Goal: Task Accomplishment & Management: Manage account settings

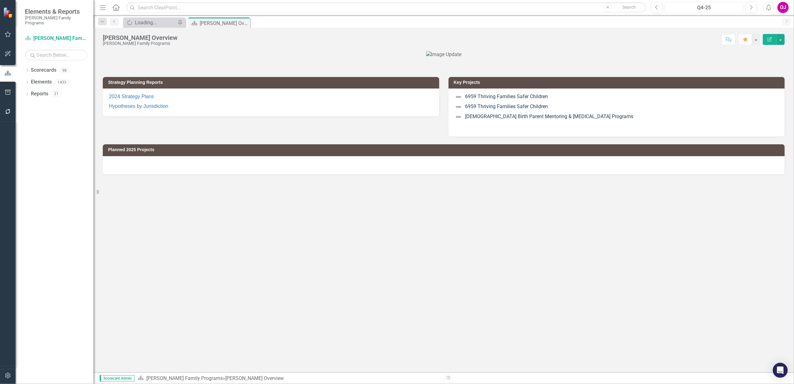
click at [721, 6] on div "Q4-25" at bounding box center [704, 7] width 75 height 7
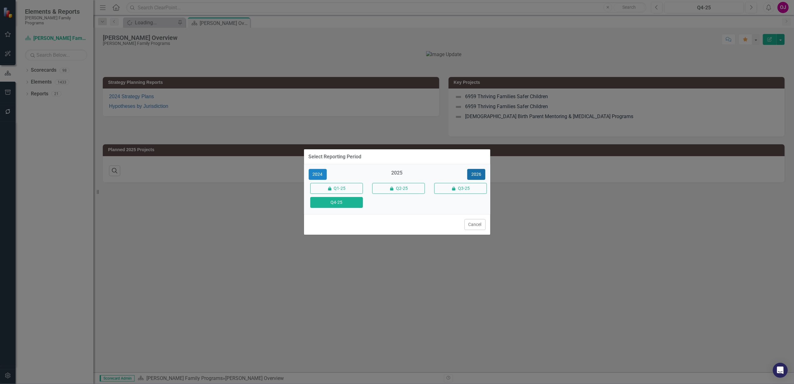
click at [480, 176] on button "2026" at bounding box center [476, 174] width 18 height 11
click at [338, 204] on button "Q4-26" at bounding box center [336, 202] width 53 height 11
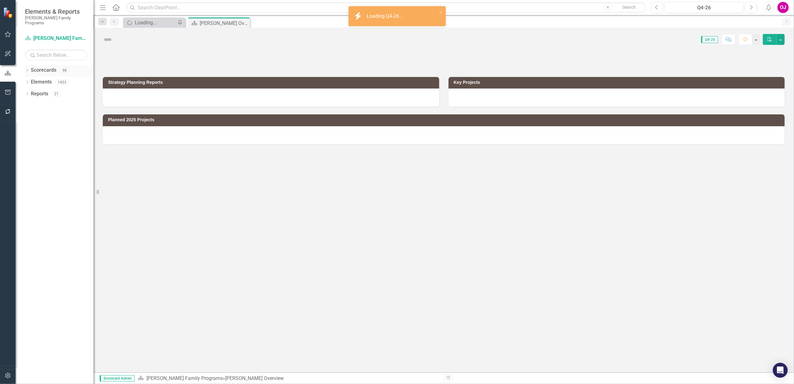
click at [25, 69] on icon "Dropdown" at bounding box center [27, 70] width 4 height 3
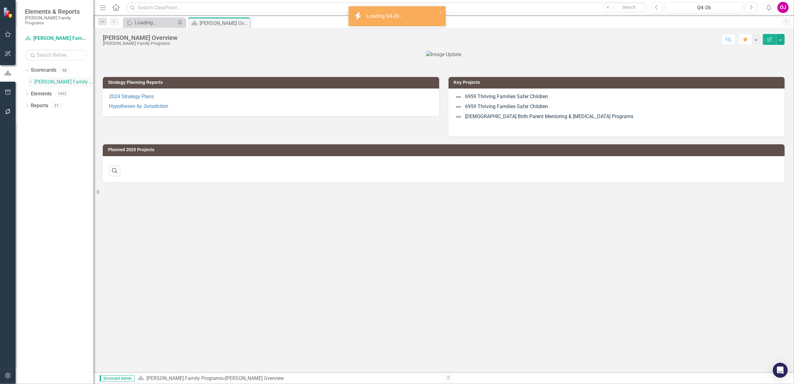
click at [30, 80] on icon "Dropdown" at bounding box center [30, 82] width 5 height 4
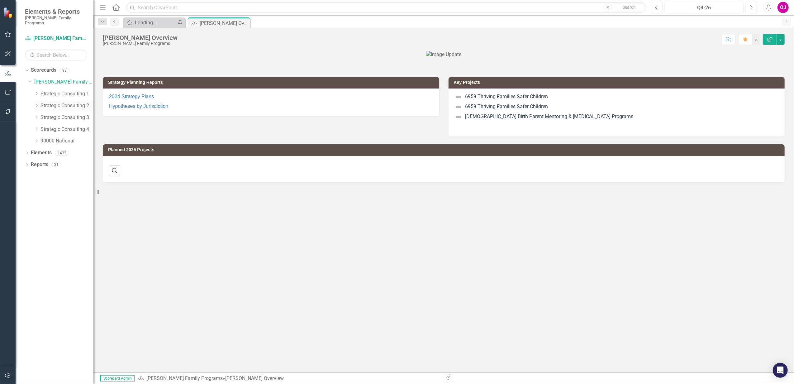
click at [35, 103] on icon "Dropdown" at bounding box center [36, 105] width 5 height 4
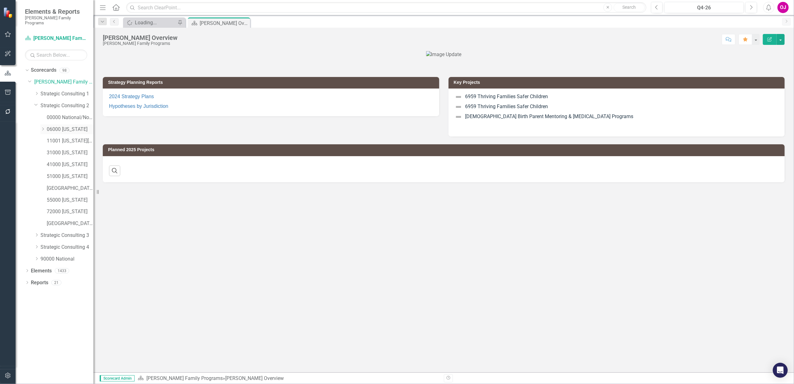
click at [73, 126] on link "06000 [US_STATE]" at bounding box center [70, 129] width 47 height 7
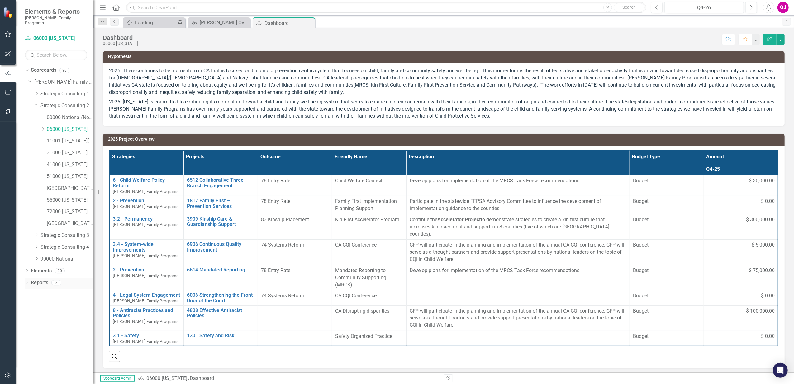
click at [26, 278] on div "Dropdown Reports 8" at bounding box center [59, 284] width 69 height 12
click at [27, 281] on icon "Dropdown" at bounding box center [27, 282] width 4 height 3
click at [29, 334] on div "Dropdown Project Projects 6" at bounding box center [61, 340] width 66 height 12
click at [30, 338] on icon "Dropdown" at bounding box center [30, 339] width 4 height 3
click at [58, 371] on div "2026 Jurisdictional Projects Assessment" at bounding box center [63, 374] width 60 height 6
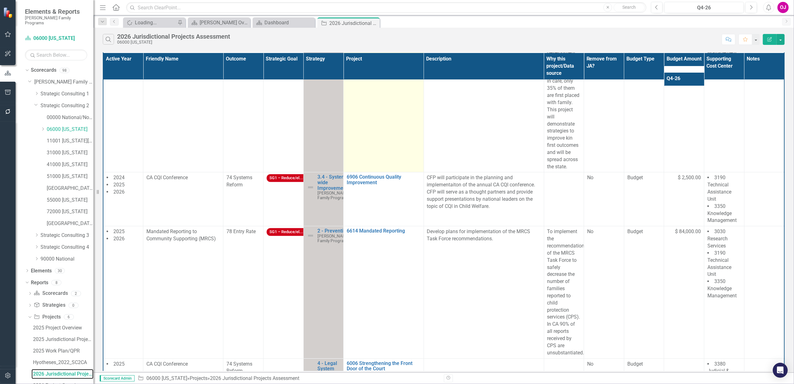
scroll to position [291, 0]
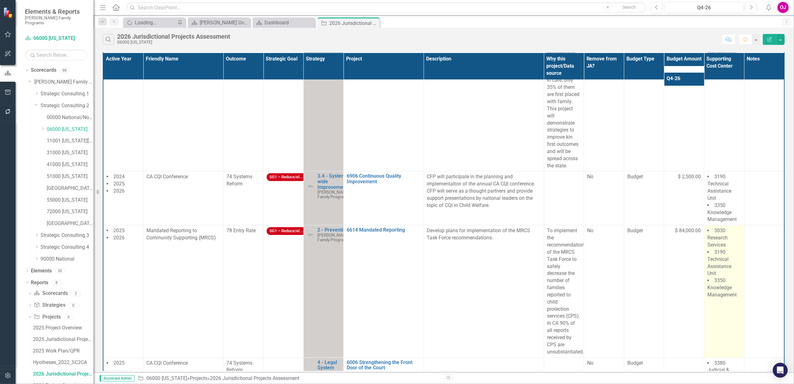
click at [718, 276] on span "3190 Technical Assistance Unit" at bounding box center [719, 262] width 24 height 27
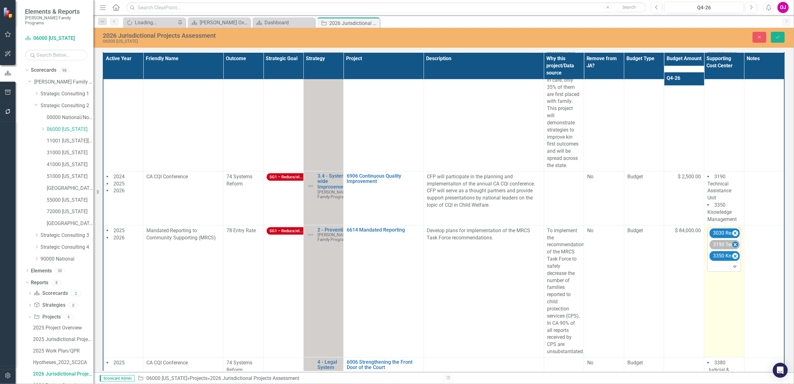
click at [732, 249] on icon "Remove 3190 Technical Assistance Unit" at bounding box center [735, 245] width 6 height 8
click at [734, 235] on icon "Remove 3030 Research Services" at bounding box center [735, 232] width 3 height 3
click at [781, 36] on button "Save" at bounding box center [778, 37] width 14 height 11
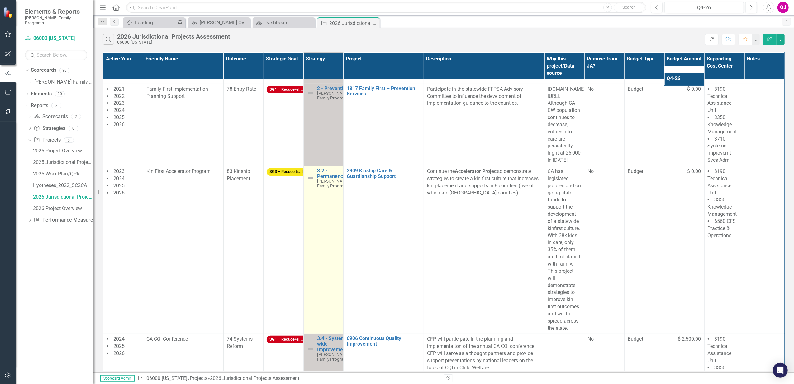
scroll to position [125, 0]
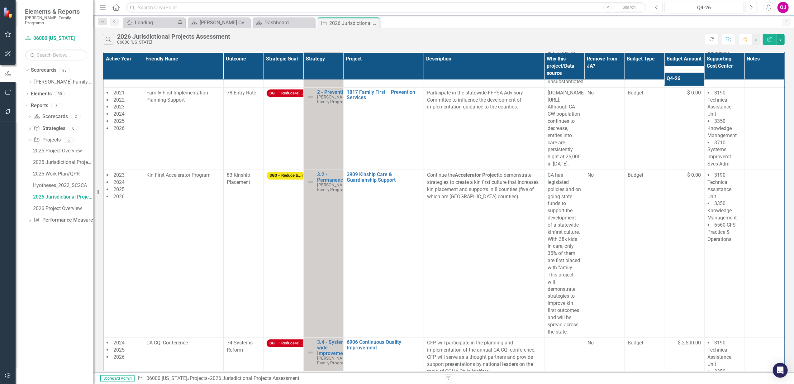
click at [380, 68] on th "Project" at bounding box center [383, 66] width 80 height 27
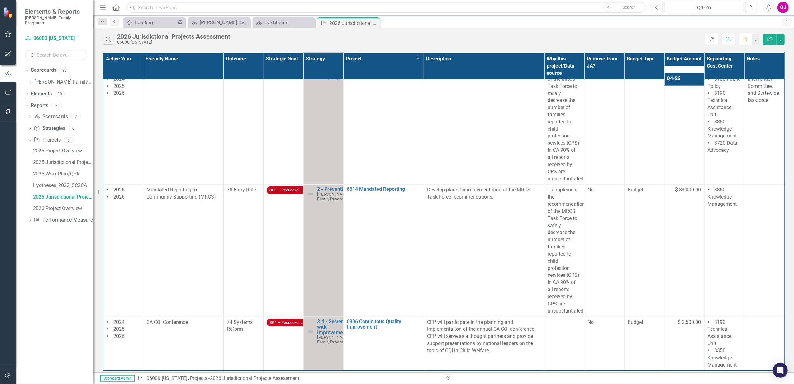
scroll to position [729, 0]
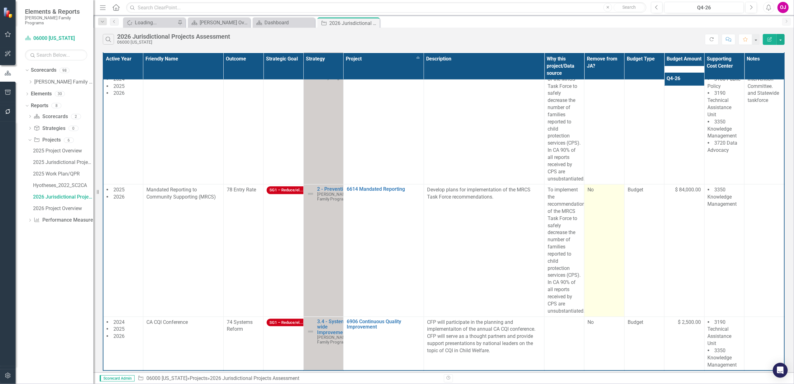
click at [589, 272] on td "No" at bounding box center [604, 250] width 40 height 132
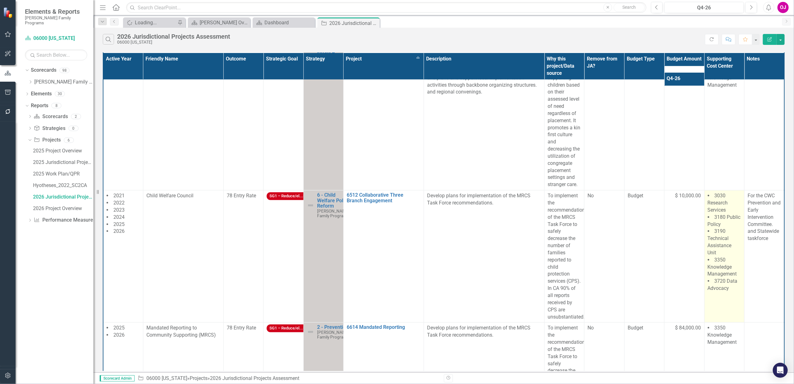
scroll to position [604, 0]
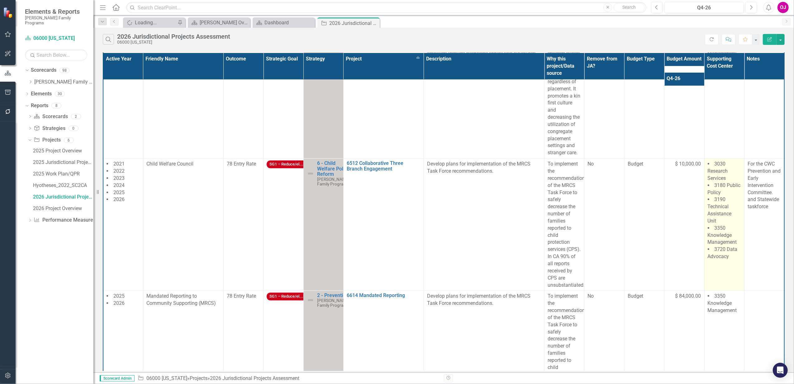
click at [725, 232] on li "3350 Knowledge Management" at bounding box center [724, 235] width 33 height 21
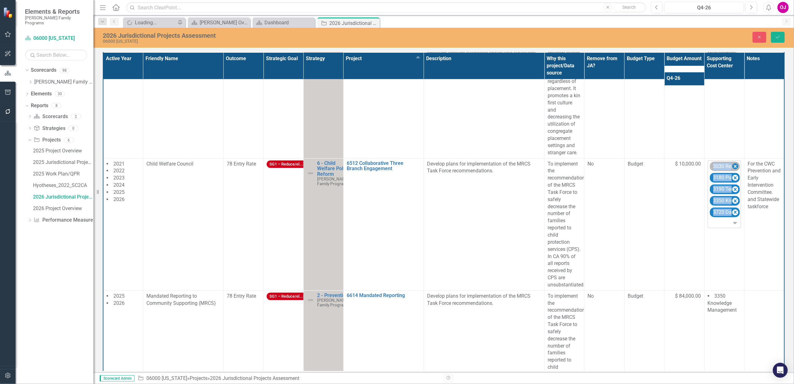
click at [733, 170] on icon "Remove 3030 Research Services" at bounding box center [735, 167] width 6 height 8
click at [733, 170] on icon "Remove 3180 Public Policy" at bounding box center [735, 167] width 6 height 8
click at [733, 170] on icon "Remove 3190 Technical Assistance Unit" at bounding box center [735, 167] width 6 height 8
click at [733, 170] on icon "Remove 3350 Knowledge Management" at bounding box center [735, 167] width 6 height 8
click at [733, 174] on icon "Remove 3720 Data Advocacy" at bounding box center [735, 178] width 6 height 8
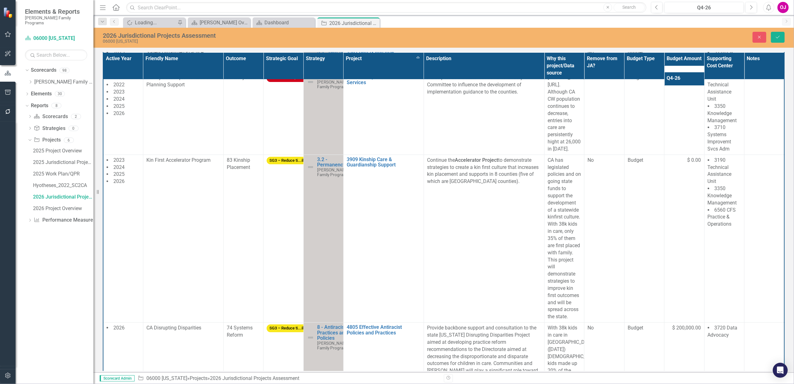
scroll to position [0, 0]
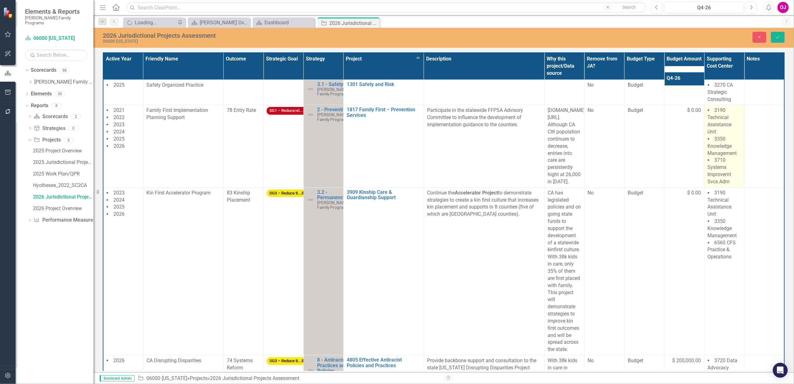
click at [727, 156] on span "3350 Knowledge Management" at bounding box center [722, 146] width 29 height 20
drag, startPoint x: 727, startPoint y: 163, endPoint x: 731, endPoint y: 123, distance: 40.7
click at [734, 115] on icon "Remove 3190 Technical Assistance Unit" at bounding box center [735, 113] width 3 height 3
click at [734, 115] on icon "Remove 3350 Knowledge Management" at bounding box center [735, 113] width 3 height 3
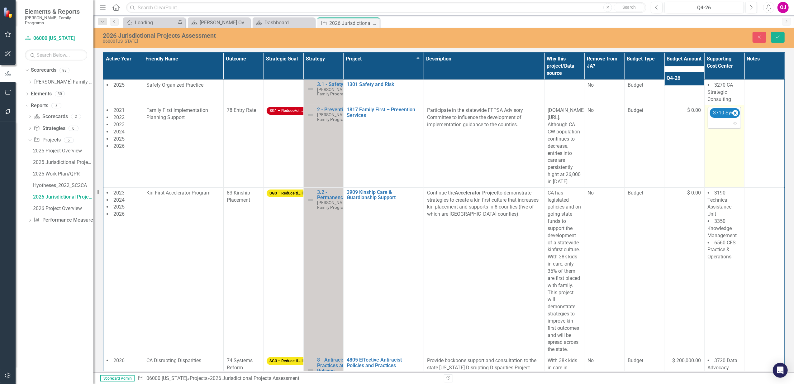
click at [734, 115] on icon "Remove 3710 Systems Improvemt Svcs Adm" at bounding box center [735, 113] width 3 height 3
click at [779, 34] on button "Save" at bounding box center [778, 37] width 14 height 11
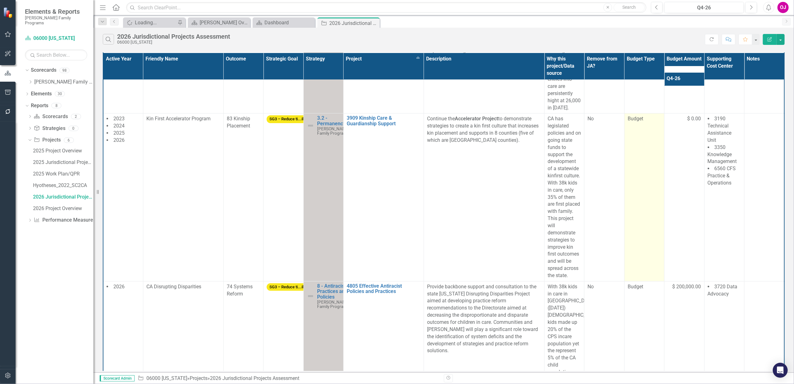
scroll to position [83, 0]
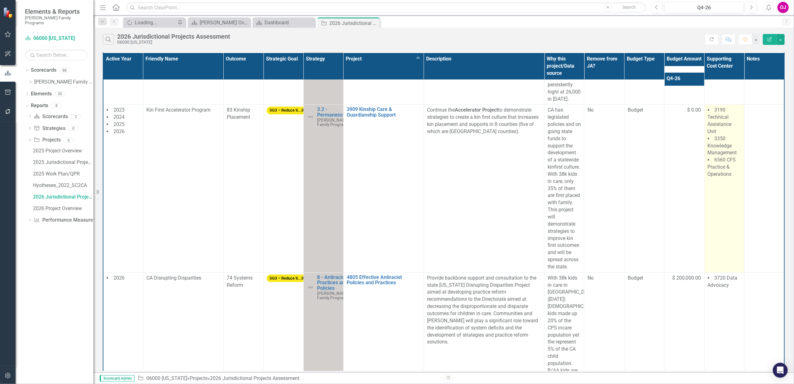
click at [720, 198] on td "3190 Technical Assistance Unit 3350 Knowledge Management 6560 CFS Practice & Op…" at bounding box center [724, 189] width 40 height 168
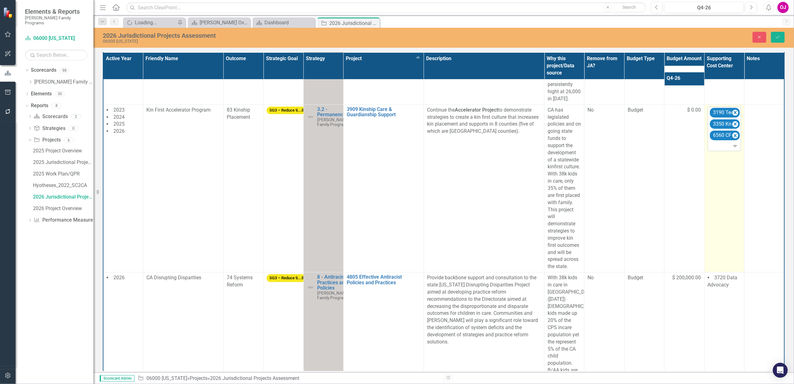
drag, startPoint x: 720, startPoint y: 198, endPoint x: 718, endPoint y: 150, distance: 48.6
click at [718, 150] on div at bounding box center [725, 146] width 31 height 8
type input "dat"
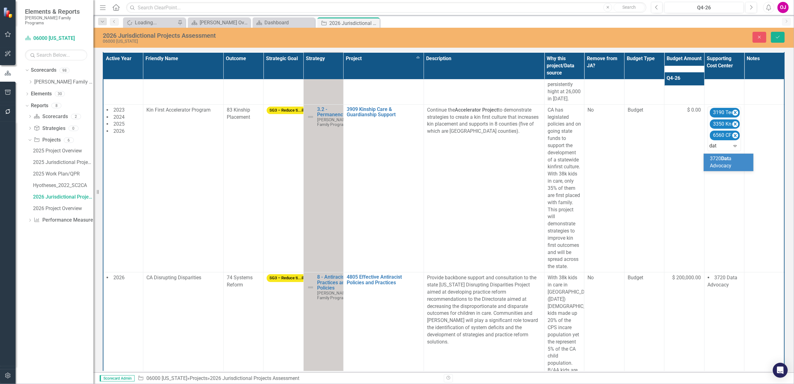
click at [730, 164] on span "3720 Dat a Advocacy" at bounding box center [720, 161] width 21 height 13
click at [782, 39] on button "Save" at bounding box center [778, 37] width 14 height 11
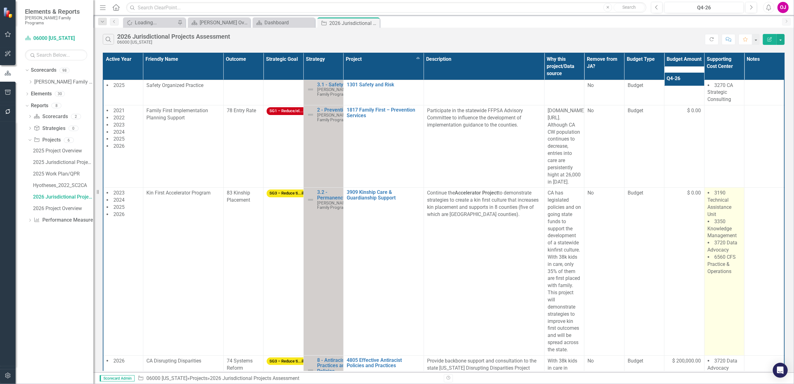
click at [723, 206] on li "3190 Technical Assistance Unit" at bounding box center [724, 203] width 33 height 28
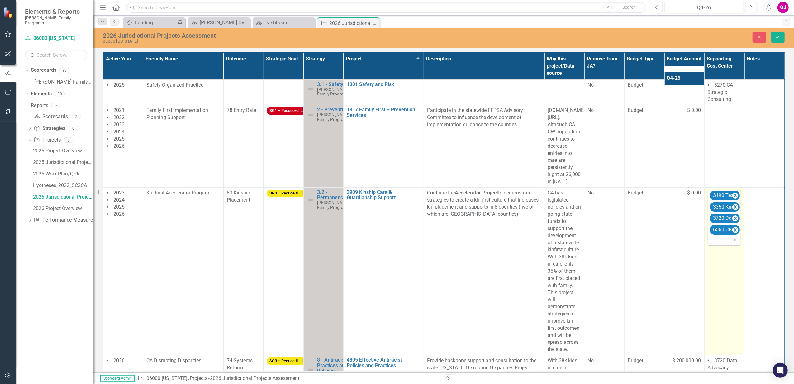
drag, startPoint x: 723, startPoint y: 206, endPoint x: 732, endPoint y: 231, distance: 26.8
click at [734, 231] on icon "Remove 6560 CFS Practice & Operations" at bounding box center [735, 229] width 3 height 3
click at [732, 209] on icon "Remove 3350 Knowledge Management" at bounding box center [735, 207] width 6 height 8
click at [732, 199] on icon "Remove 3190 Technical Assistance Unit" at bounding box center [735, 196] width 6 height 8
click at [780, 38] on icon "Save" at bounding box center [778, 37] width 6 height 4
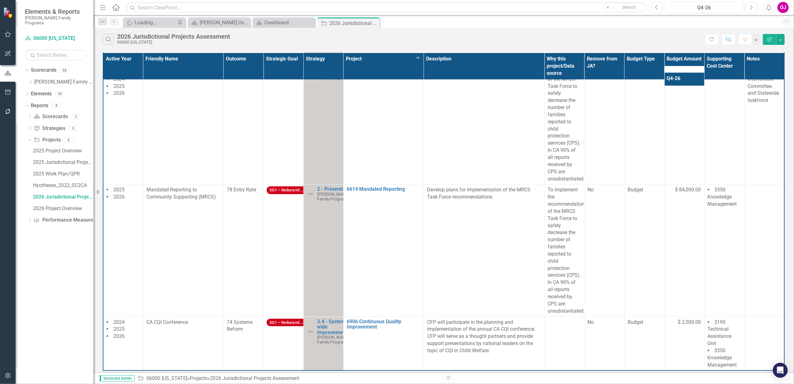
scroll to position [721, 0]
click at [723, 345] on li "3190 Technical Assistance Unit" at bounding box center [724, 333] width 33 height 28
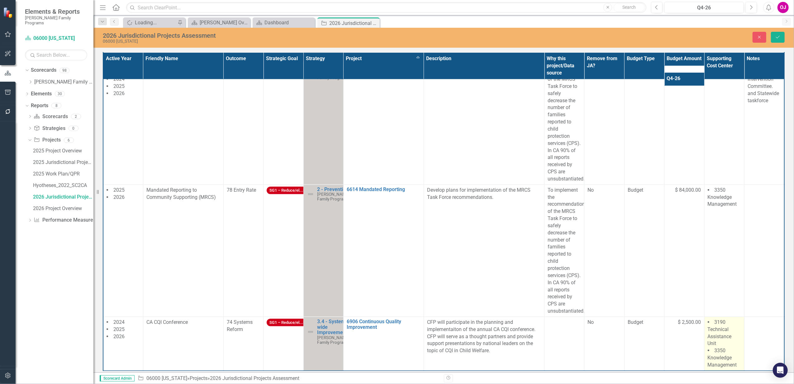
scroll to position [707, 0]
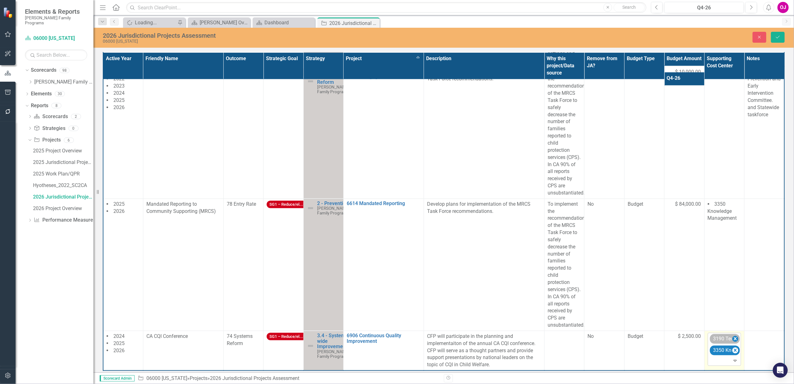
click at [734, 340] on icon "Remove 3190 Technical Assistance Unit" at bounding box center [735, 338] width 3 height 3
type input "dat"
click at [725, 326] on span "3720 Dat a Advocacy" at bounding box center [720, 323] width 21 height 13
click at [777, 33] on button "Save" at bounding box center [778, 37] width 14 height 11
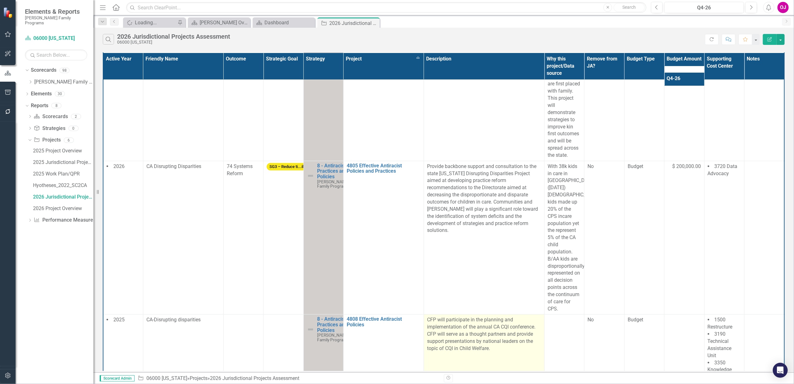
scroll to position [207, 0]
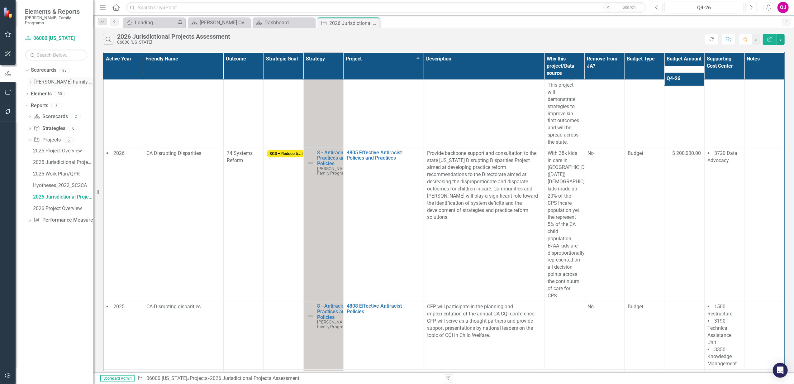
drag, startPoint x: 82, startPoint y: 240, endPoint x: 29, endPoint y: 78, distance: 171.1
click at [29, 80] on icon "Dropdown" at bounding box center [30, 82] width 5 height 4
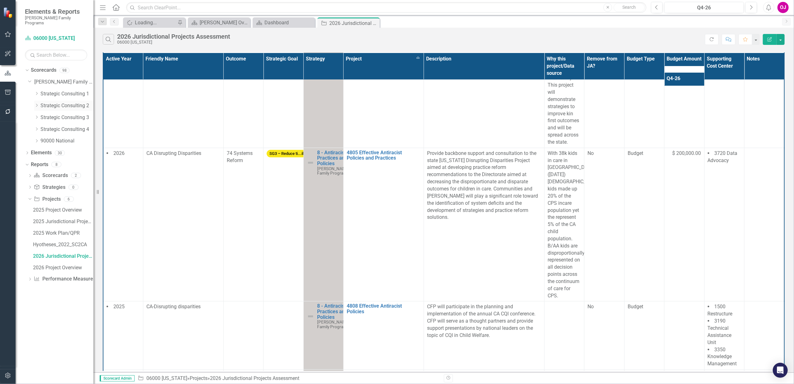
click at [38, 103] on icon "Dropdown" at bounding box center [36, 105] width 5 height 4
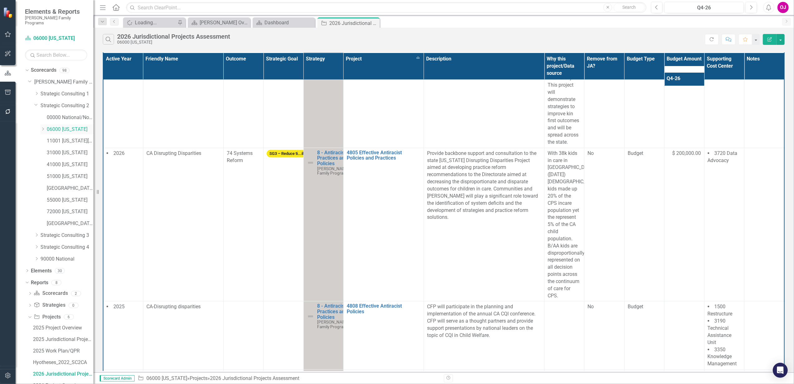
click at [41, 127] on icon "Dropdown" at bounding box center [42, 129] width 5 height 4
click at [59, 137] on link "06001 [GEOGRAPHIC_DATA]" at bounding box center [73, 140] width 40 height 7
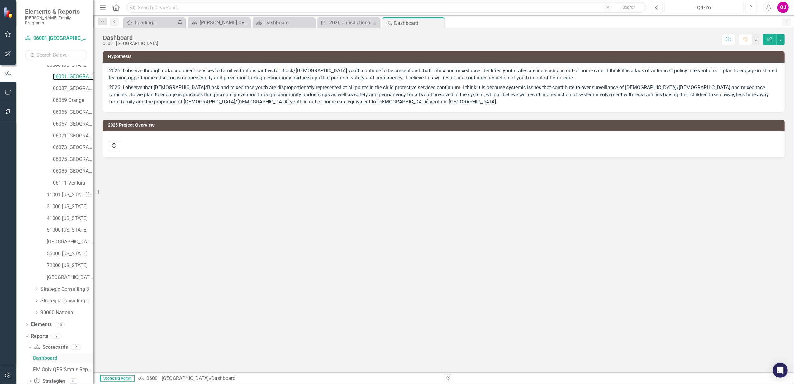
scroll to position [96, 0]
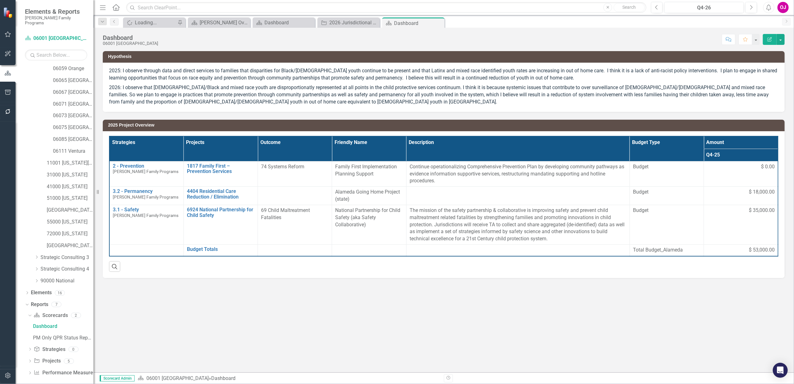
click at [26, 354] on div "Dropdown Scorecard Scorecards 2 Dashboard PM Only QPR Status Report Dropdown St…" at bounding box center [59, 344] width 69 height 69
click at [31, 360] on icon "Dropdown" at bounding box center [30, 361] width 4 height 3
click at [61, 347] on div "2026 Jurisdictional Projects Assessment" at bounding box center [63, 350] width 60 height 6
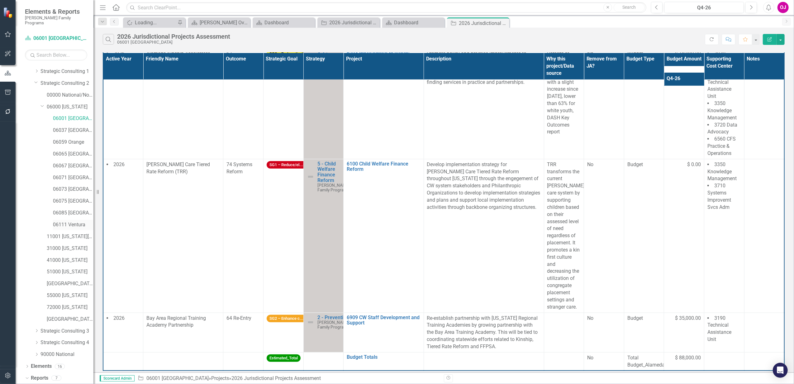
scroll to position [14, 0]
click at [62, 147] on link "06059 Orange" at bounding box center [73, 150] width 40 height 7
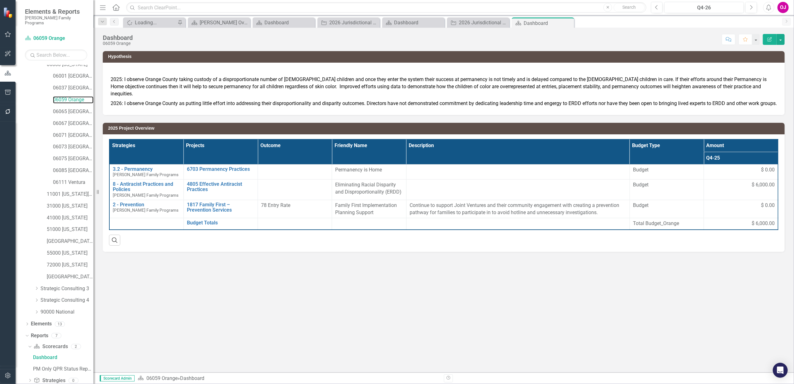
scroll to position [96, 0]
click at [29, 360] on icon "Dropdown" at bounding box center [30, 361] width 4 height 3
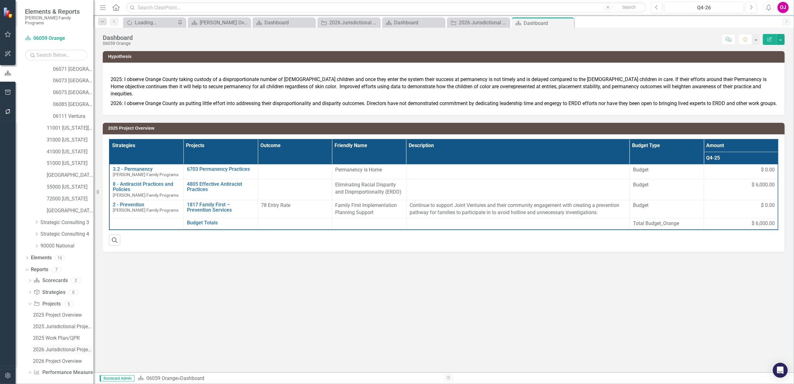
click at [66, 347] on div "2026 Jurisdictional Projects Assessment" at bounding box center [63, 350] width 60 height 6
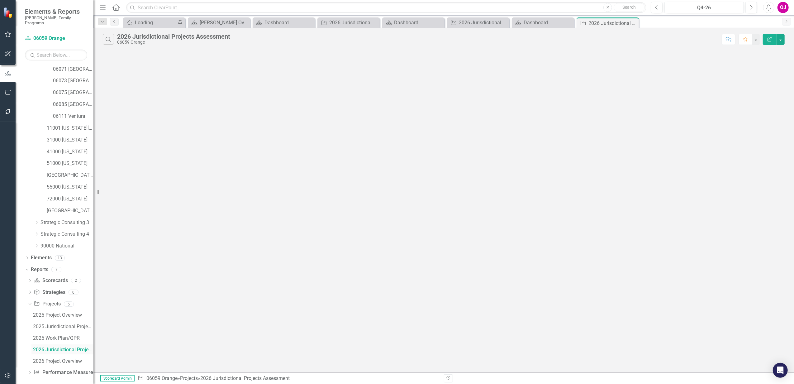
scroll to position [97, 0]
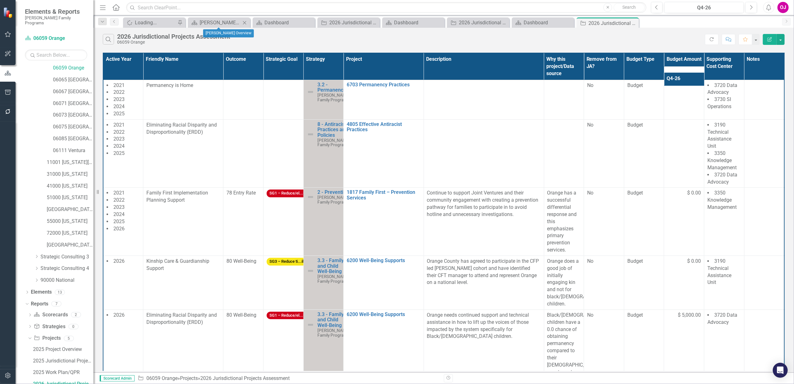
click at [245, 23] on icon at bounding box center [244, 22] width 3 height 3
click at [0, 0] on icon at bounding box center [0, 0] width 0 height 0
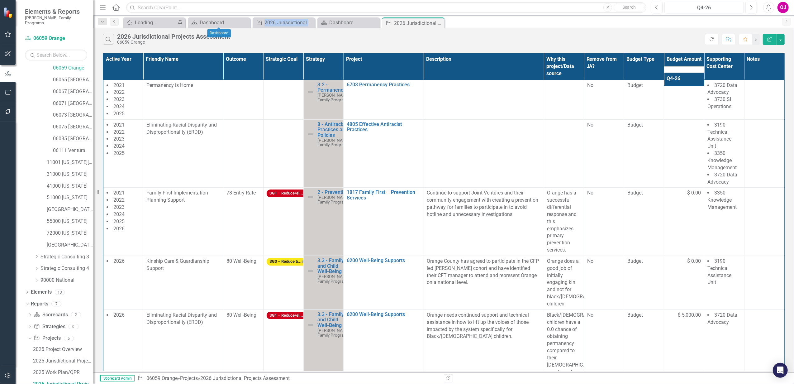
click at [0, 0] on icon at bounding box center [0, 0] width 0 height 0
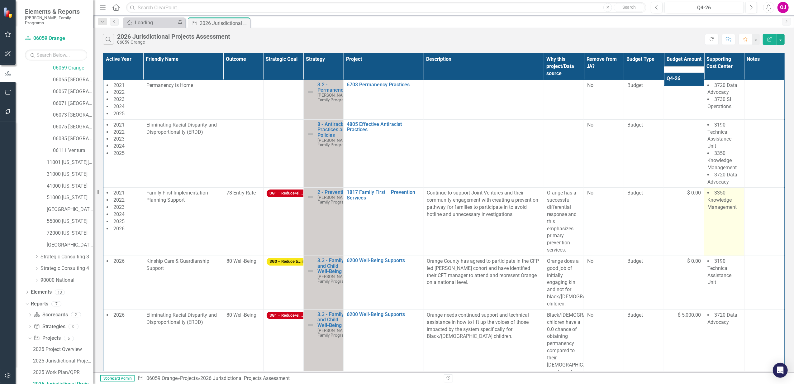
click at [723, 217] on td "3350 Knowledge Management" at bounding box center [724, 222] width 40 height 68
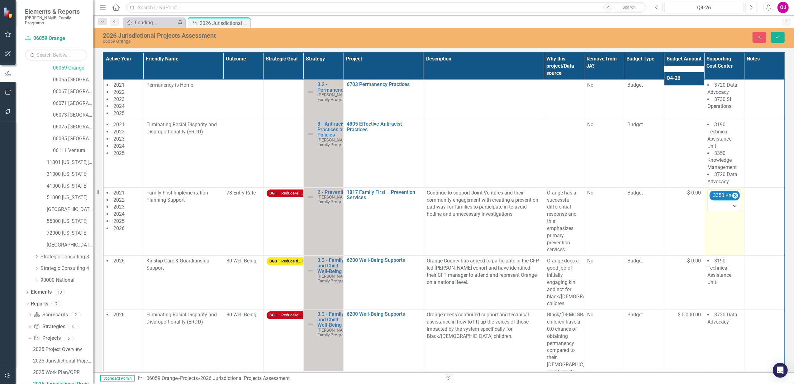
drag, startPoint x: 723, startPoint y: 217, endPoint x: 728, endPoint y: 222, distance: 6.8
click at [728, 222] on td "3350 Knowledge Management Expand" at bounding box center [724, 221] width 40 height 68
click at [734, 199] on icon "Remove 3350 Knowledge Management" at bounding box center [735, 196] width 6 height 8
type input "da"
click at [738, 217] on div "3720 Da ta Advocacy" at bounding box center [731, 214] width 40 height 14
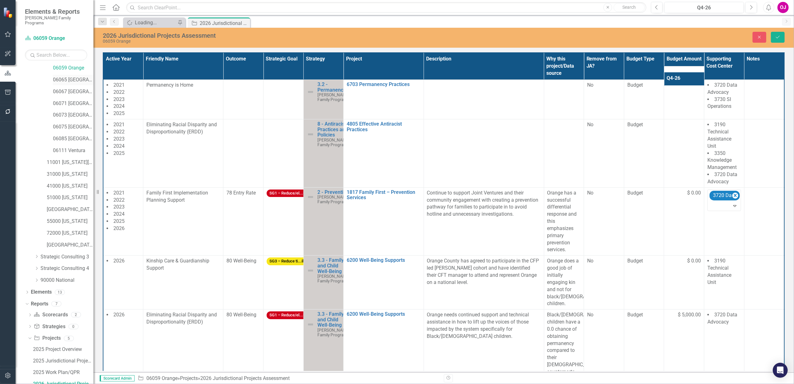
click at [66, 76] on link "06065 [GEOGRAPHIC_DATA]" at bounding box center [73, 79] width 40 height 7
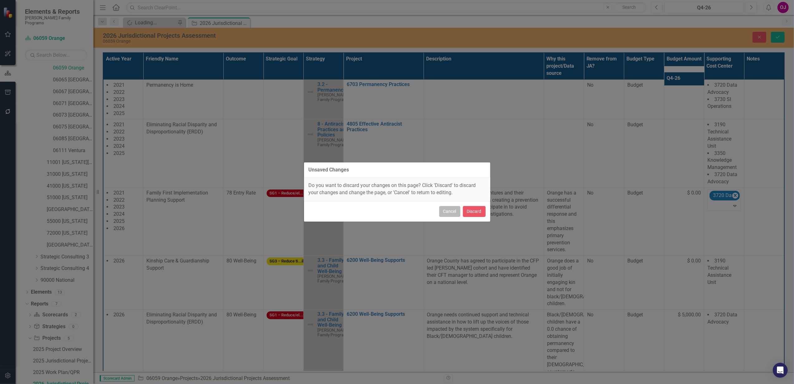
click at [447, 211] on button "Cancel" at bounding box center [449, 211] width 21 height 11
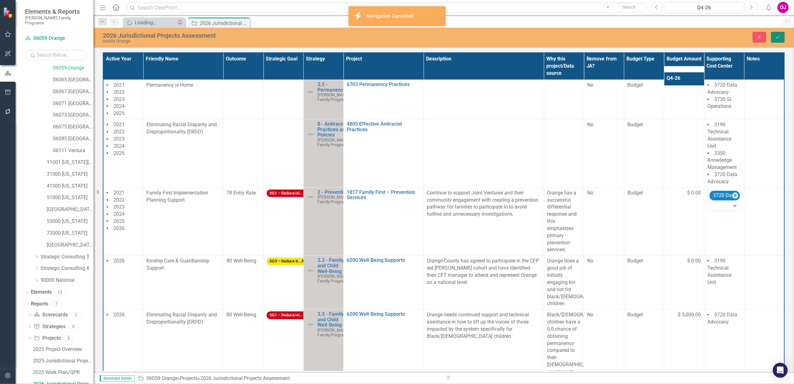
click at [782, 33] on button "Save" at bounding box center [778, 37] width 14 height 11
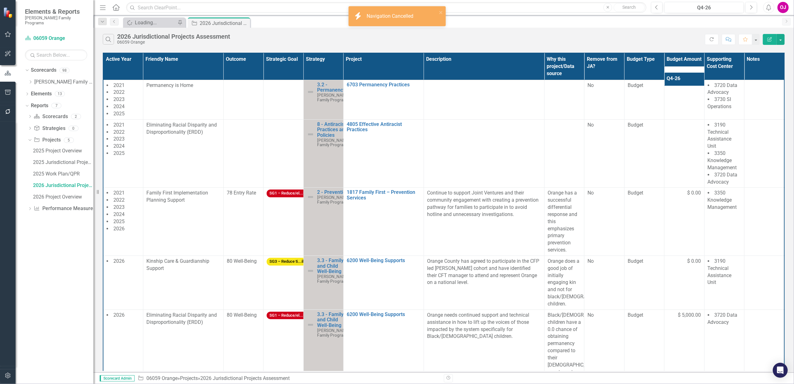
scroll to position [0, 0]
click at [33, 80] on icon "Dropdown" at bounding box center [30, 82] width 5 height 4
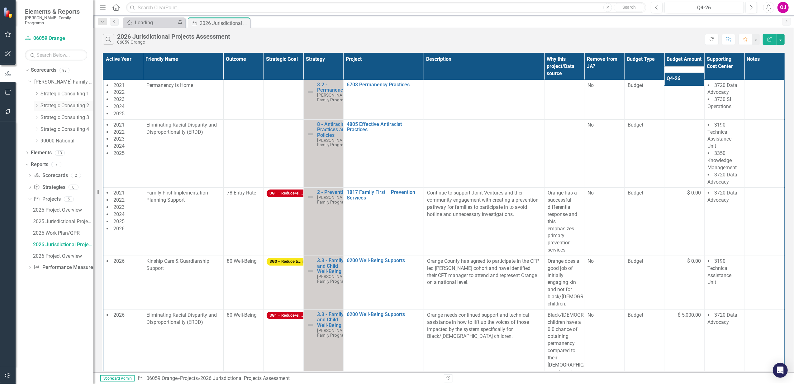
click at [36, 103] on icon "Dropdown" at bounding box center [36, 105] width 5 height 4
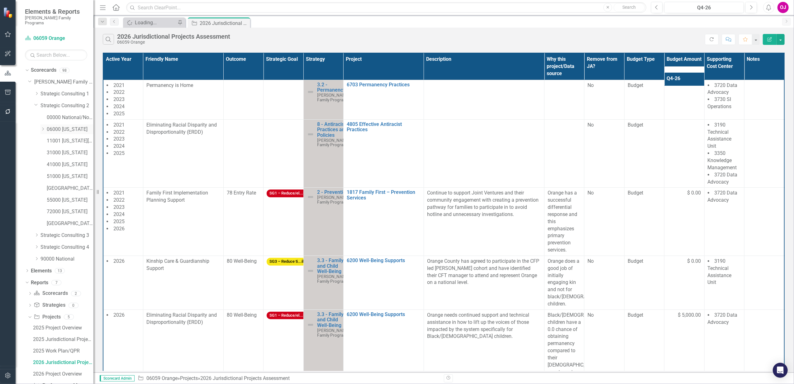
click at [44, 127] on icon "Dropdown" at bounding box center [42, 129] width 5 height 4
click at [68, 174] on link "06065 [GEOGRAPHIC_DATA]" at bounding box center [73, 176] width 40 height 7
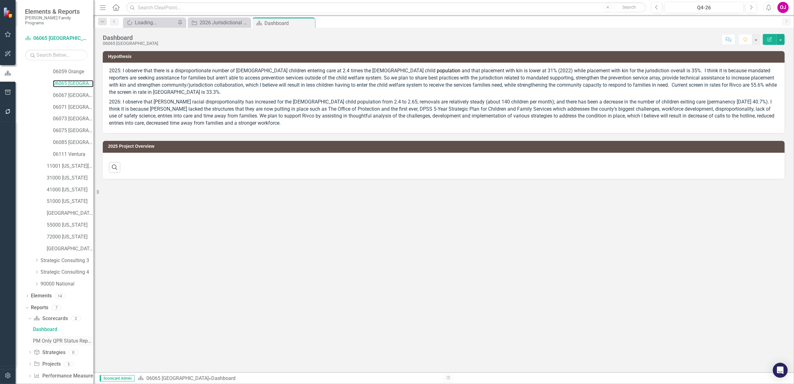
scroll to position [96, 0]
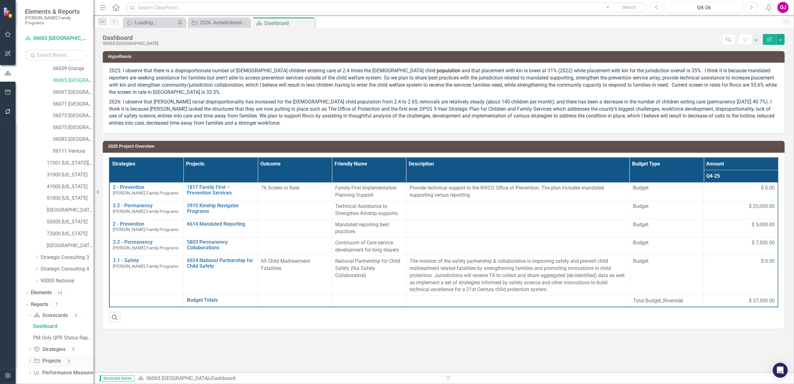
click at [31, 360] on icon "Dropdown" at bounding box center [30, 361] width 4 height 3
click at [65, 347] on div "2026 Jurisdictional Projects Assessment" at bounding box center [63, 350] width 60 height 6
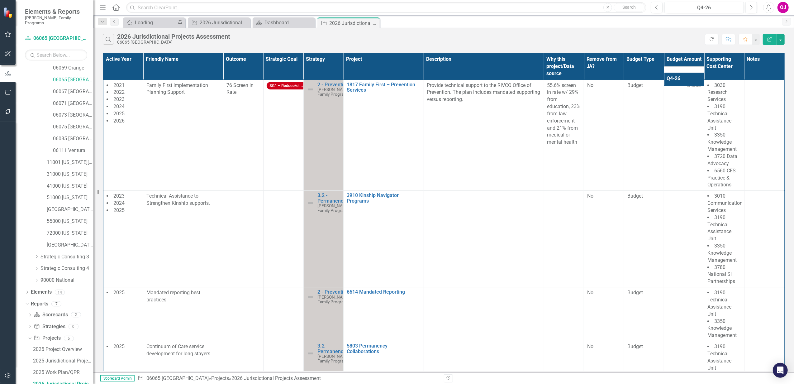
click at [372, 72] on th "Project" at bounding box center [384, 66] width 80 height 27
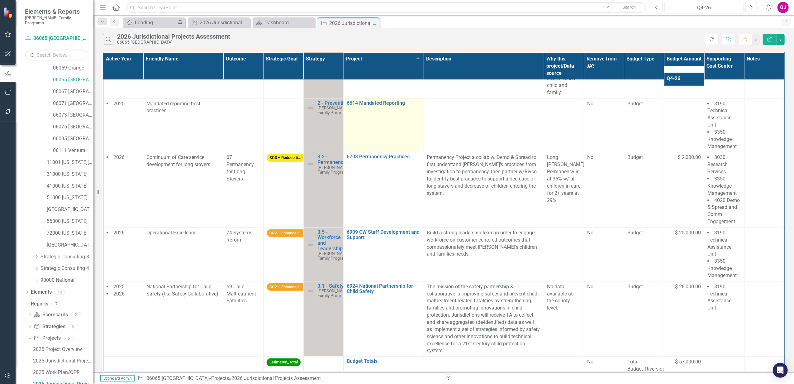
scroll to position [466, 0]
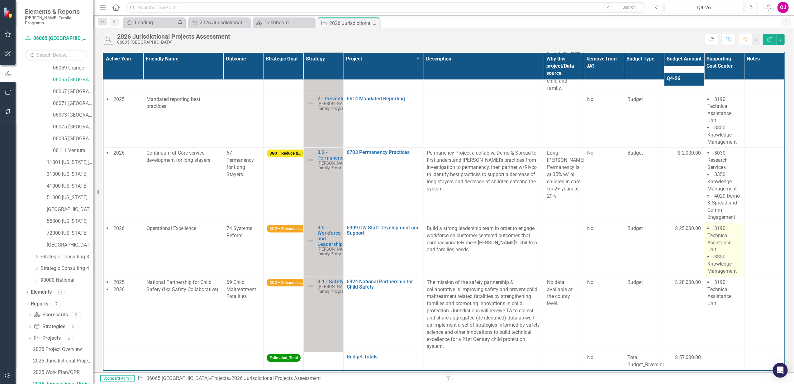
click at [724, 258] on span "3350 Knowledge Management" at bounding box center [721, 264] width 29 height 20
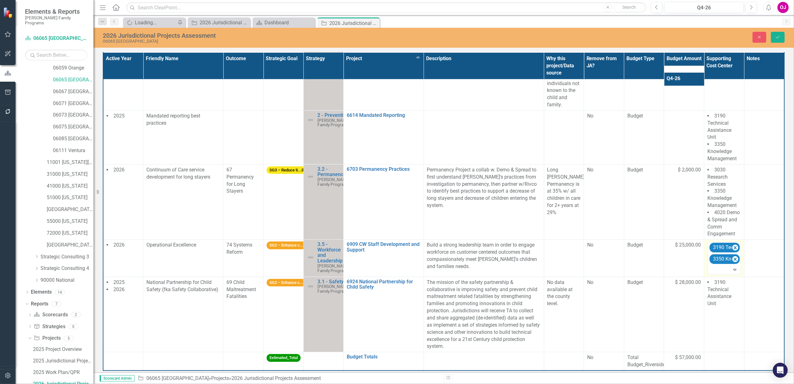
scroll to position [452, 0]
drag, startPoint x: 724, startPoint y: 258, endPoint x: 732, endPoint y: 252, distance: 9.8
click at [732, 255] on icon "Remove 3350 Knowledge Management" at bounding box center [735, 259] width 6 height 8
click at [776, 38] on icon "Save" at bounding box center [778, 37] width 6 height 4
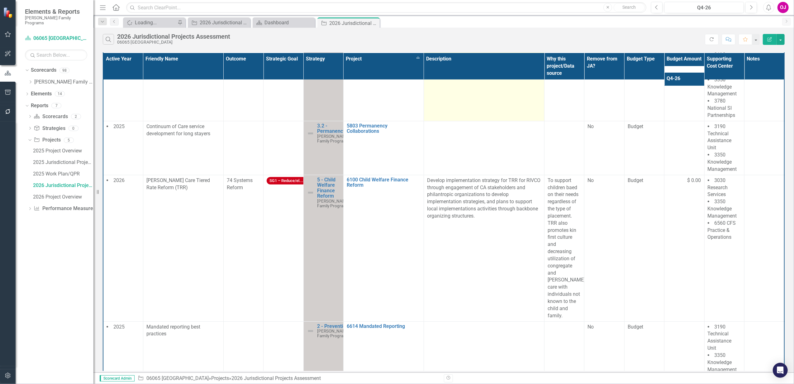
scroll to position [249, 0]
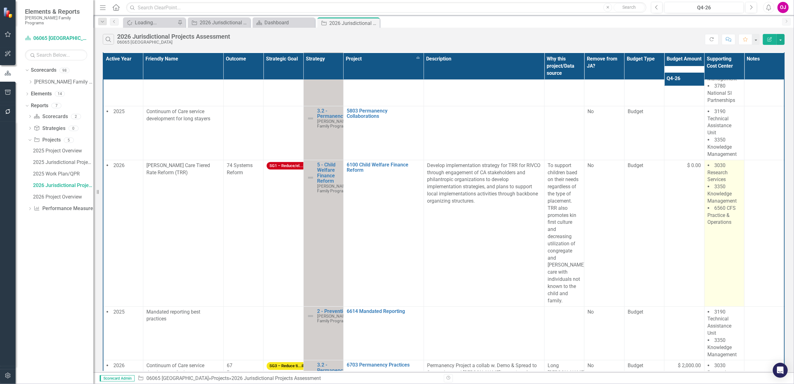
click at [714, 198] on span "3350 Knowledge Management" at bounding box center [722, 193] width 29 height 20
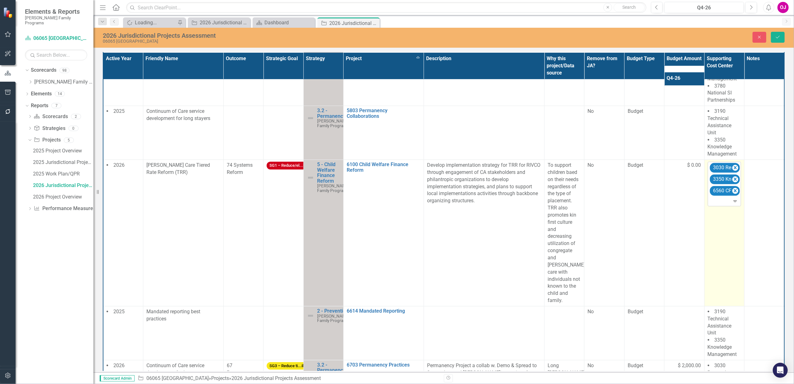
drag, startPoint x: 714, startPoint y: 198, endPoint x: 730, endPoint y: 197, distance: 16.6
click at [734, 192] on icon "Remove 6560 CFS Practice & Operations" at bounding box center [735, 190] width 3 height 3
click at [733, 183] on icon "Remove 3350 Knowledge Management" at bounding box center [735, 179] width 6 height 8
click at [734, 169] on icon "Remove 3030 Research Services" at bounding box center [735, 167] width 3 height 3
type input "3190"
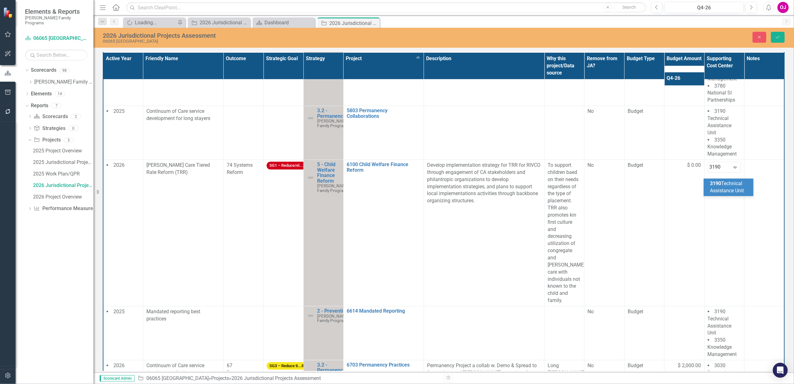
click at [726, 188] on span "3190 Technical Assistance Unit" at bounding box center [727, 186] width 34 height 13
click at [780, 40] on button "Save" at bounding box center [778, 37] width 14 height 11
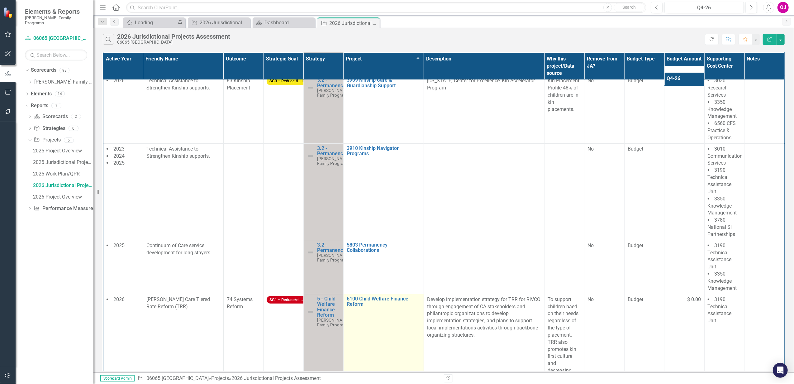
scroll to position [0, 0]
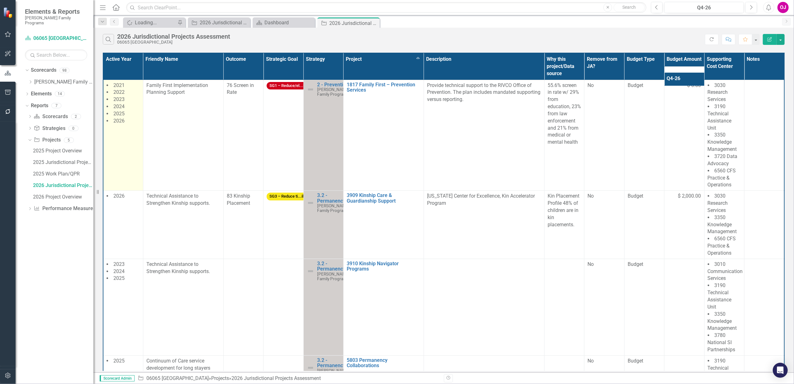
click at [126, 131] on td "2021 2022 2023 2024 2025 2026" at bounding box center [123, 135] width 40 height 111
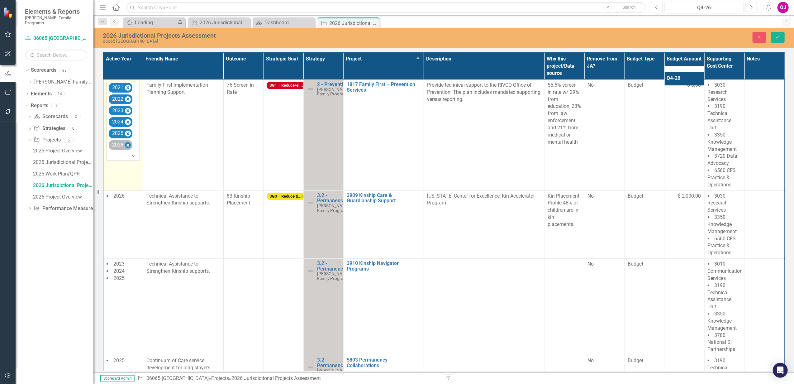
click at [125, 149] on icon "Remove 2026" at bounding box center [128, 145] width 6 height 8
click at [783, 37] on button "Save" at bounding box center [778, 37] width 14 height 11
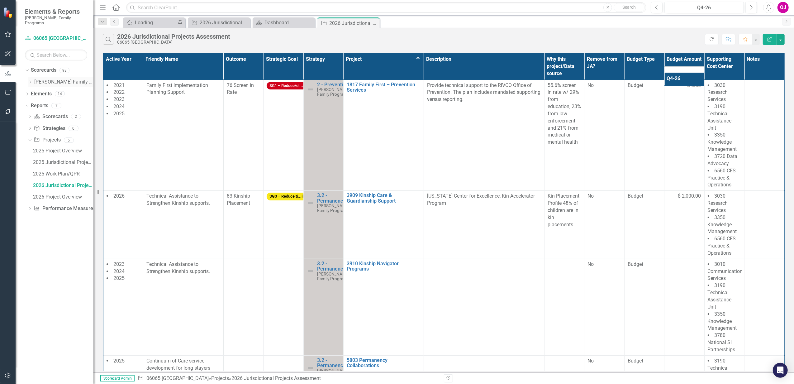
click at [30, 80] on icon "Dropdown" at bounding box center [30, 82] width 5 height 4
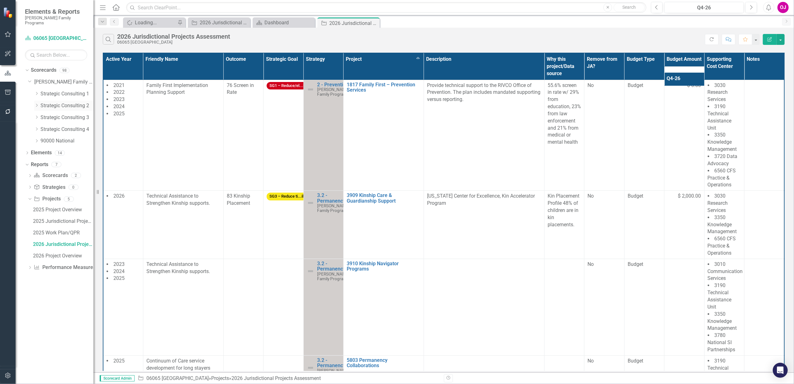
click at [35, 103] on icon "Dropdown" at bounding box center [36, 105] width 5 height 4
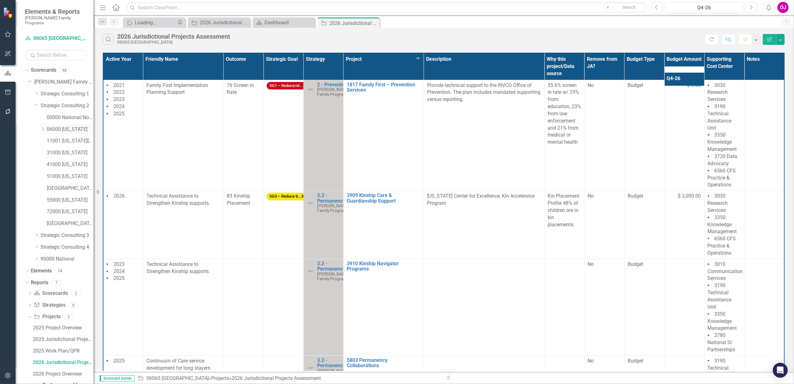
click at [40, 127] on icon "Dropdown" at bounding box center [42, 129] width 5 height 4
click at [64, 185] on link "06067 [GEOGRAPHIC_DATA]" at bounding box center [73, 188] width 40 height 7
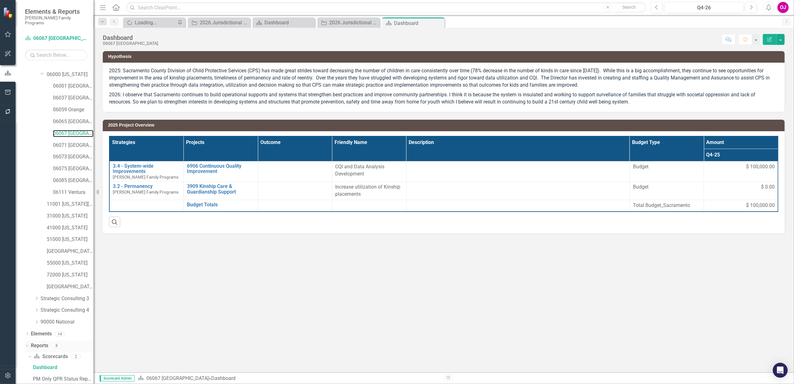
scroll to position [96, 0]
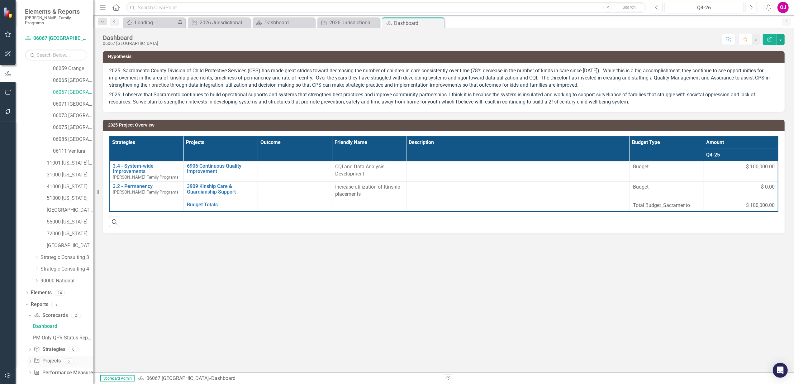
click at [28, 360] on icon "Dropdown" at bounding box center [30, 361] width 4 height 3
click at [62, 347] on div "2026 Jurisdictional Projects Assessment" at bounding box center [63, 350] width 60 height 6
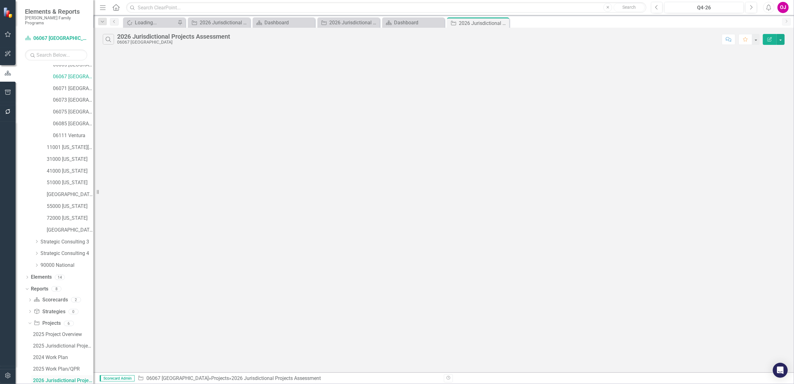
scroll to position [108, 0]
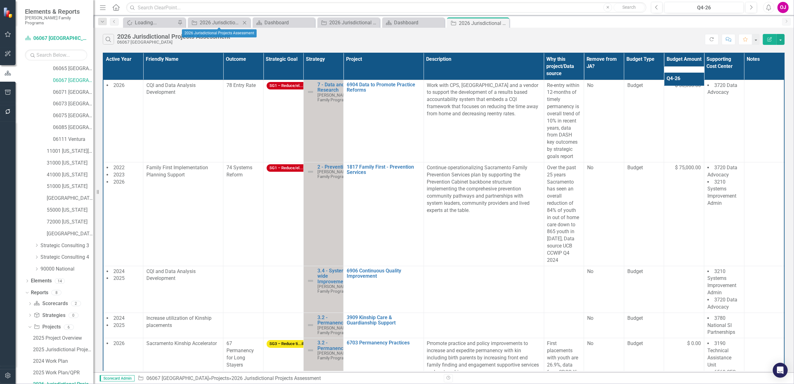
click at [246, 22] on icon "Close" at bounding box center [244, 22] width 6 height 5
click at [245, 24] on icon at bounding box center [244, 22] width 3 height 3
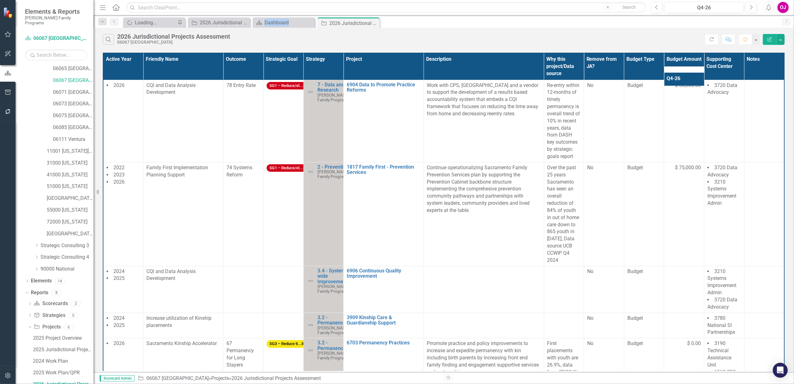
click at [0, 0] on icon at bounding box center [0, 0] width 0 height 0
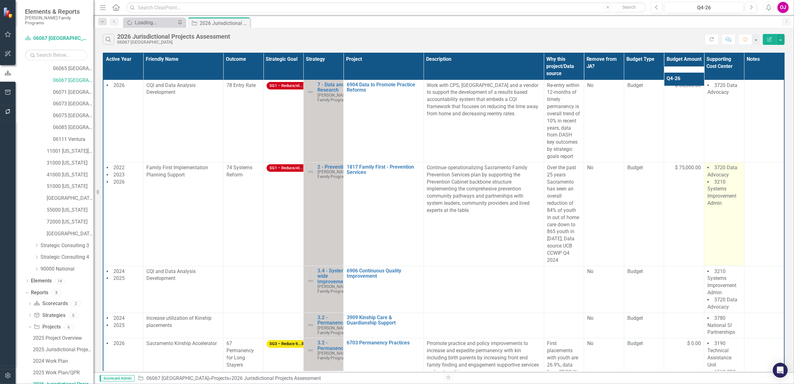
click at [724, 202] on span "3210 Systems Improvement Admin" at bounding box center [721, 192] width 29 height 27
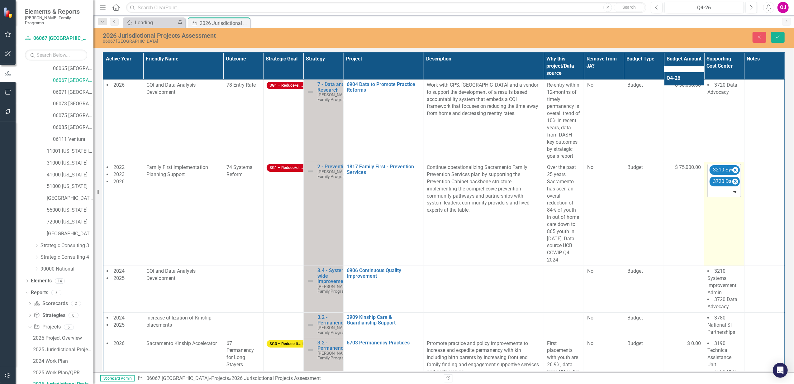
drag, startPoint x: 724, startPoint y: 202, endPoint x: 724, endPoint y: 194, distance: 8.7
click at [724, 194] on div at bounding box center [724, 192] width 31 height 8
click at [733, 174] on icon "Remove 3210 Systems Improvement Admin" at bounding box center [735, 170] width 6 height 8
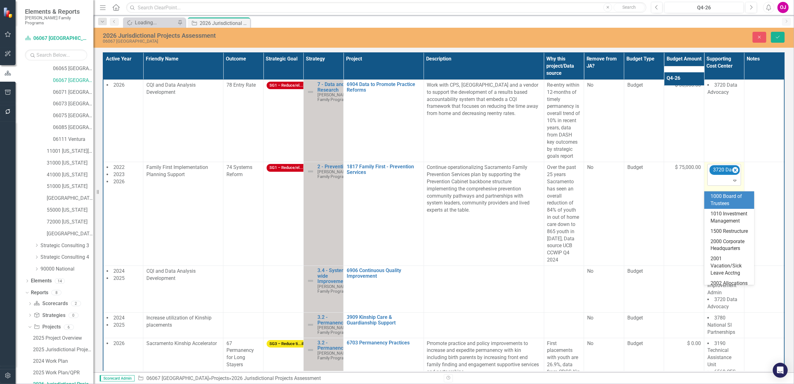
click at [733, 174] on icon "Remove 3720 Data Advocacy" at bounding box center [735, 170] width 6 height 8
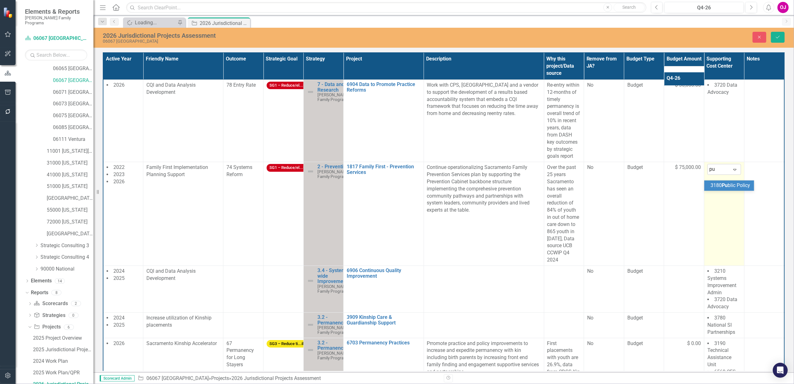
type input "pub"
click at [730, 189] on div "3180 Pub lic Policy" at bounding box center [731, 185] width 40 height 7
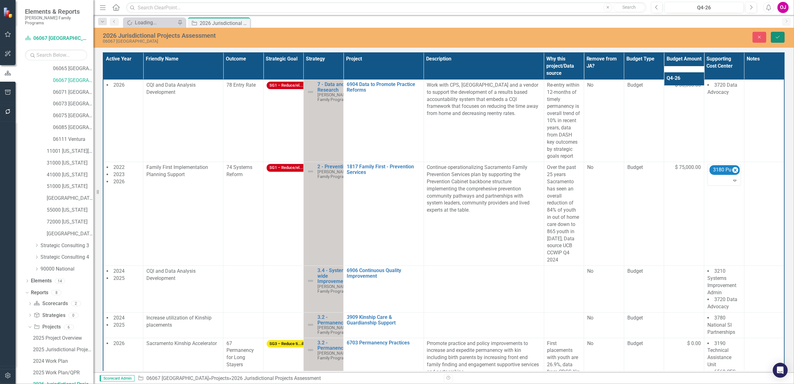
click at [777, 35] on icon "Save" at bounding box center [778, 37] width 6 height 4
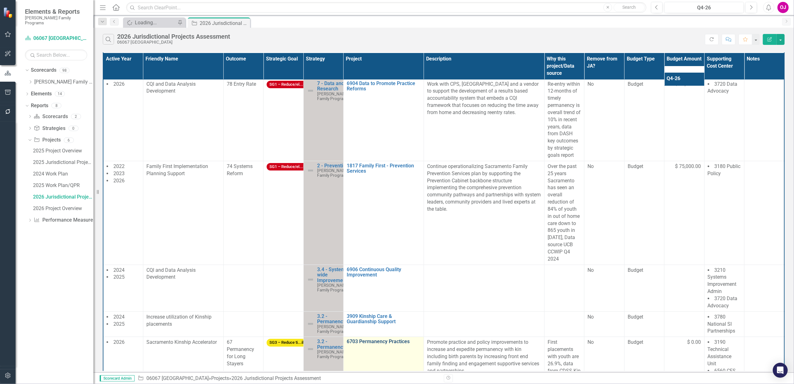
scroll to position [0, 0]
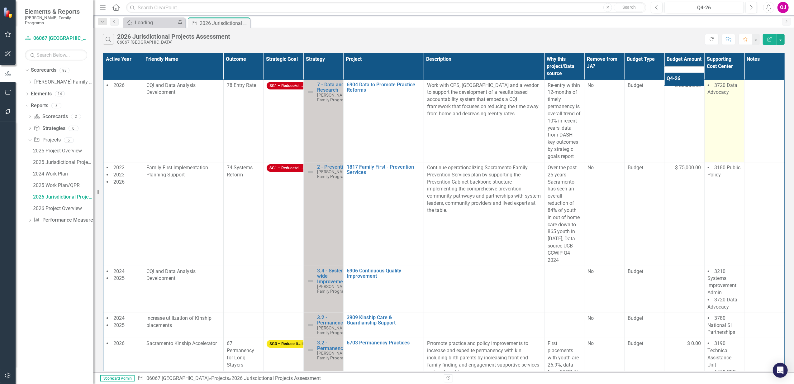
click at [711, 112] on td "3720 Data Advocacy" at bounding box center [724, 121] width 40 height 82
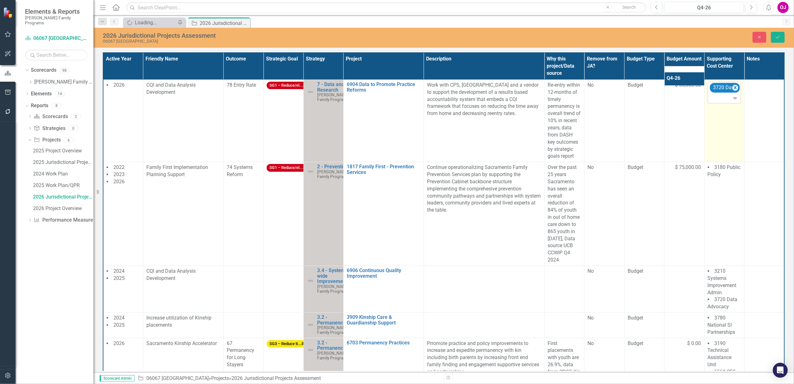
drag, startPoint x: 711, startPoint y: 112, endPoint x: 735, endPoint y: 106, distance: 25.3
click at [735, 103] on div "Expand" at bounding box center [736, 98] width 9 height 10
click at [732, 92] on icon "Remove 3720 Data Advocacy" at bounding box center [735, 88] width 6 height 8
type input "3190"
click at [781, 40] on button "Save" at bounding box center [778, 37] width 14 height 11
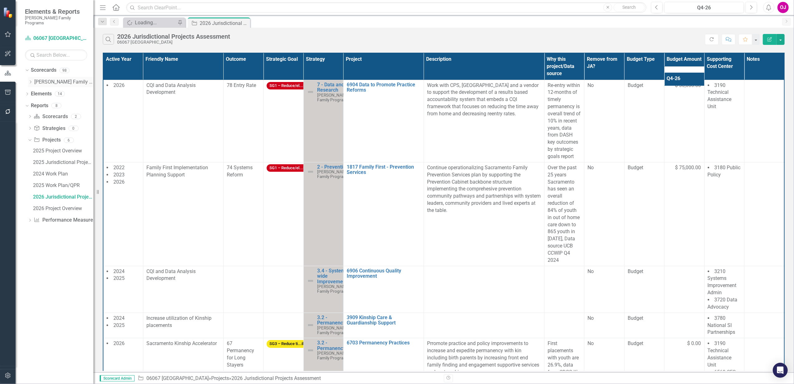
click at [31, 80] on icon at bounding box center [31, 81] width 2 height 3
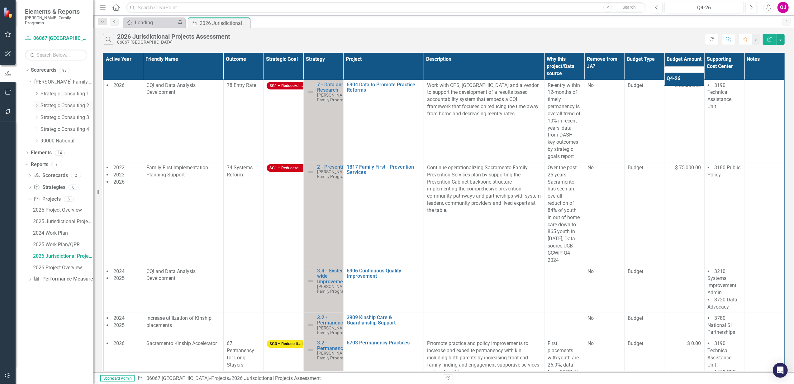
click at [36, 103] on icon "Dropdown" at bounding box center [36, 105] width 5 height 4
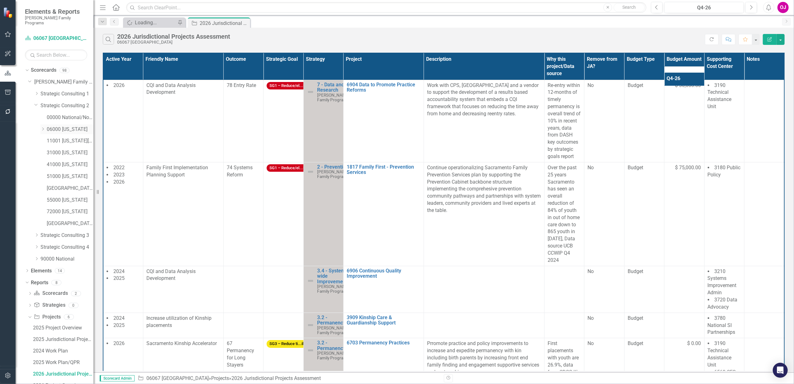
click at [42, 127] on icon "Dropdown" at bounding box center [42, 129] width 5 height 4
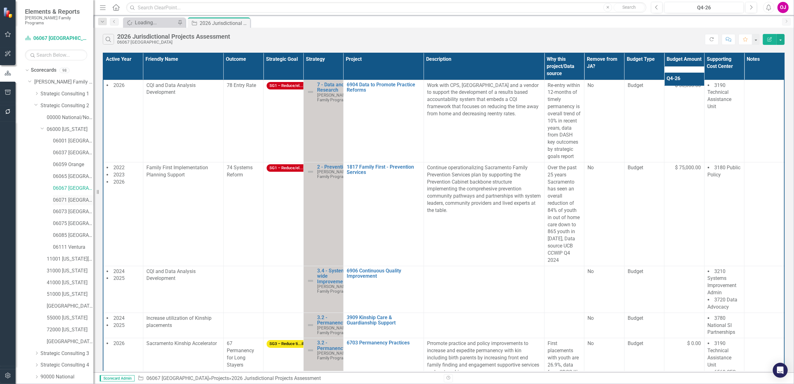
click at [61, 197] on link "06071 [GEOGRAPHIC_DATA]" at bounding box center [73, 200] width 40 height 7
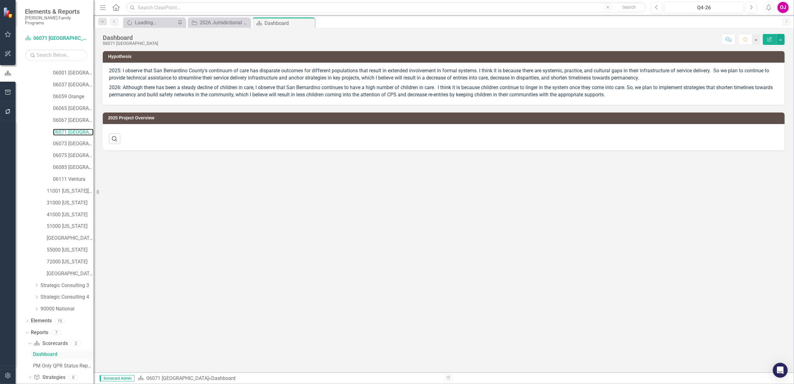
scroll to position [96, 0]
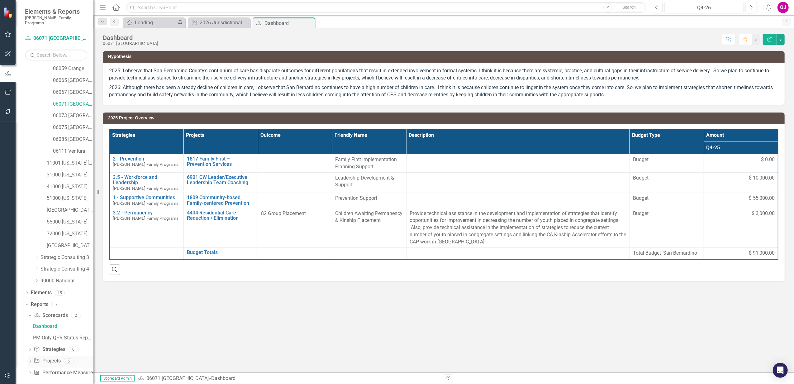
click at [30, 360] on icon "Dropdown" at bounding box center [30, 361] width 4 height 3
click at [60, 347] on div "2026 Jurisdictional Projects Assessment" at bounding box center [63, 350] width 60 height 6
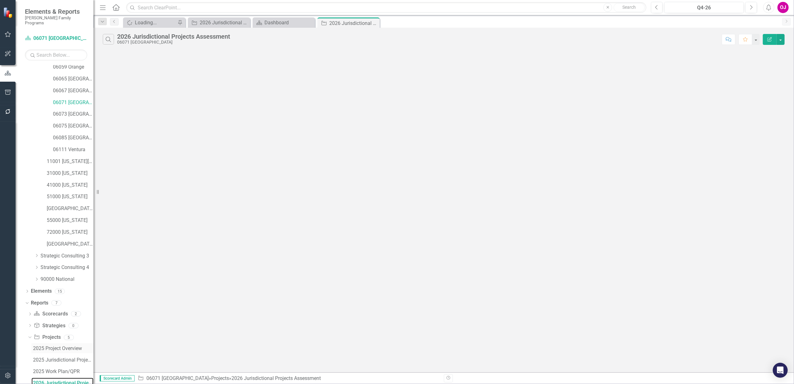
scroll to position [97, 0]
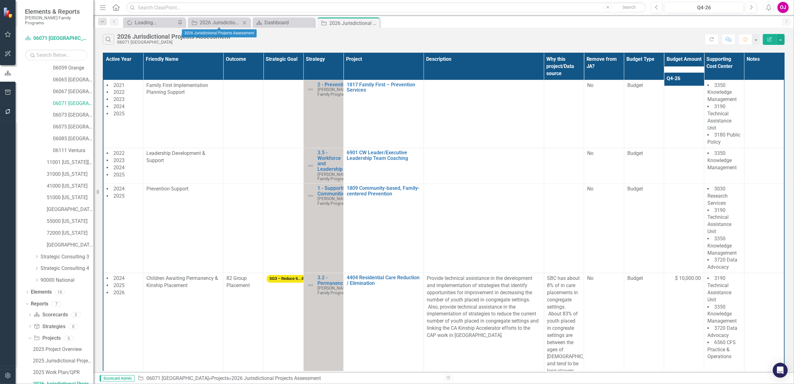
click at [245, 21] on icon "Close" at bounding box center [244, 22] width 6 height 5
click at [245, 24] on icon "Close" at bounding box center [244, 22] width 6 height 5
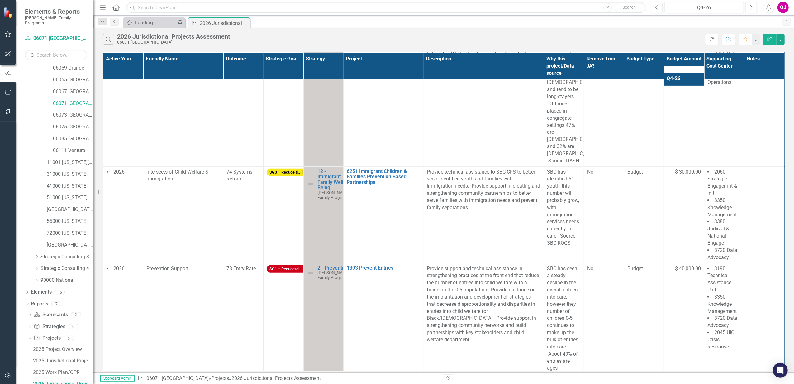
scroll to position [245, 0]
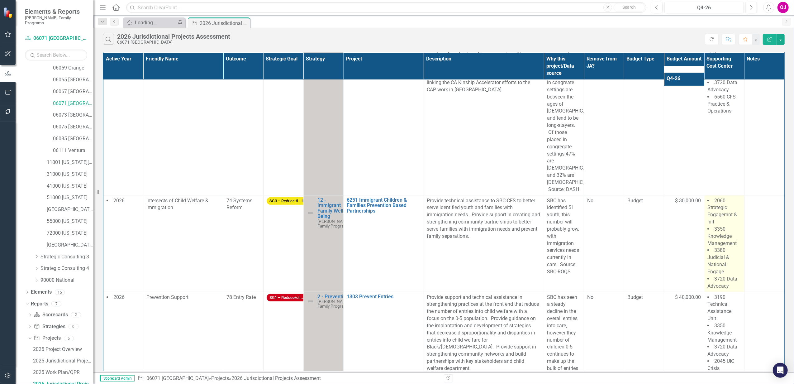
click at [733, 268] on li "3380 Judicial & National Engage" at bounding box center [724, 261] width 34 height 28
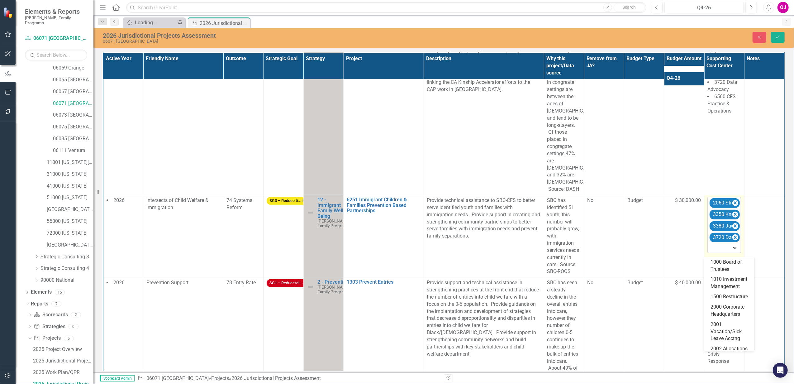
drag, startPoint x: 733, startPoint y: 268, endPoint x: 721, endPoint y: 251, distance: 20.8
click at [721, 251] on div at bounding box center [724, 248] width 31 height 8
type input "2045"
click at [733, 229] on icon "Remove 3380 Judicial & National Engage" at bounding box center [735, 226] width 6 height 8
click at [781, 39] on button "Save" at bounding box center [778, 37] width 14 height 11
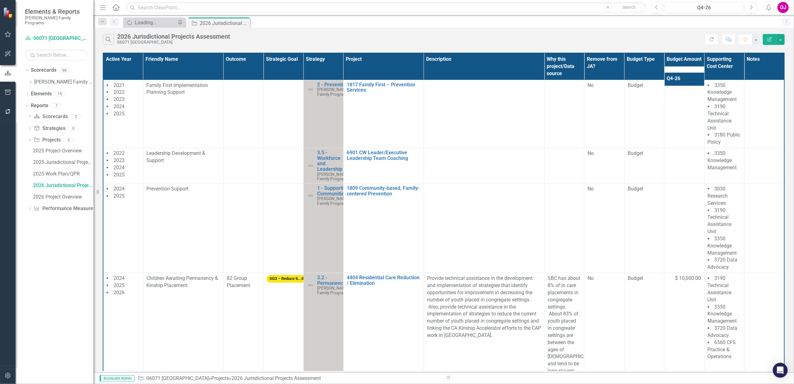
scroll to position [0, 0]
click at [31, 80] on icon at bounding box center [31, 81] width 2 height 3
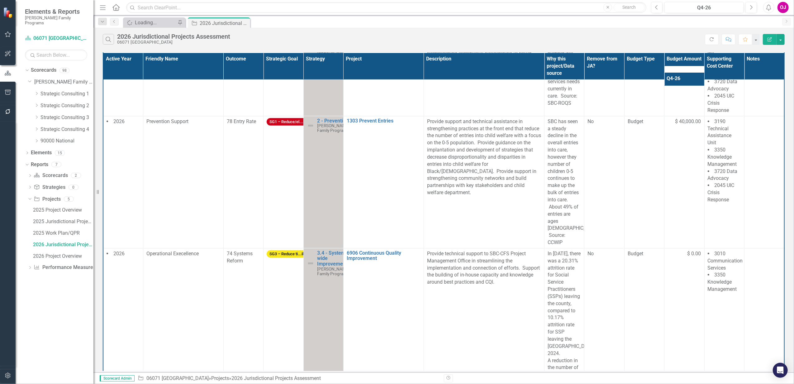
scroll to position [457, 0]
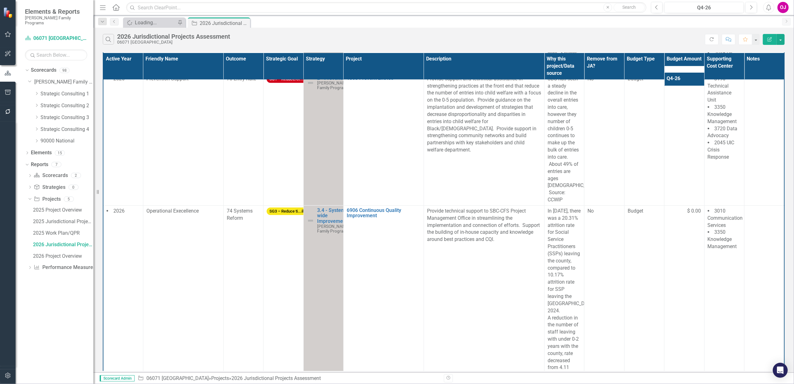
click at [384, 60] on th "Project" at bounding box center [383, 66] width 80 height 27
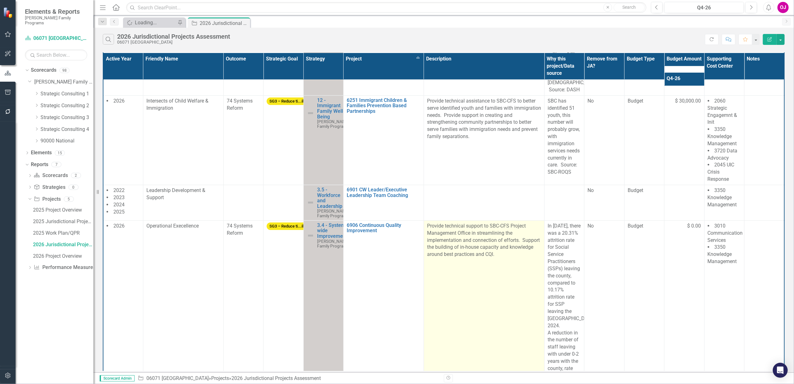
scroll to position [441, 0]
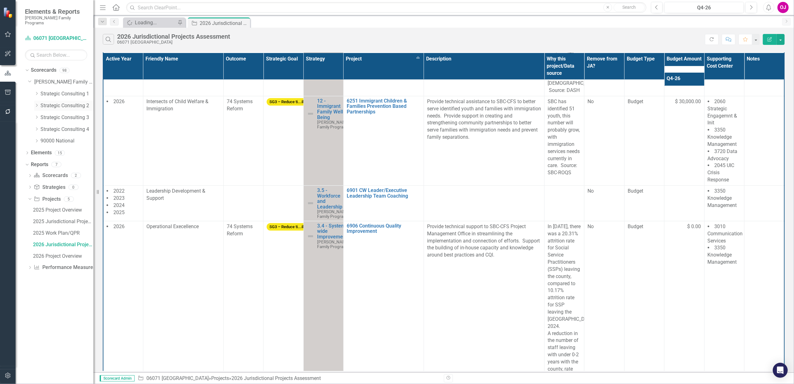
click at [34, 103] on icon "Dropdown" at bounding box center [36, 105] width 5 height 4
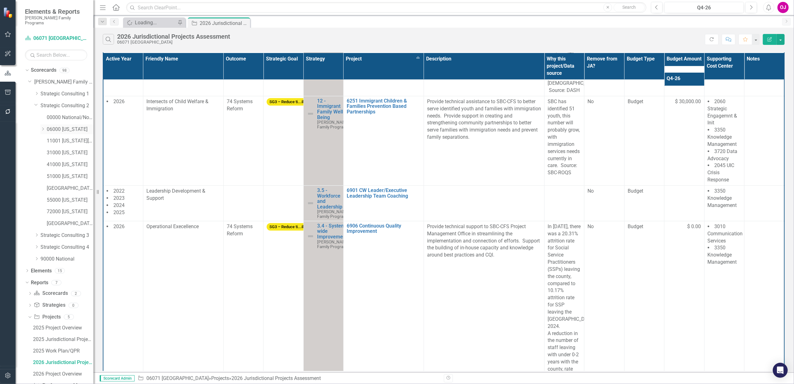
click at [43, 127] on icon "Dropdown" at bounding box center [42, 129] width 5 height 4
click at [61, 208] on link "06073 [GEOGRAPHIC_DATA]" at bounding box center [73, 211] width 40 height 7
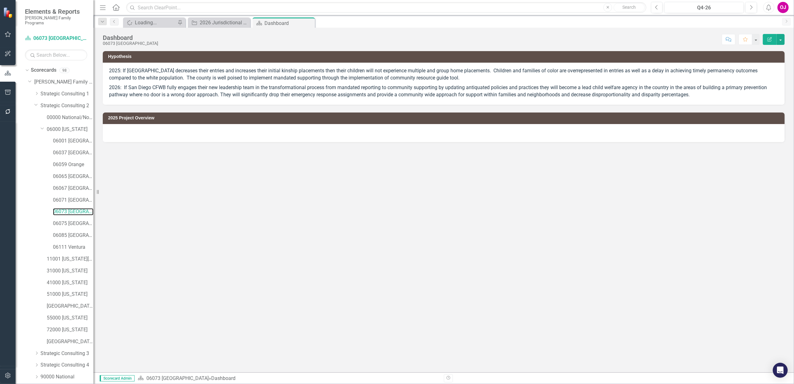
scroll to position [38, 0]
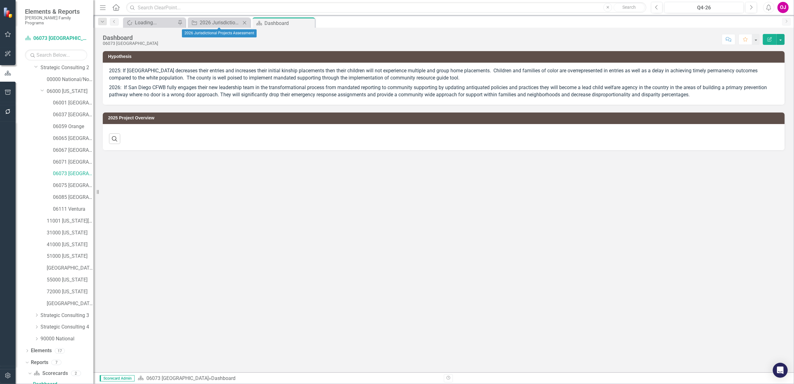
click at [245, 24] on icon "Close" at bounding box center [244, 22] width 6 height 5
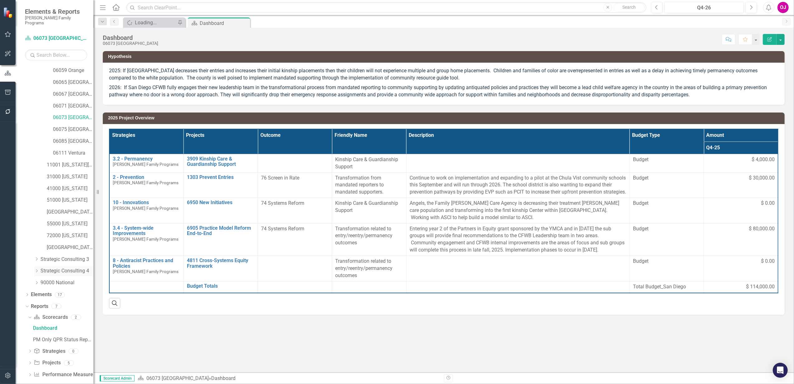
scroll to position [96, 0]
click at [30, 360] on icon "Dropdown" at bounding box center [30, 361] width 4 height 3
click at [61, 347] on div "2026 Jurisdictional Projects Assessment" at bounding box center [63, 350] width 60 height 6
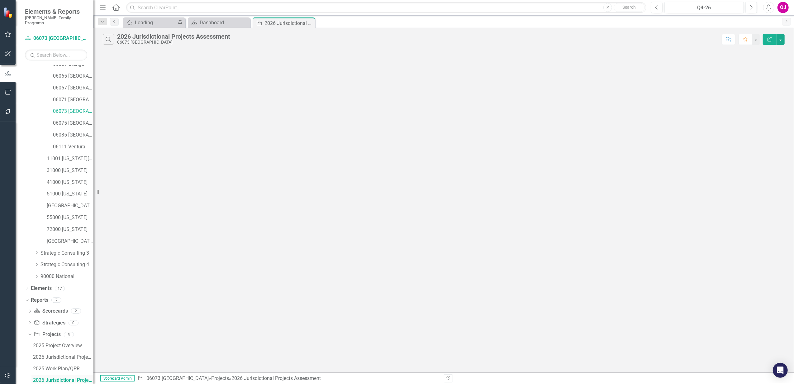
scroll to position [97, 0]
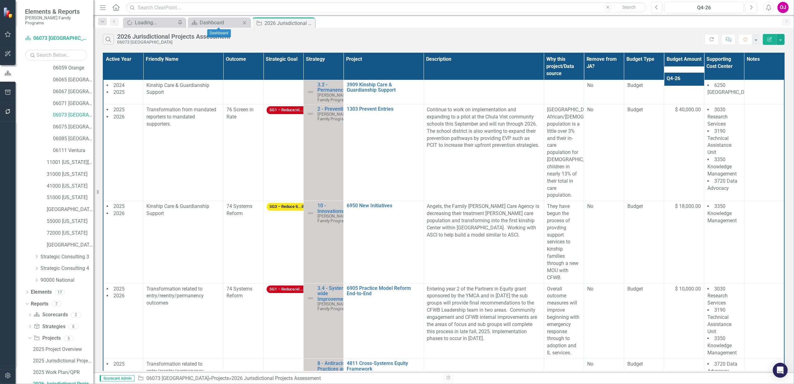
click at [244, 24] on icon "Close" at bounding box center [244, 22] width 6 height 5
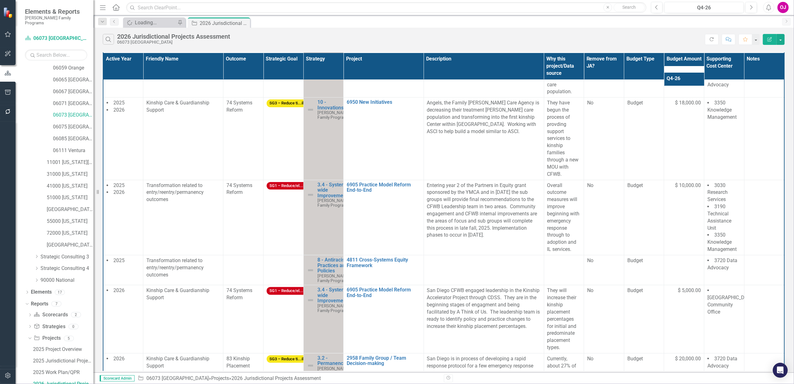
scroll to position [125, 0]
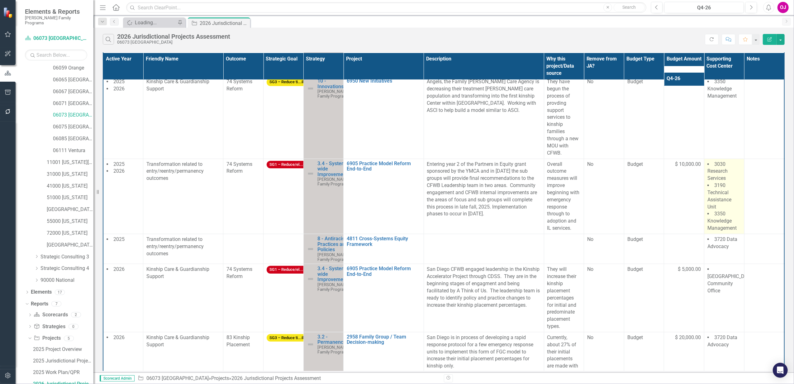
click at [730, 227] on li "3350 Knowledge Management" at bounding box center [724, 220] width 34 height 21
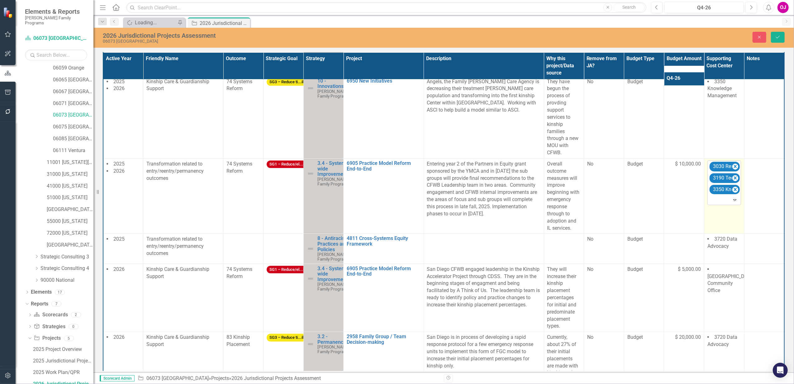
drag, startPoint x: 730, startPoint y: 227, endPoint x: 718, endPoint y: 212, distance: 18.4
click at [718, 204] on div at bounding box center [724, 200] width 31 height 8
type input "1"
type input "3190"
click button "Save" at bounding box center [778, 37] width 14 height 11
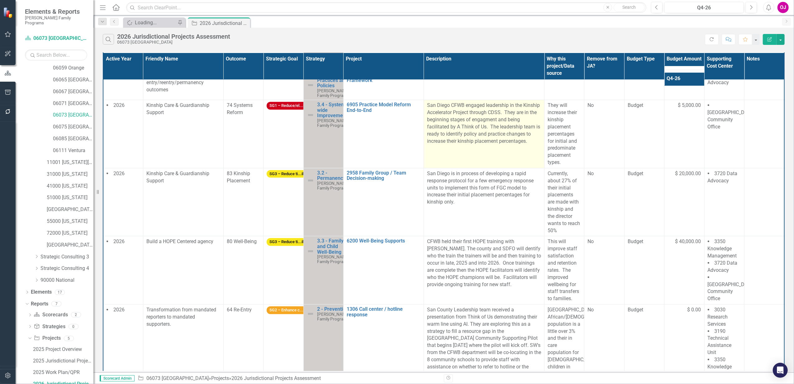
scroll to position [291, 0]
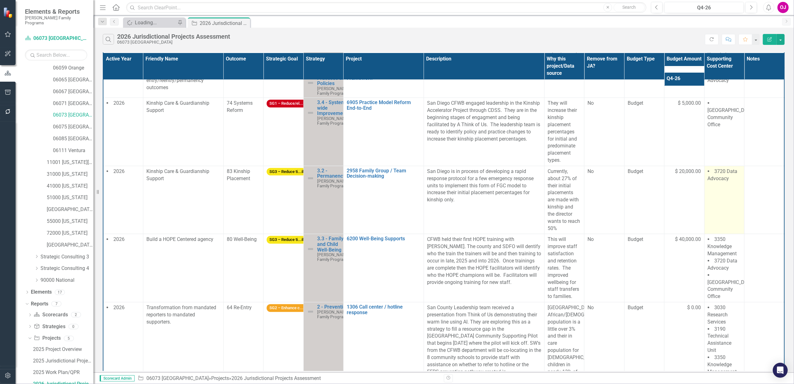
click at [711, 222] on td "3720 Data Advocacy" at bounding box center [724, 200] width 40 height 68
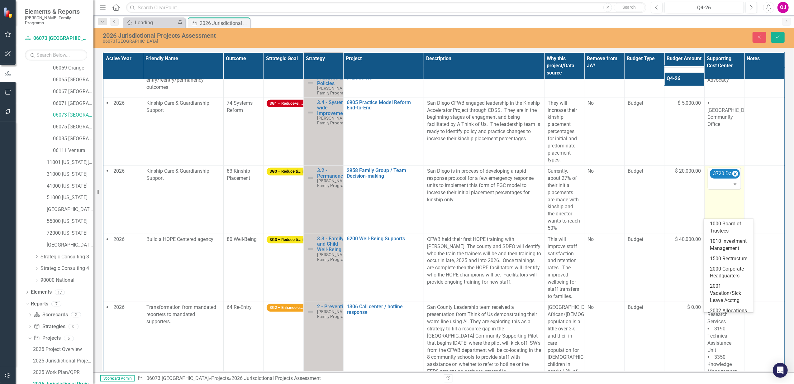
drag, startPoint x: 711, startPoint y: 222, endPoint x: 709, endPoint y: 212, distance: 10.1
click at [710, 188] on div at bounding box center [725, 184] width 31 height 8
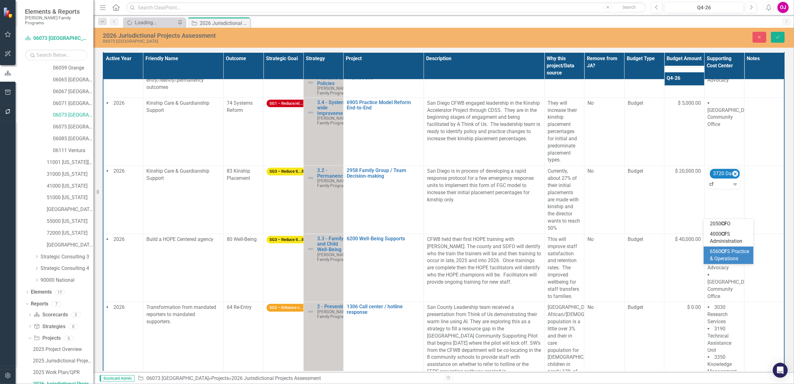
type input "c"
type input "6560"
click at [729, 233] on span "6560 CFS Practice & Operations" at bounding box center [729, 227] width 39 height 13
click at [779, 43] on div "2026 Jurisdictional Projects Assessment 06073 [GEOGRAPHIC_DATA] Close Save" at bounding box center [443, 37] width 701 height 13
click at [779, 40] on button "Save" at bounding box center [778, 37] width 14 height 11
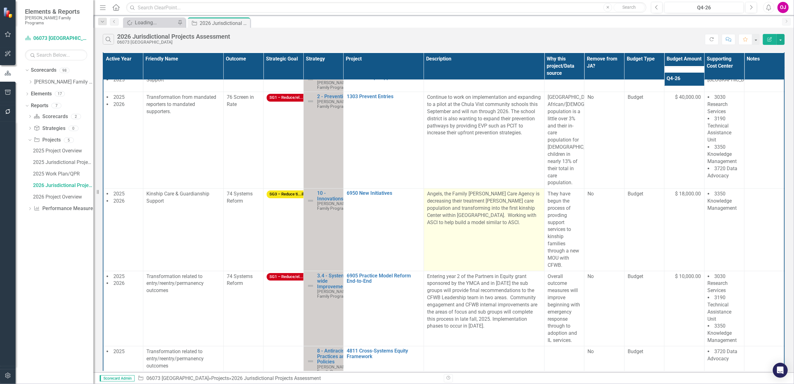
scroll to position [0, 0]
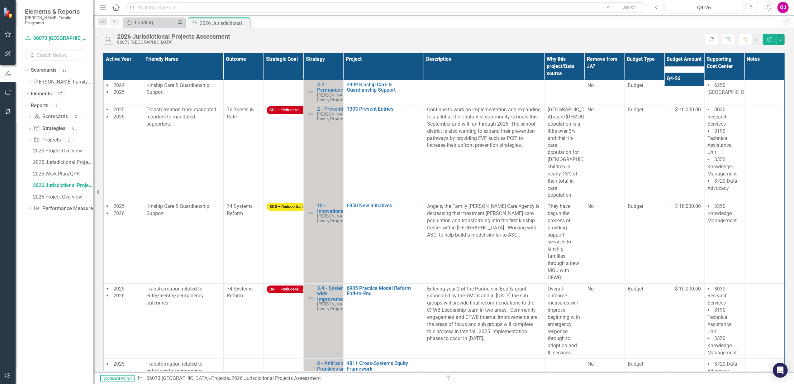
click at [374, 55] on th "Project" at bounding box center [383, 66] width 80 height 27
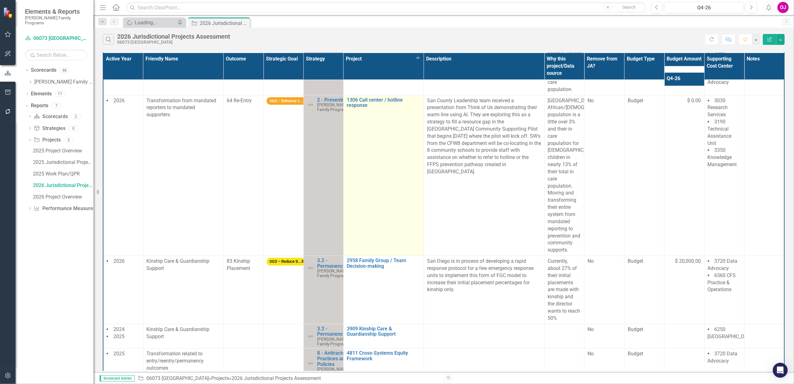
scroll to position [83, 0]
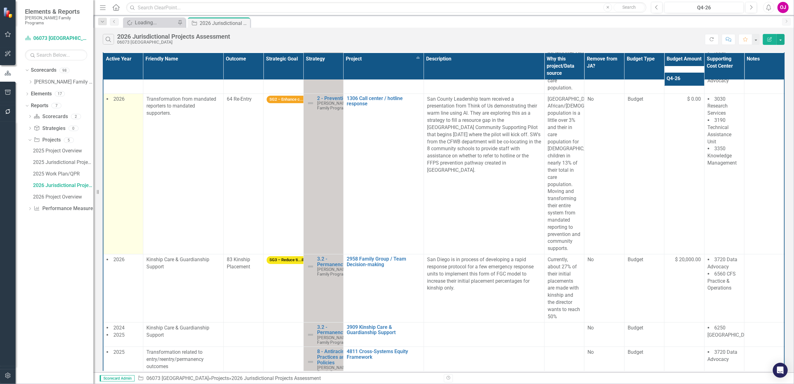
click at [123, 130] on td "2026" at bounding box center [123, 173] width 40 height 161
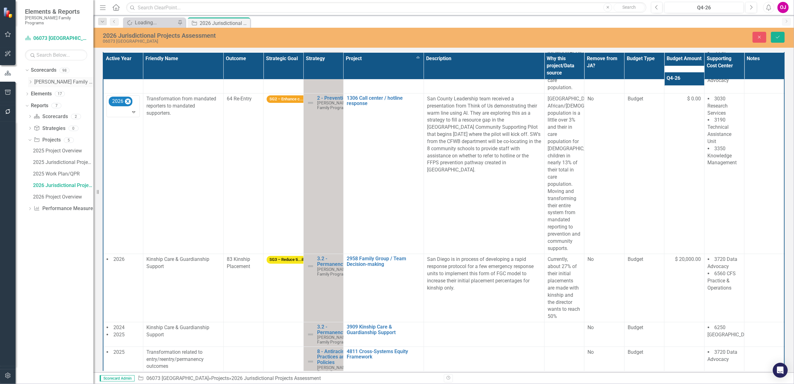
click at [31, 79] on div "Dropdown" at bounding box center [30, 81] width 5 height 5
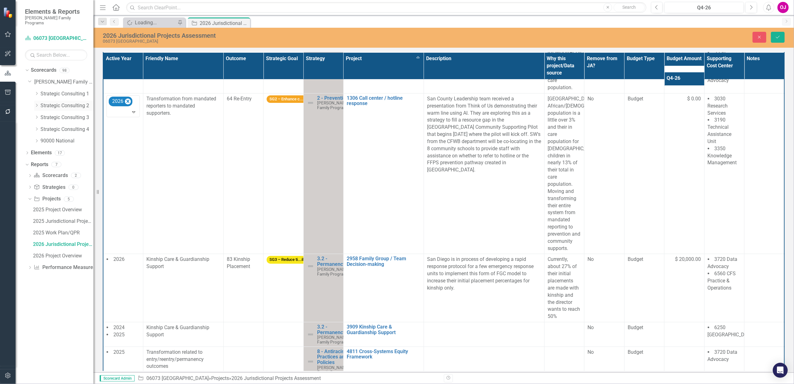
click at [37, 103] on icon "Dropdown" at bounding box center [36, 105] width 5 height 4
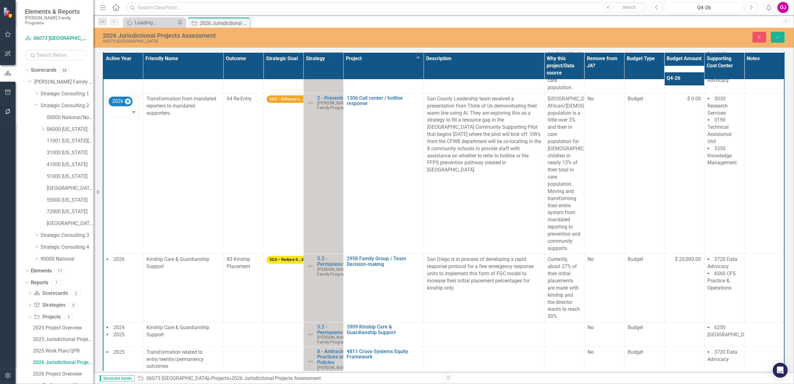
click at [45, 127] on icon "Dropdown" at bounding box center [42, 129] width 5 height 4
click at [77, 222] on link "06075 [GEOGRAPHIC_DATA]" at bounding box center [73, 223] width 40 height 7
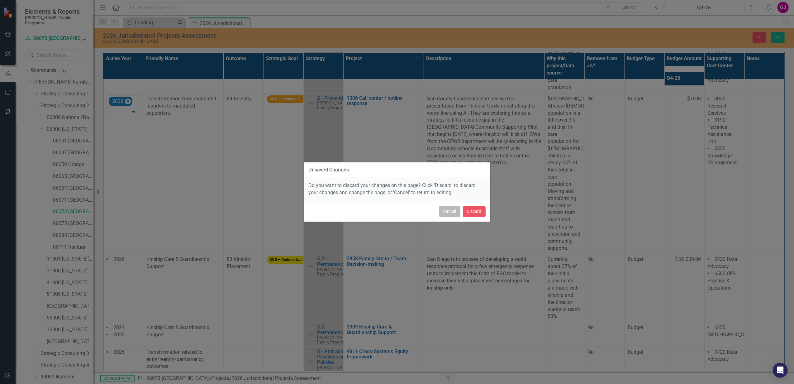
click at [444, 212] on button "Cancel" at bounding box center [449, 211] width 21 height 11
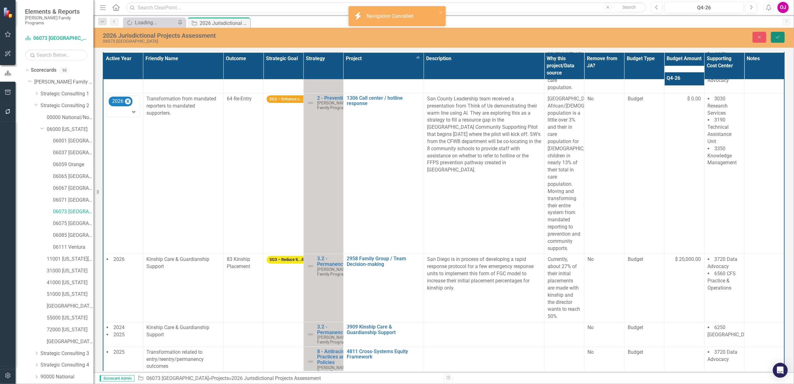
click at [784, 36] on button "Save" at bounding box center [778, 37] width 14 height 11
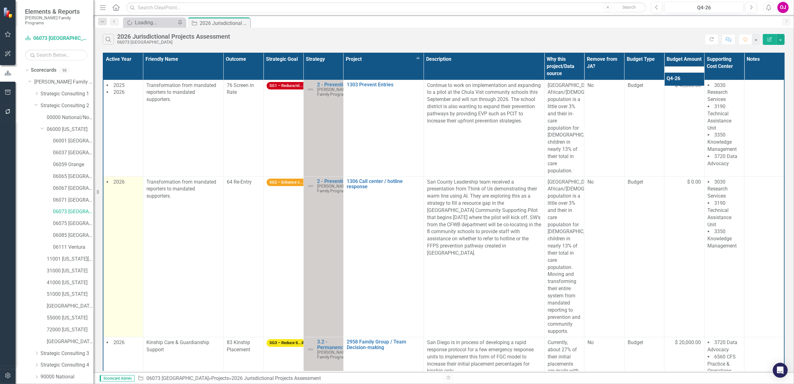
click at [116, 215] on td "2026" at bounding box center [123, 256] width 40 height 161
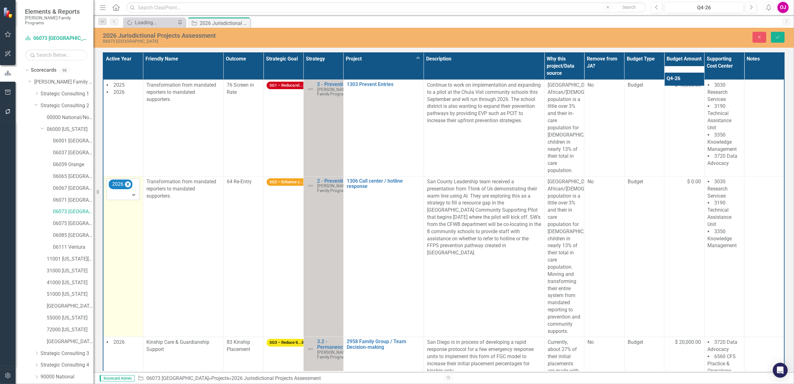
drag, startPoint x: 116, startPoint y: 215, endPoint x: 122, endPoint y: 206, distance: 10.3
click at [122, 199] on div at bounding box center [123, 195] width 31 height 8
click at [128, 188] on icon "Remove 2026" at bounding box center [128, 184] width 6 height 8
click at [777, 39] on button "Save" at bounding box center [778, 37] width 14 height 11
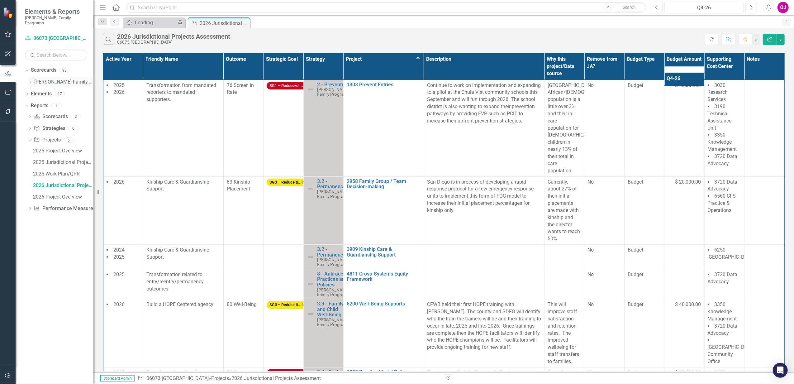
click at [30, 80] on icon "Dropdown" at bounding box center [30, 82] width 5 height 4
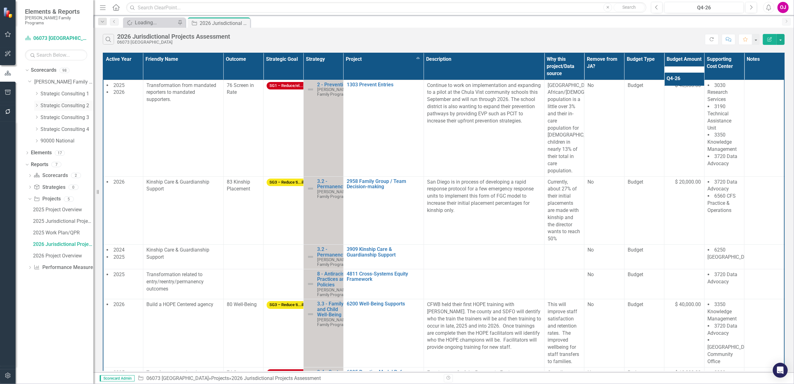
click at [38, 104] on div "Dropdown Strategic Consulting 2" at bounding box center [63, 106] width 59 height 10
click at [37, 103] on icon "Dropdown" at bounding box center [36, 105] width 5 height 4
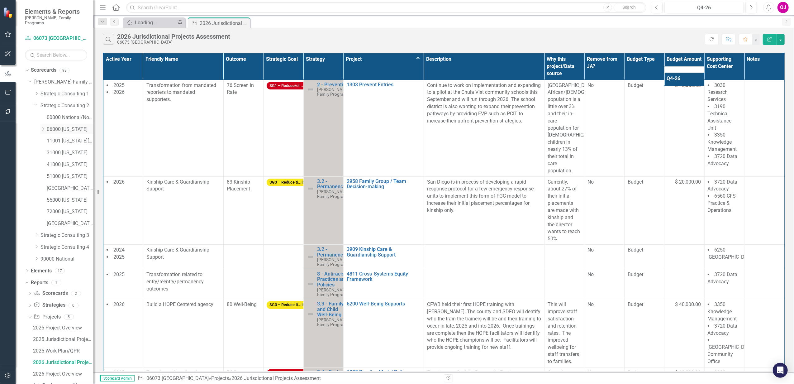
click at [43, 127] on icon "Dropdown" at bounding box center [42, 129] width 5 height 4
click at [65, 220] on link "06075 [GEOGRAPHIC_DATA]" at bounding box center [73, 223] width 40 height 7
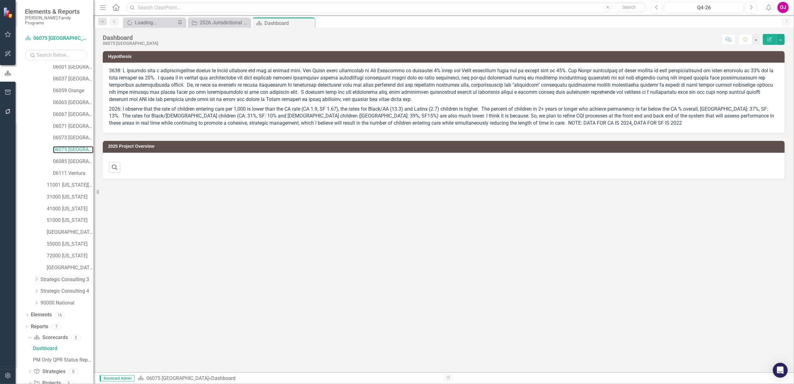
scroll to position [96, 0]
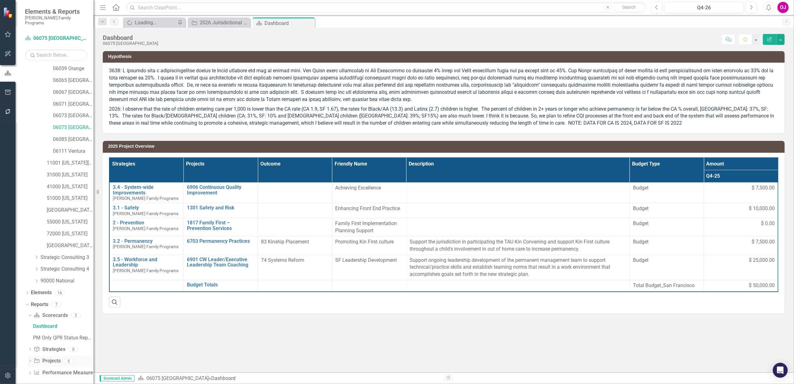
click at [29, 360] on icon "Dropdown" at bounding box center [30, 361] width 4 height 3
click at [56, 347] on div "2026 Jurisdictional Projects Assessment" at bounding box center [63, 350] width 60 height 6
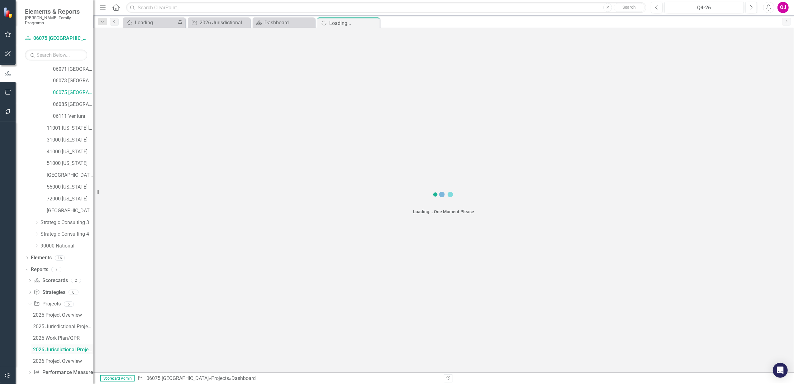
scroll to position [97, 0]
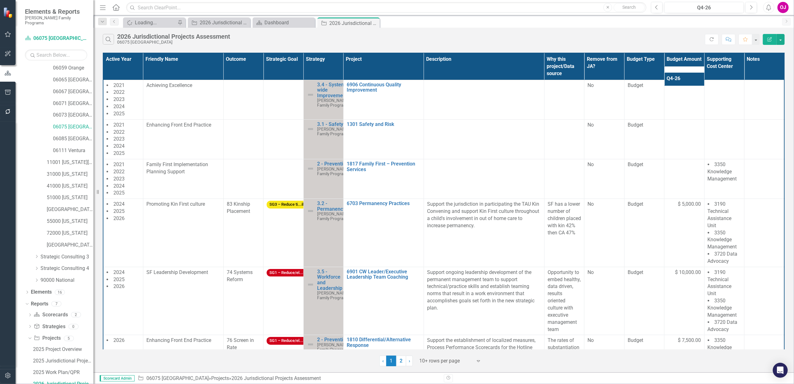
click at [482, 362] on div "Expand" at bounding box center [479, 360] width 9 height 11
click at [470, 349] on div "Display All Rows" at bounding box center [452, 350] width 59 height 7
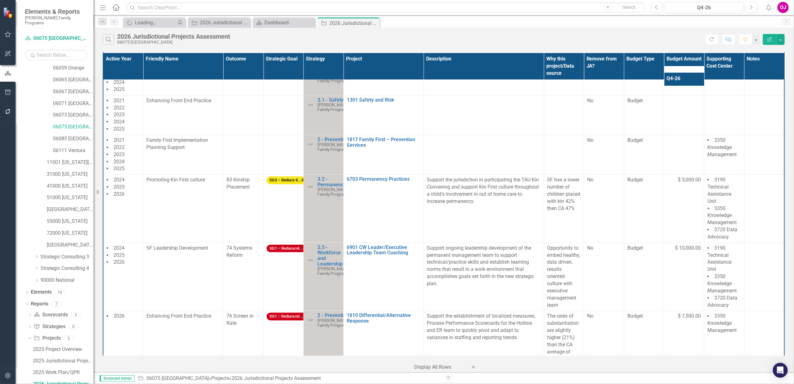
scroll to position [0, 0]
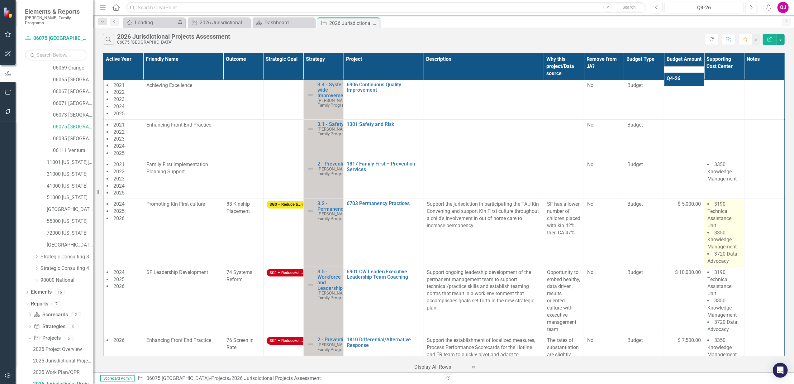
click at [722, 259] on span "3720 Data Advocacy" at bounding box center [722, 257] width 30 height 13
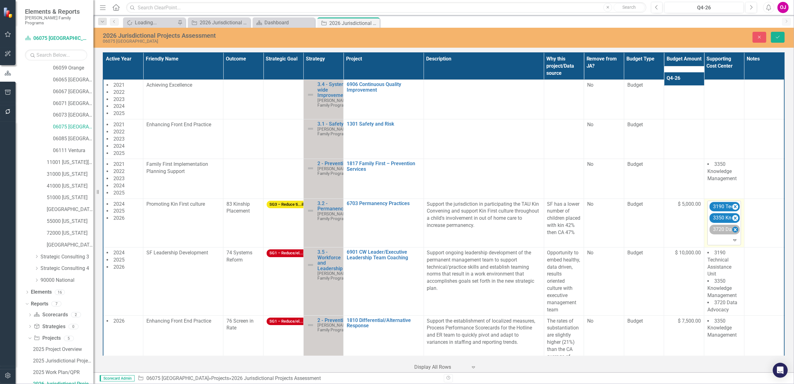
click at [734, 231] on icon "Remove 3720 Data Advocacy" at bounding box center [735, 229] width 3 height 3
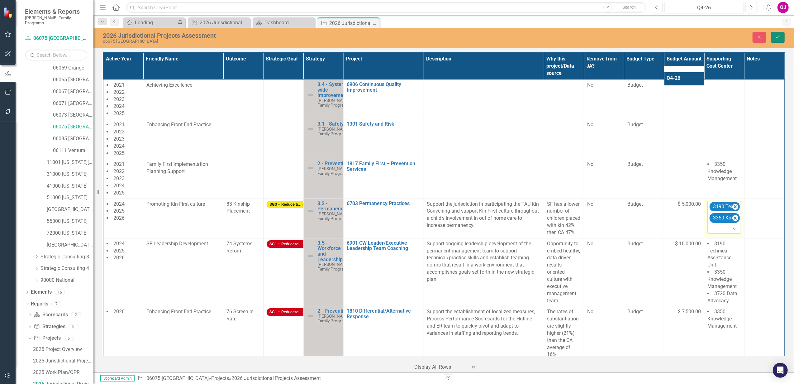
click at [777, 38] on icon "Save" at bounding box center [778, 37] width 6 height 4
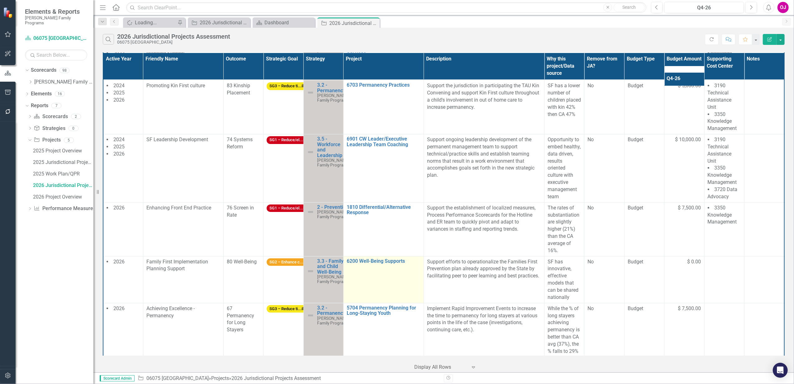
scroll to position [125, 0]
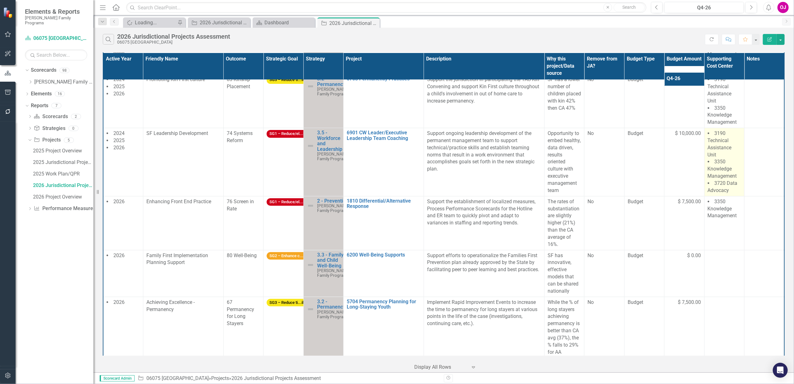
click at [730, 188] on span "3720 Data Advocacy" at bounding box center [723, 186] width 30 height 13
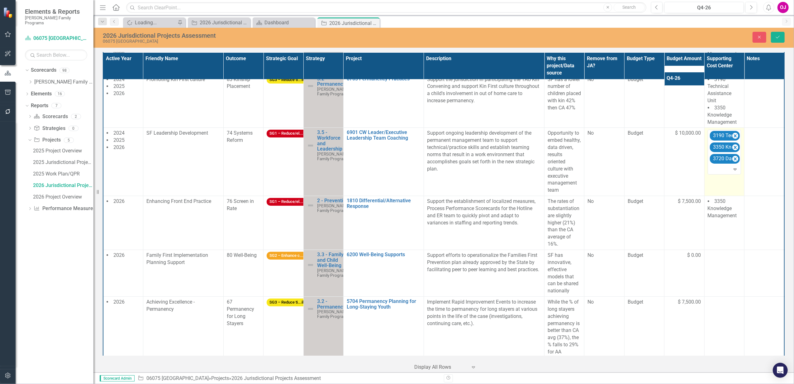
drag, startPoint x: 730, startPoint y: 188, endPoint x: 719, endPoint y: 182, distance: 12.4
click at [719, 182] on td "3190 Technical Assistance Unit 3350 Knowledge Management 3720 Data Advocacy Exp…" at bounding box center [724, 162] width 40 height 68
click at [732, 140] on icon "Remove 3190 Technical Assistance Unit" at bounding box center [735, 136] width 6 height 8
click at [732, 140] on icon "Remove 3350 Knowledge Management" at bounding box center [735, 136] width 6 height 8
click at [732, 144] on icon "Remove 3720 Data Advocacy" at bounding box center [735, 148] width 6 height 8
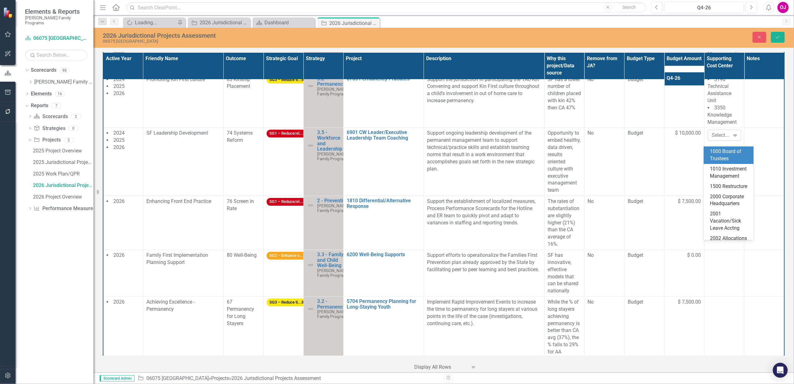
click at [732, 138] on icon "Expand" at bounding box center [735, 135] width 6 height 5
click at [776, 40] on button "Save" at bounding box center [778, 37] width 14 height 11
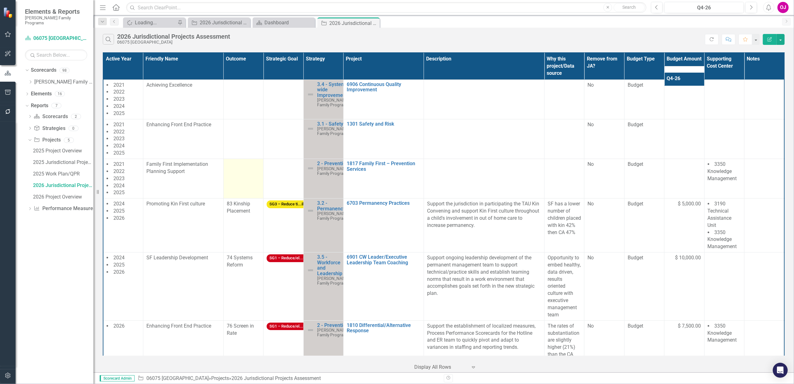
scroll to position [0, 0]
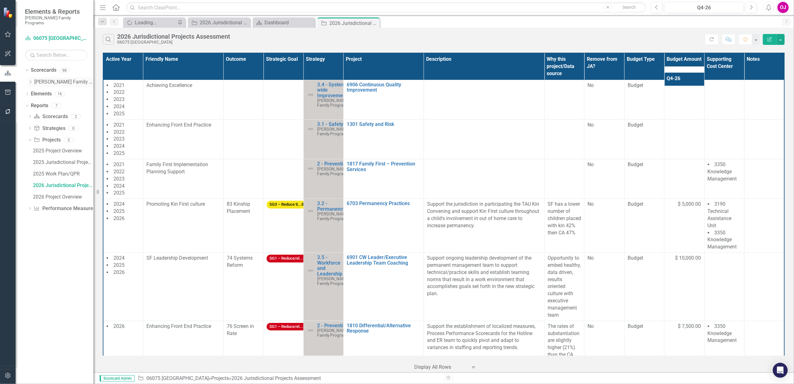
click at [31, 80] on icon "Dropdown" at bounding box center [30, 82] width 5 height 4
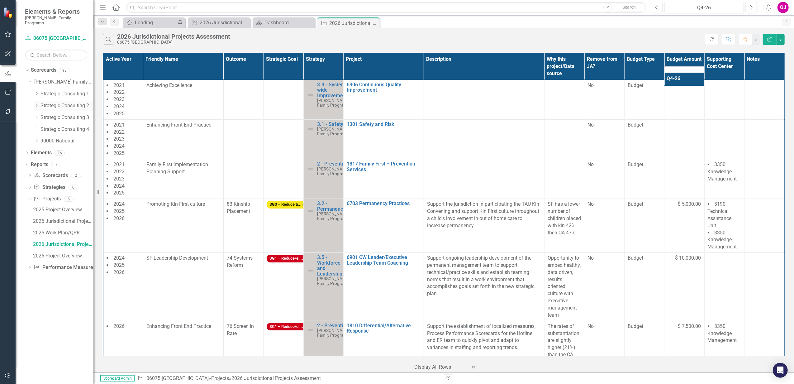
click at [40, 101] on div "Dropdown Strategic Consulting 2" at bounding box center [63, 106] width 59 height 10
click at [38, 103] on icon "Dropdown" at bounding box center [36, 105] width 5 height 4
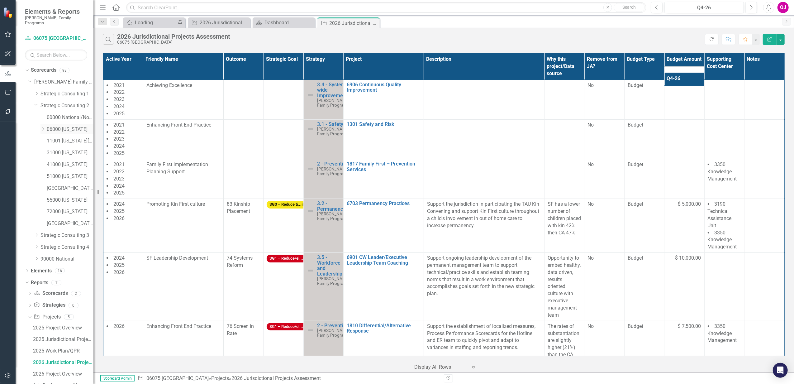
click at [41, 127] on icon "Dropdown" at bounding box center [42, 129] width 5 height 4
click at [64, 232] on link "06085 [GEOGRAPHIC_DATA][PERSON_NAME]" at bounding box center [73, 235] width 40 height 7
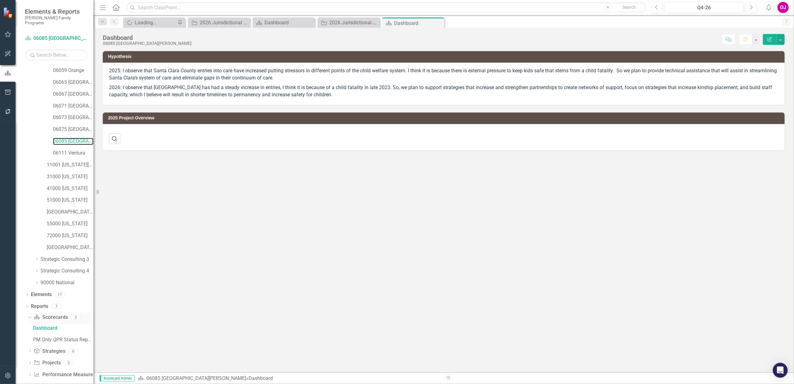
scroll to position [96, 0]
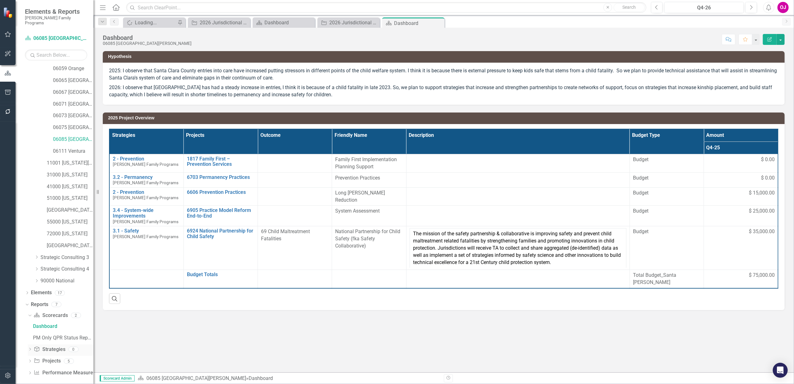
click at [32, 348] on icon "Dropdown" at bounding box center [30, 349] width 4 height 3
click at [31, 348] on div "Dropdown" at bounding box center [28, 350] width 5 height 4
click at [29, 360] on icon "Dropdown" at bounding box center [30, 361] width 4 height 3
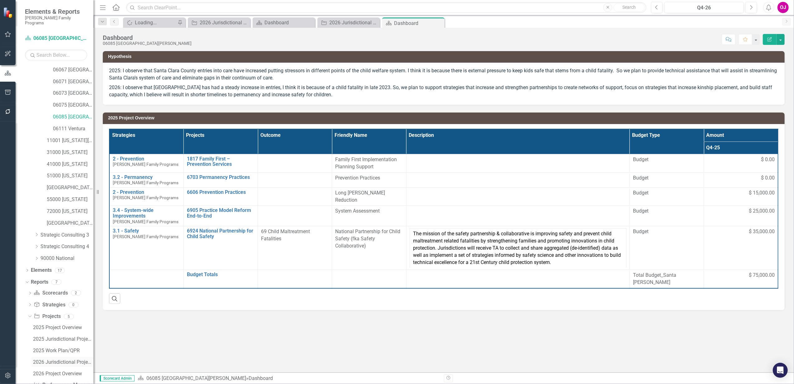
scroll to position [131, 0]
click at [64, 347] on div "2026 Jurisdictional Projects Assessment" at bounding box center [63, 350] width 60 height 6
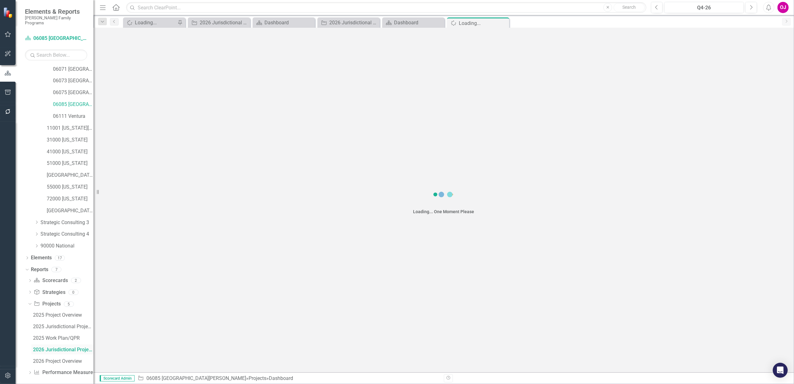
scroll to position [97, 0]
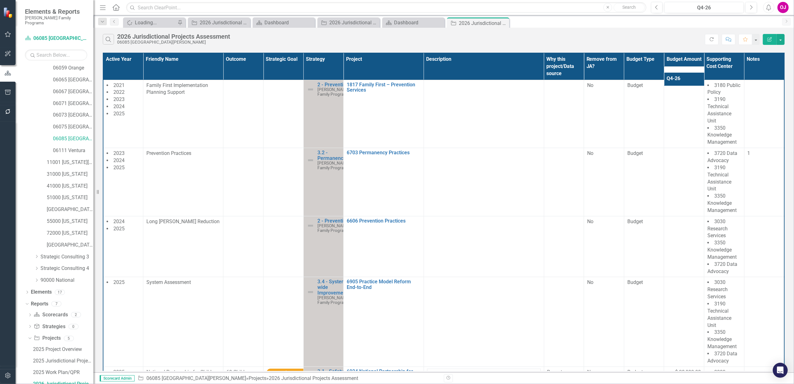
click at [367, 66] on th "Project" at bounding box center [384, 66] width 80 height 27
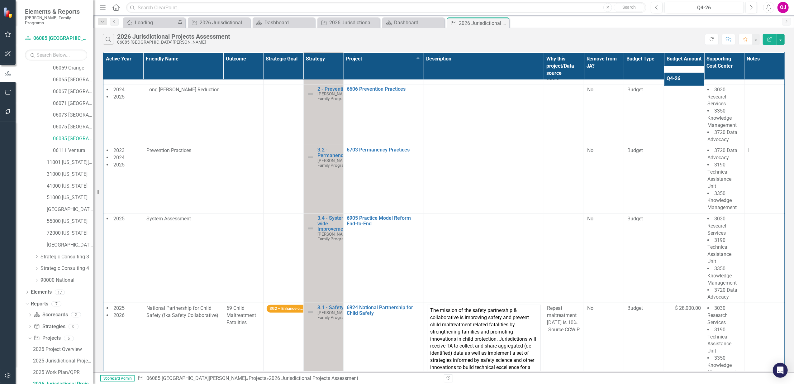
scroll to position [409, 0]
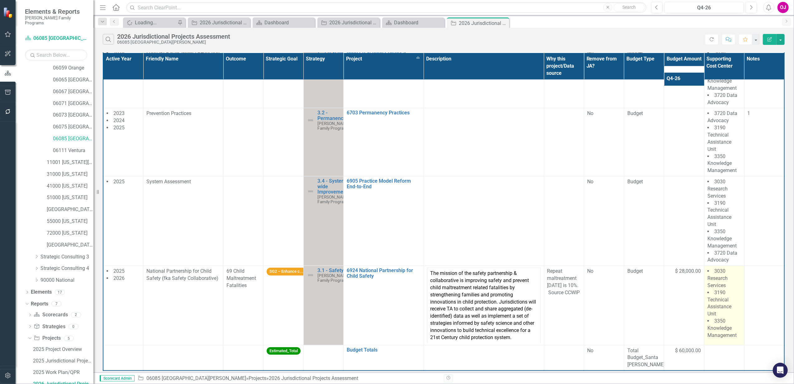
click at [730, 311] on li "3190 Technical Assistance Unit" at bounding box center [724, 303] width 34 height 28
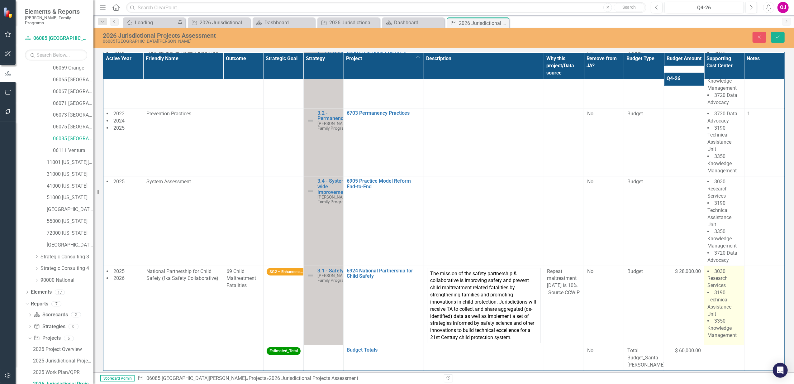
scroll to position [409, 0]
click at [723, 303] on div at bounding box center [724, 307] width 31 height 8
type input "3720"
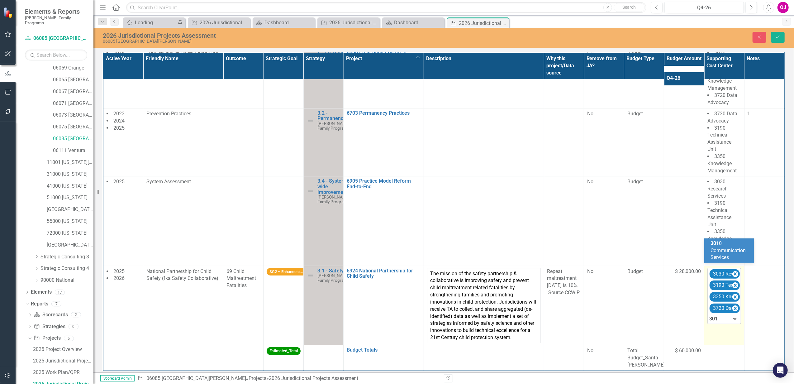
type input "3010"
click at [734, 284] on icon "Remove 3030 Research Services" at bounding box center [735, 285] width 3 height 3
click at [777, 41] on button "Save" at bounding box center [778, 37] width 14 height 11
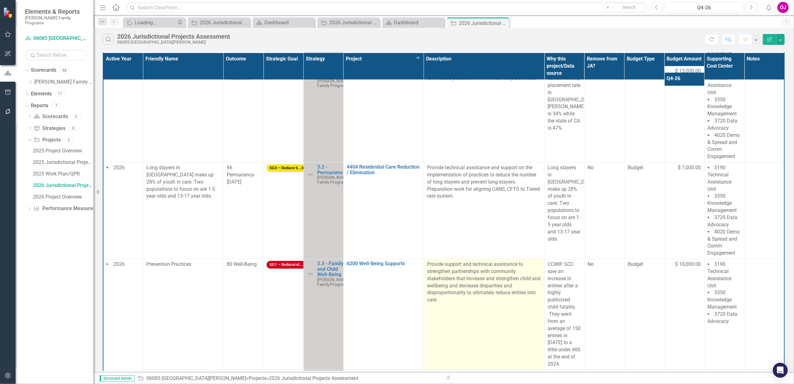
scroll to position [124, 0]
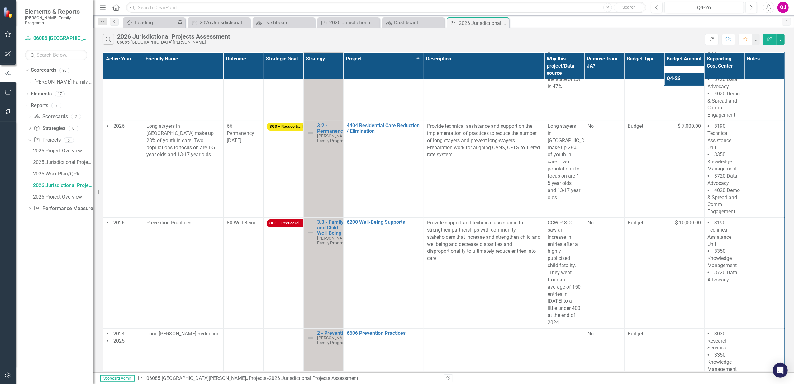
click at [393, 72] on th "Project Sort Ascending" at bounding box center [383, 66] width 80 height 27
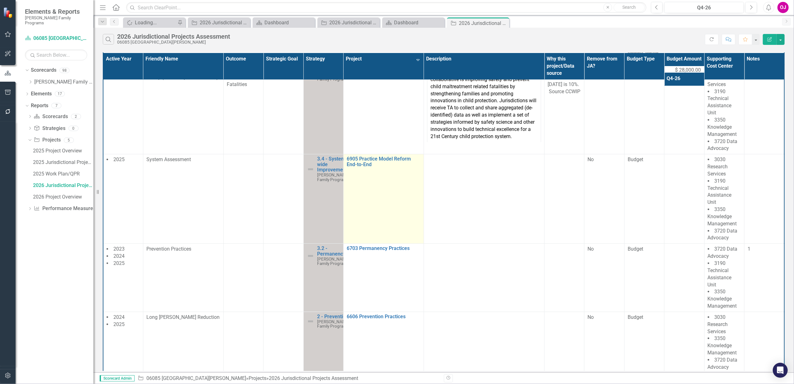
scroll to position [0, 0]
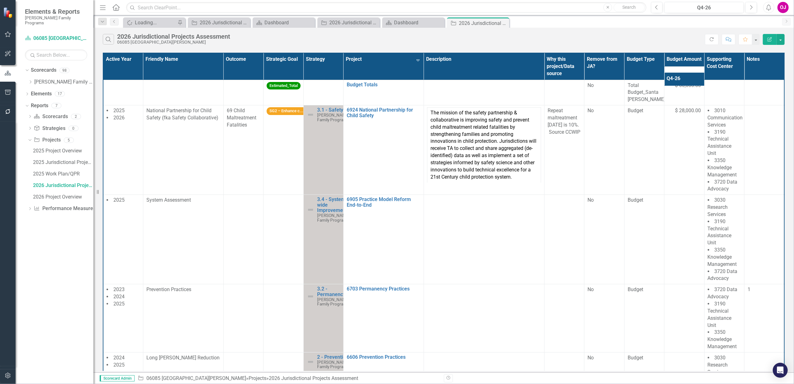
click at [392, 63] on th "Project Sort Descending" at bounding box center [383, 66] width 80 height 27
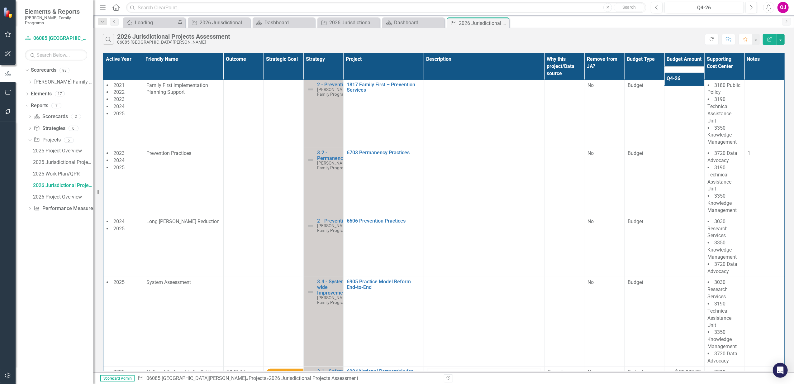
click at [27, 74] on div "Dropdown Scorecards 98 Dropdown Casey Family Programs Dropdown Strategic Consul…" at bounding box center [59, 77] width 69 height 24
click at [30, 80] on icon "Dropdown" at bounding box center [30, 82] width 5 height 4
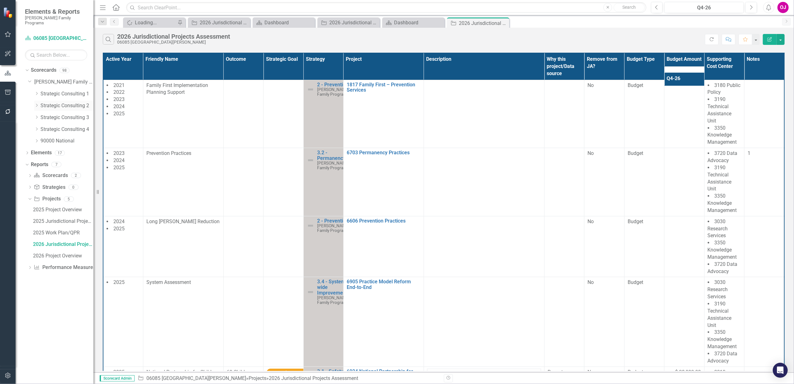
click at [38, 103] on icon "Dropdown" at bounding box center [36, 105] width 5 height 4
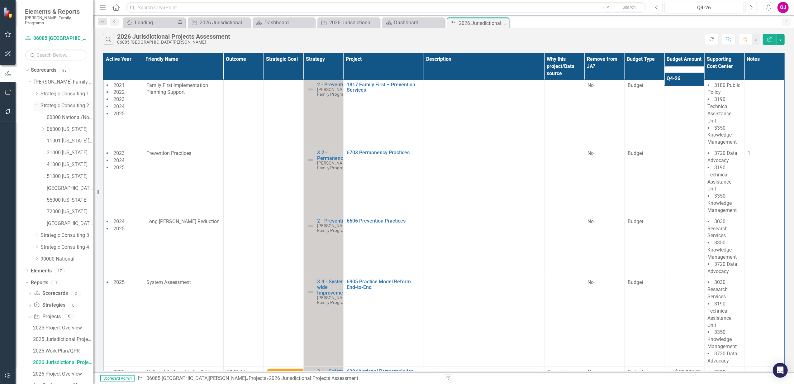
click at [38, 102] on icon "Dropdown" at bounding box center [36, 104] width 4 height 5
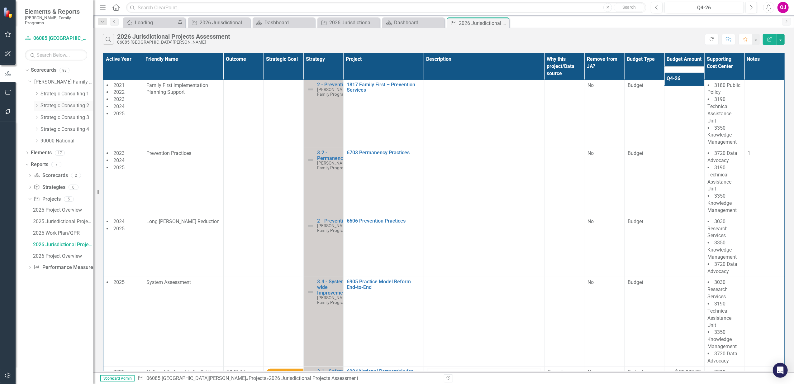
click at [37, 103] on icon "Dropdown" at bounding box center [36, 105] width 5 height 4
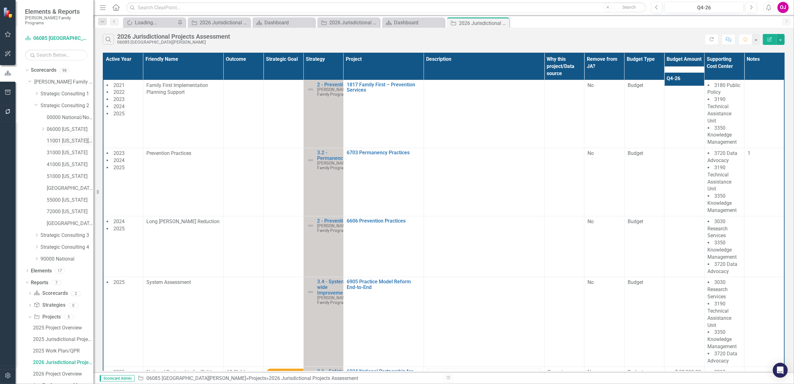
click at [59, 137] on link "11001 [US_STATE][GEOGRAPHIC_DATA]" at bounding box center [70, 140] width 47 height 7
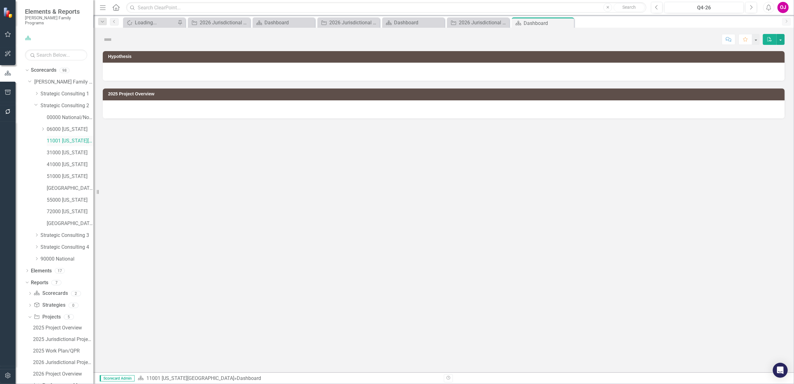
click at [59, 137] on link "11001 [US_STATE][GEOGRAPHIC_DATA]" at bounding box center [70, 140] width 47 height 7
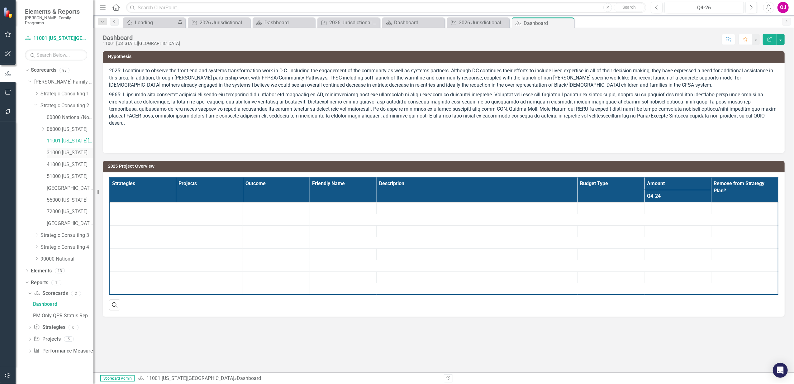
click at [62, 149] on link "31000 [US_STATE]" at bounding box center [70, 152] width 47 height 7
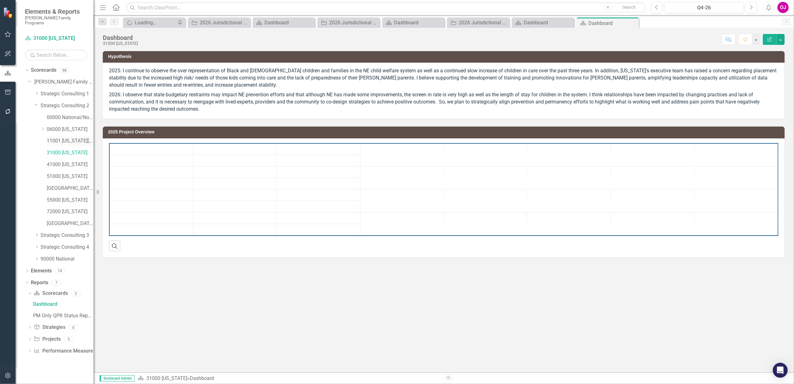
click at [62, 137] on link "11001 [US_STATE][GEOGRAPHIC_DATA]" at bounding box center [70, 140] width 47 height 7
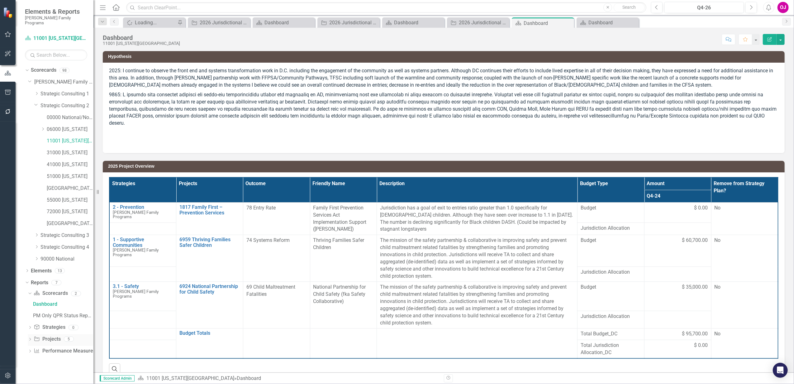
click at [31, 338] on icon "Dropdown" at bounding box center [30, 339] width 4 height 3
click at [62, 347] on div "2026 Jurisdictional Projects Assessment" at bounding box center [63, 350] width 60 height 6
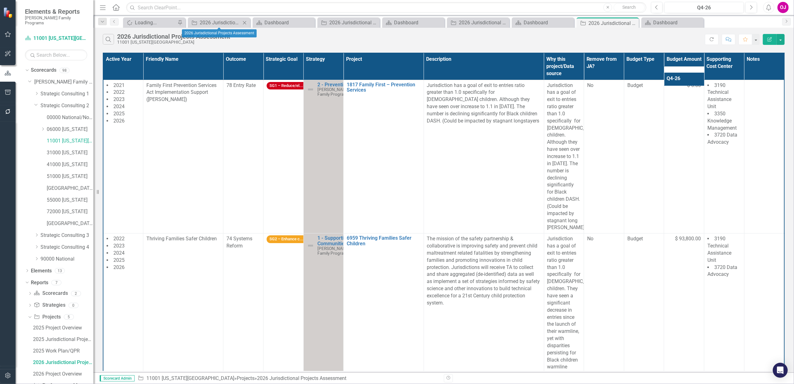
click at [248, 23] on div "Close" at bounding box center [245, 23] width 8 height 8
click at [247, 23] on icon "Close" at bounding box center [244, 22] width 6 height 5
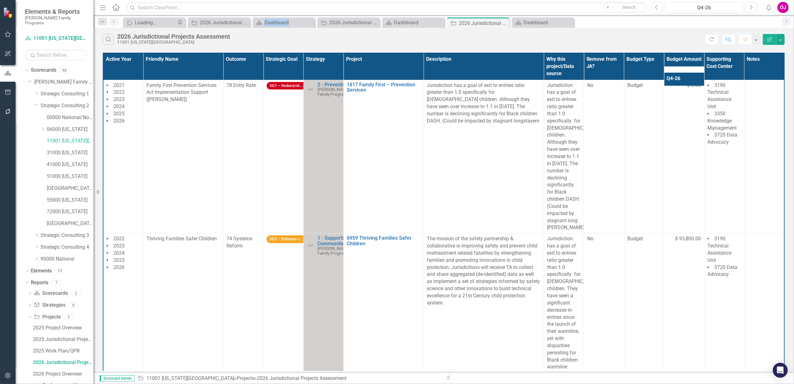
click at [0, 0] on icon "Close" at bounding box center [0, 0] width 0 height 0
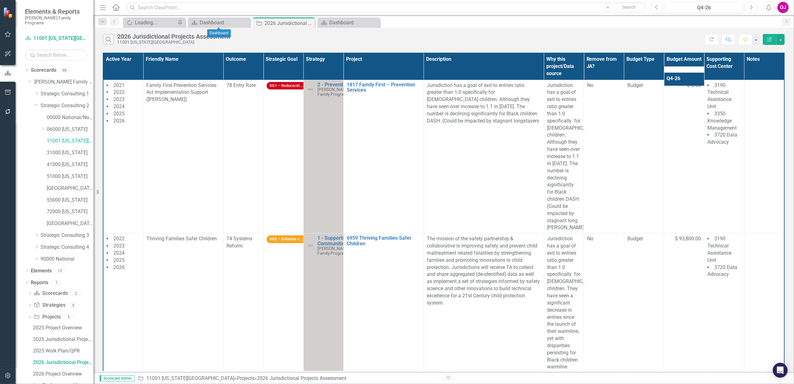
click at [0, 0] on icon "Close" at bounding box center [0, 0] width 0 height 0
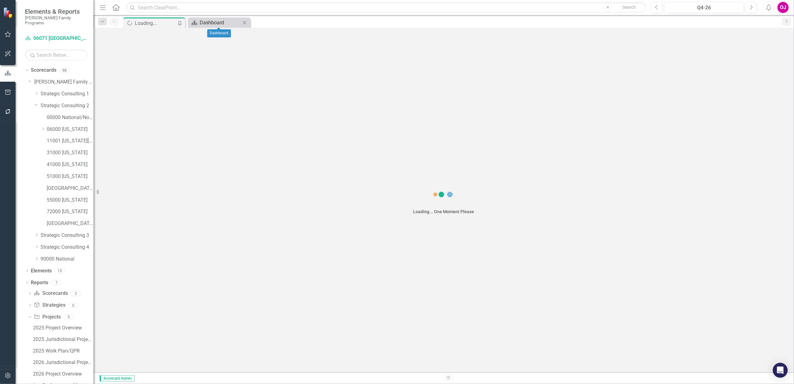
click at [236, 22] on div "Dashboard" at bounding box center [220, 23] width 41 height 8
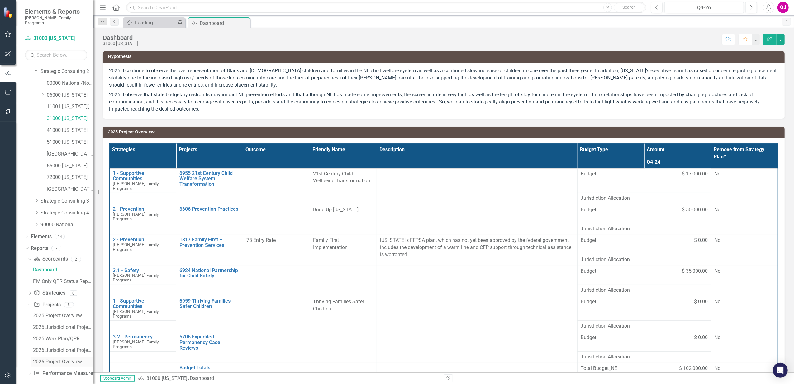
scroll to position [35, 0]
click at [69, 347] on div "2026 Jurisdictional Projects Assessment" at bounding box center [63, 350] width 60 height 6
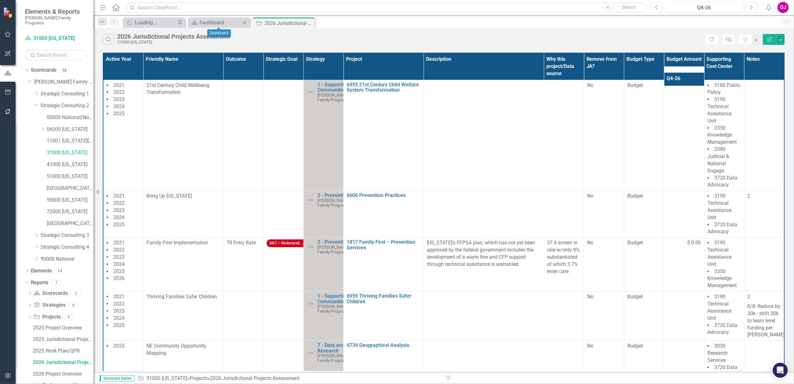
click at [245, 21] on icon "Close" at bounding box center [244, 22] width 6 height 5
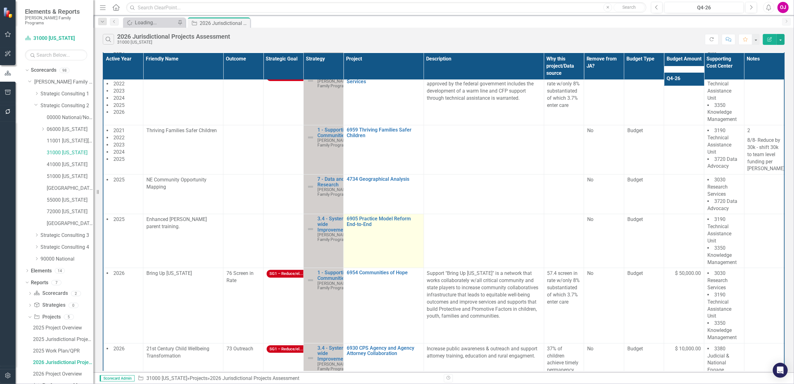
scroll to position [207, 0]
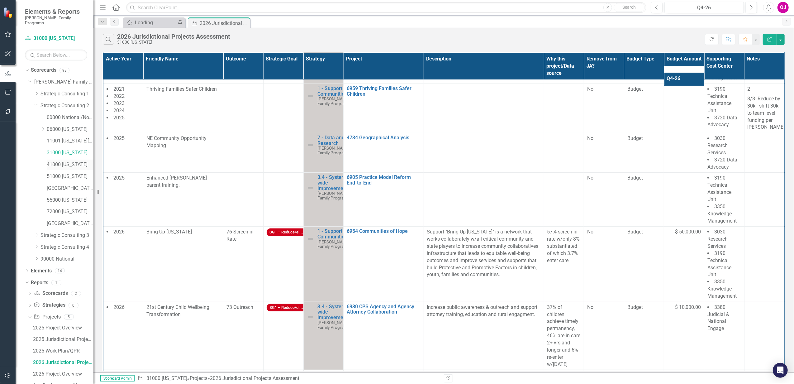
click at [65, 161] on link "41000 [US_STATE]" at bounding box center [70, 164] width 47 height 7
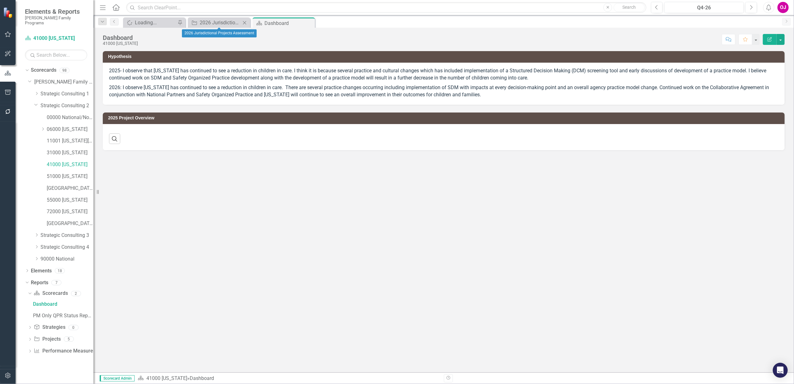
click at [243, 23] on icon "Close" at bounding box center [244, 22] width 6 height 5
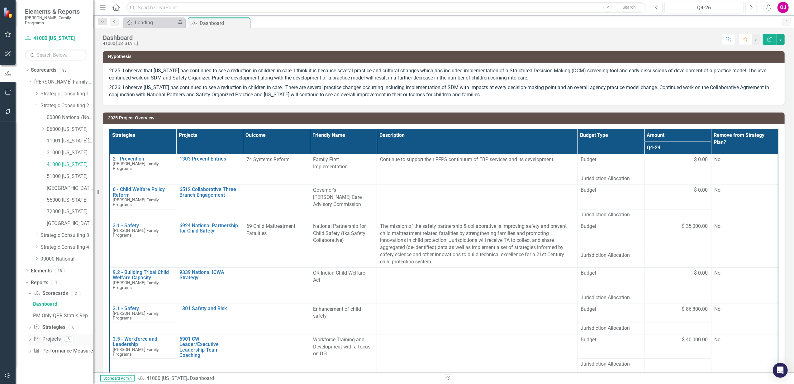
click at [30, 338] on icon "Dropdown" at bounding box center [30, 339] width 4 height 3
click at [62, 357] on link "2026 Jurisdictional Projects Assessment" at bounding box center [62, 362] width 62 height 10
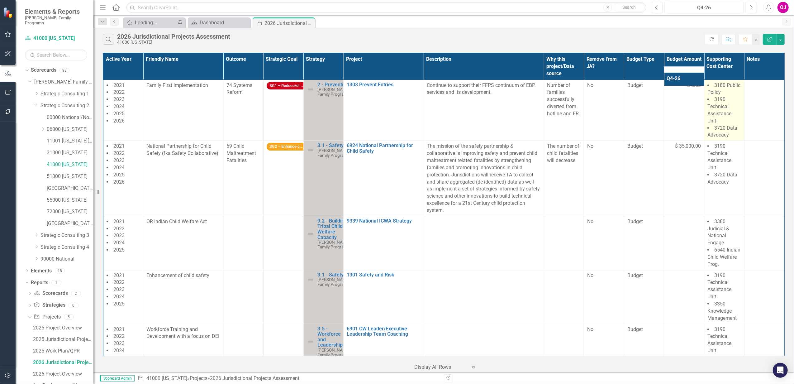
click at [720, 113] on span "3190 Technical Assistance Unit" at bounding box center [719, 109] width 24 height 27
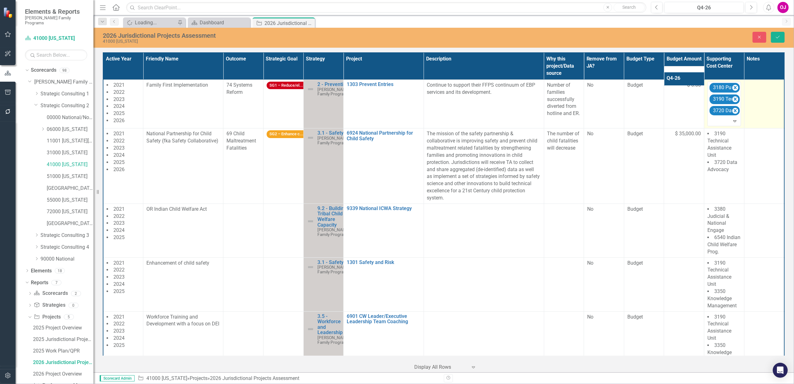
drag, startPoint x: 720, startPoint y: 113, endPoint x: 751, endPoint y: 101, distance: 33.2
click at [751, 101] on td at bounding box center [764, 103] width 40 height 49
click at [732, 91] on icon "Remove 3180 Public Policy" at bounding box center [735, 88] width 6 height 8
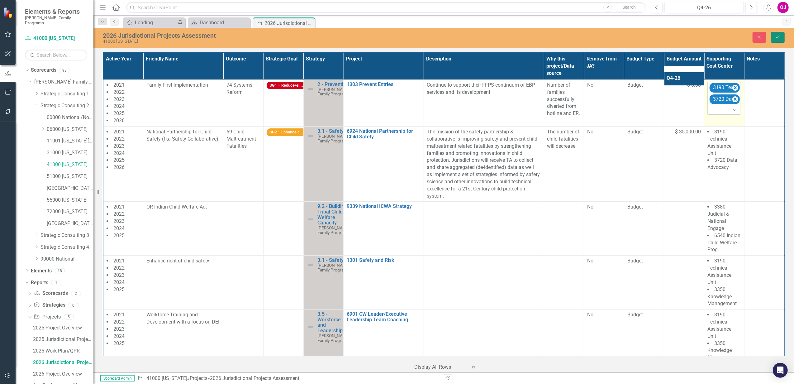
click at [774, 37] on button "Save" at bounding box center [778, 37] width 14 height 11
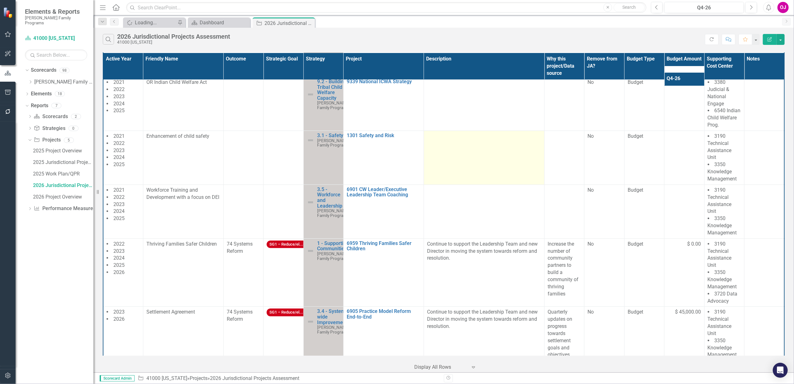
scroll to position [166, 0]
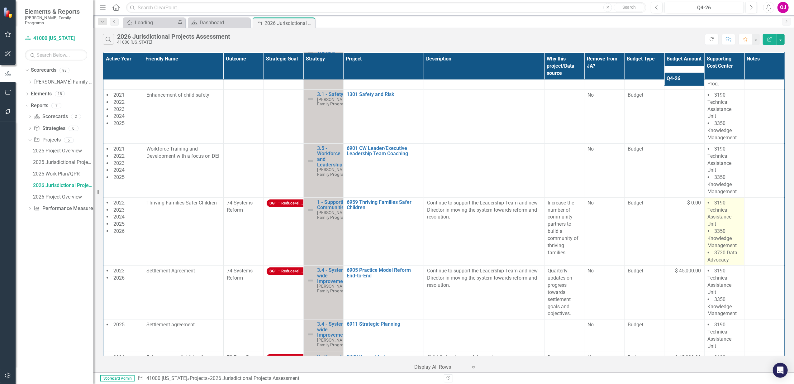
click at [728, 242] on li "3350 Knowledge Management" at bounding box center [724, 238] width 33 height 21
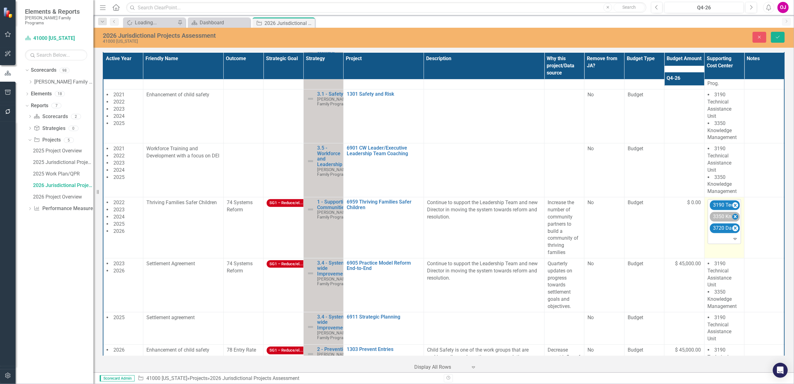
drag, startPoint x: 728, startPoint y: 242, endPoint x: 731, endPoint y: 209, distance: 32.8
click at [732, 209] on icon "Remove 3190 Technical Assistance Unit" at bounding box center [735, 205] width 6 height 8
click at [732, 209] on icon "Remove 3350 Knowledge Management" at bounding box center [735, 205] width 6 height 8
click at [732, 209] on icon "Remove 3720 Data Advocacy" at bounding box center [735, 205] width 6 height 8
click at [775, 39] on icon "Save" at bounding box center [778, 37] width 6 height 4
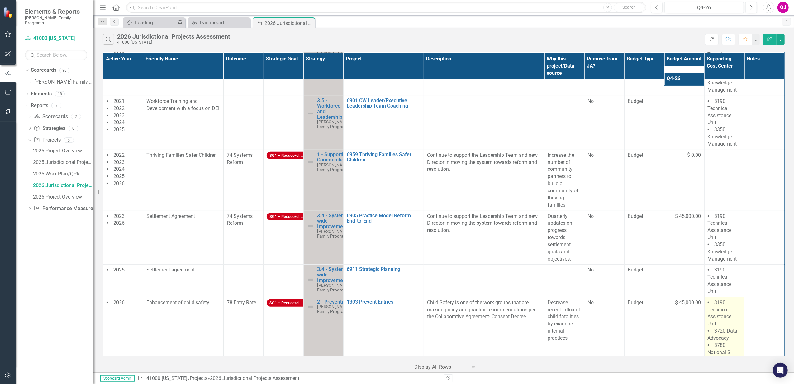
scroll to position [213, 0]
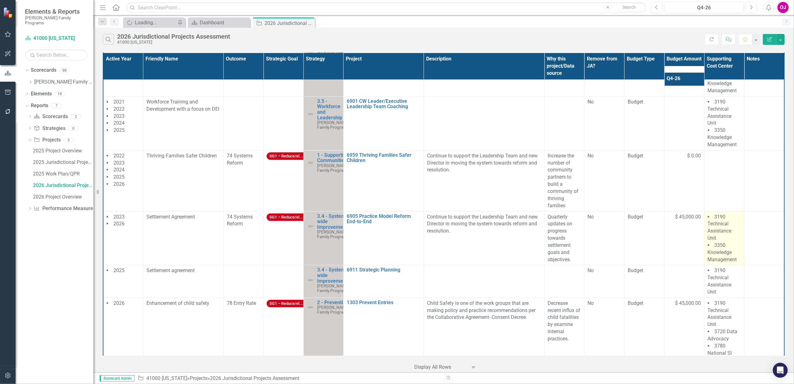
click at [723, 242] on li "3190 Technical Assistance Unit" at bounding box center [724, 227] width 33 height 28
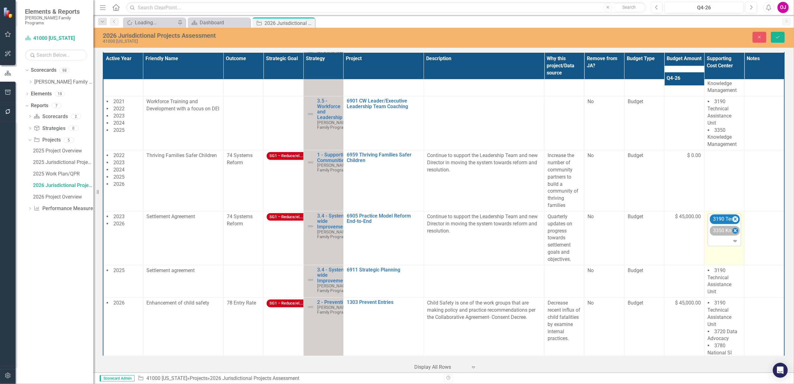
click at [734, 232] on icon "Remove 3350 Knowledge Management" at bounding box center [735, 230] width 3 height 3
click at [734, 221] on icon "Remove 3190 Technical Assistance Unit" at bounding box center [735, 218] width 3 height 3
type input "dat"
click at [725, 234] on span "Dat" at bounding box center [724, 235] width 7 height 6
click at [777, 41] on button "Save" at bounding box center [778, 37] width 14 height 11
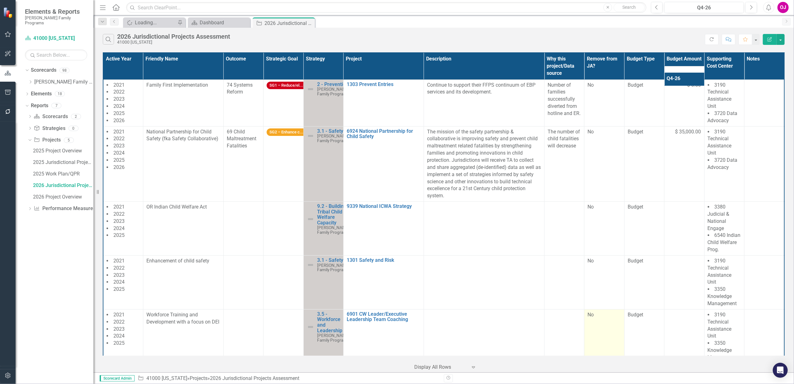
scroll to position [0, 0]
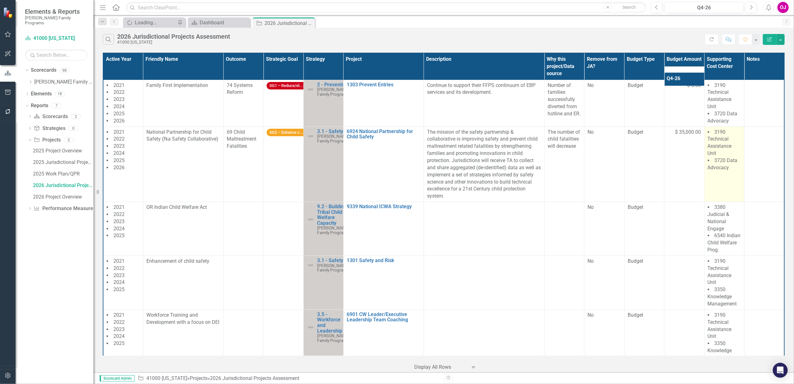
click at [715, 155] on li "3190 Technical Assistance Unit" at bounding box center [724, 143] width 33 height 28
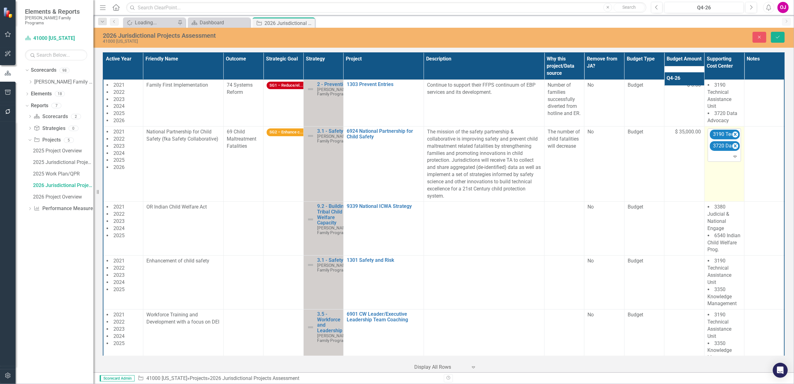
drag, startPoint x: 715, startPoint y: 155, endPoint x: 723, endPoint y: 160, distance: 9.8
click at [723, 160] on div at bounding box center [725, 156] width 31 height 8
click at [734, 136] on icon "Remove 3190 Technical Assistance Unit" at bounding box center [735, 134] width 3 height 3
type input "3"
type input "3720"
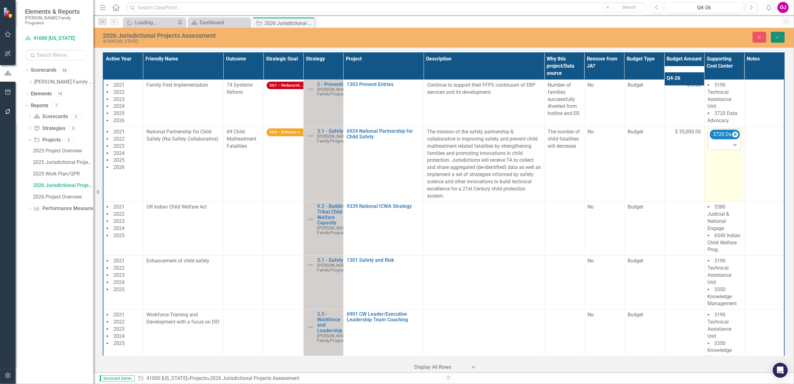
click at [782, 40] on button "Save" at bounding box center [778, 37] width 14 height 11
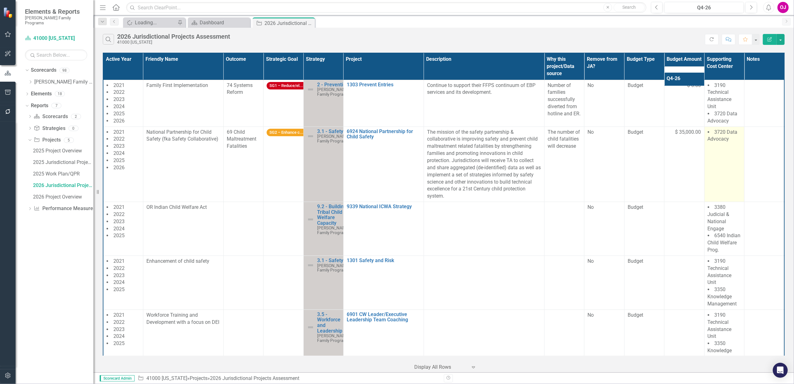
click at [721, 152] on td "3720 Data Advocacy" at bounding box center [724, 163] width 40 height 75
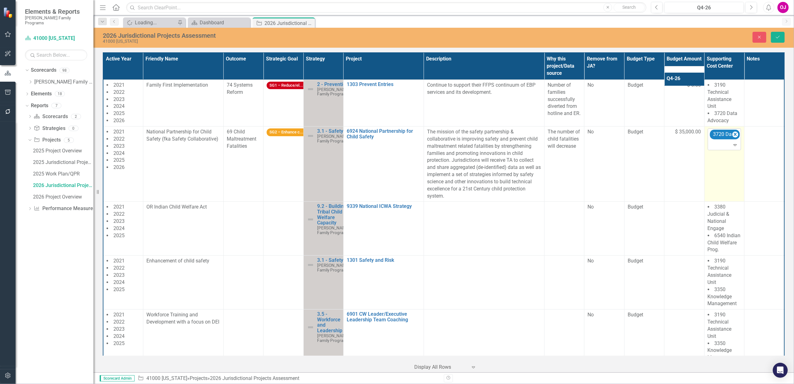
click at [721, 149] on div at bounding box center [725, 145] width 31 height 8
type input "3780"
click at [734, 164] on span "3780 National SI Partnerships" at bounding box center [728, 164] width 36 height 13
click at [777, 36] on icon "Save" at bounding box center [778, 37] width 6 height 4
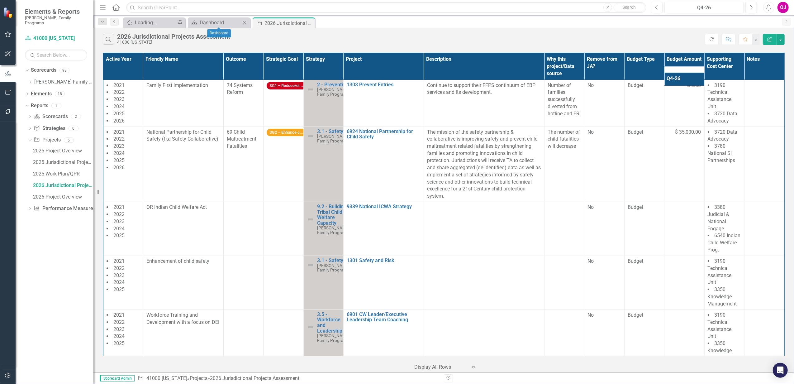
click at [242, 23] on icon "Close" at bounding box center [244, 22] width 6 height 5
click at [29, 115] on icon at bounding box center [30, 116] width 2 height 3
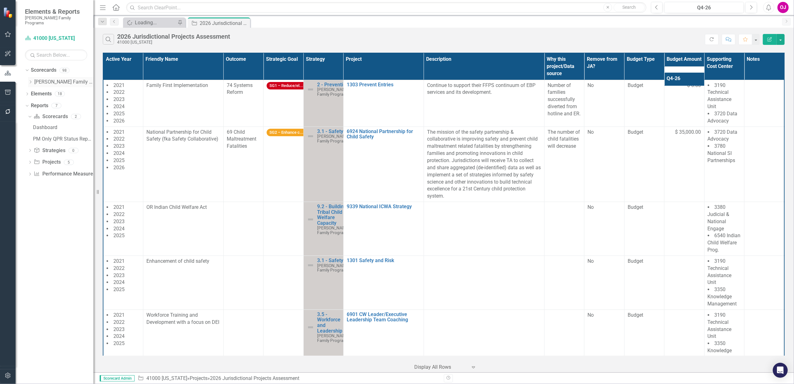
click at [28, 80] on icon "Dropdown" at bounding box center [30, 82] width 5 height 4
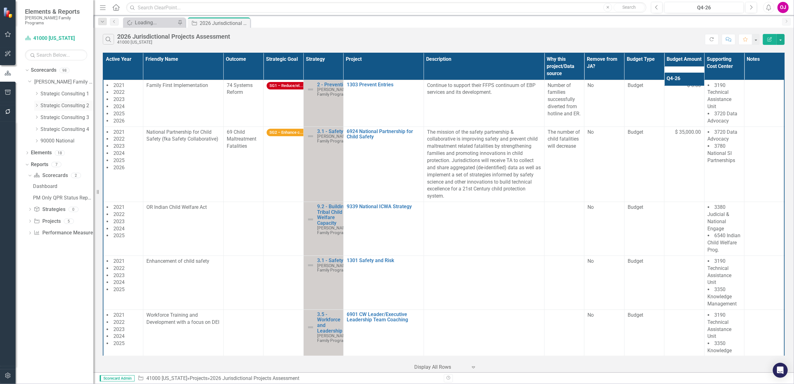
click at [36, 103] on icon "Dropdown" at bounding box center [36, 105] width 5 height 4
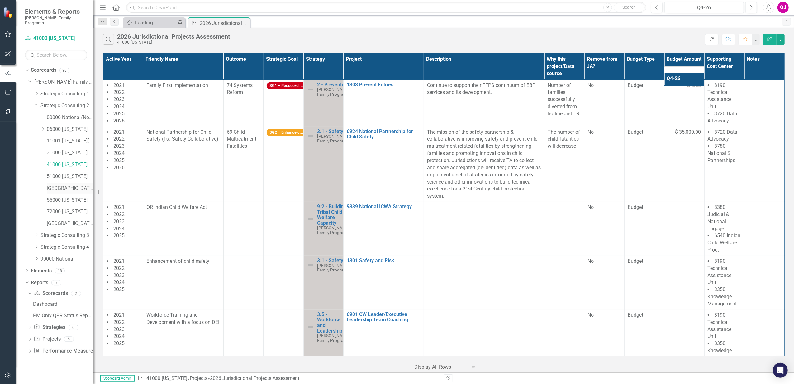
click at [70, 185] on link "[GEOGRAPHIC_DATA][US_STATE]" at bounding box center [70, 188] width 47 height 7
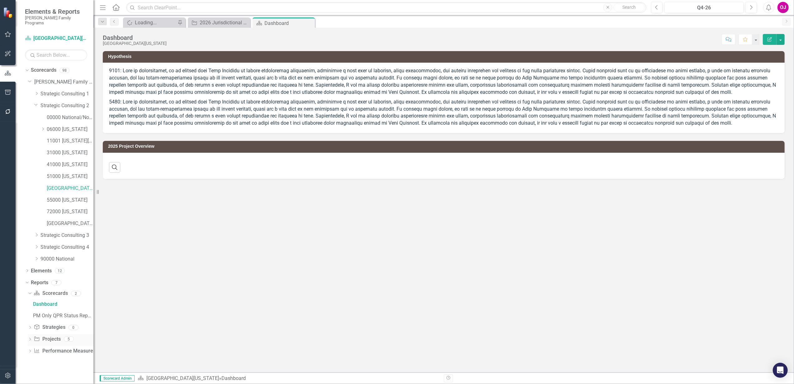
click at [29, 338] on icon "Dropdown" at bounding box center [30, 339] width 4 height 3
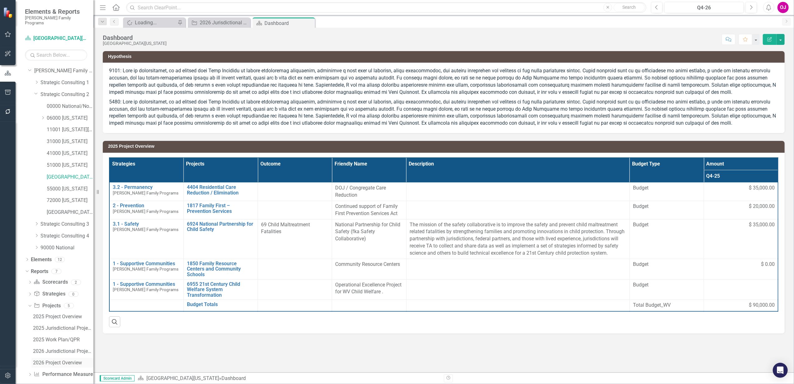
scroll to position [13, 0]
click at [48, 347] on div "2026 Jurisdictional Projects Assessment" at bounding box center [63, 350] width 60 height 6
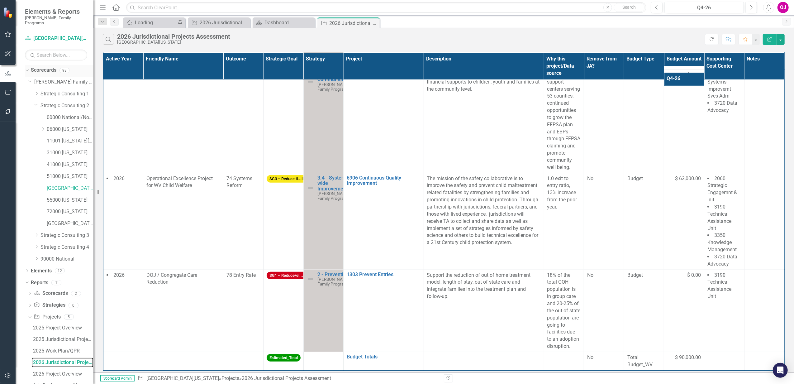
scroll to position [492, 0]
drag, startPoint x: 64, startPoint y: 196, endPoint x: 82, endPoint y: 187, distance: 20.8
click at [64, 197] on link "55000 [US_STATE]" at bounding box center [70, 200] width 47 height 7
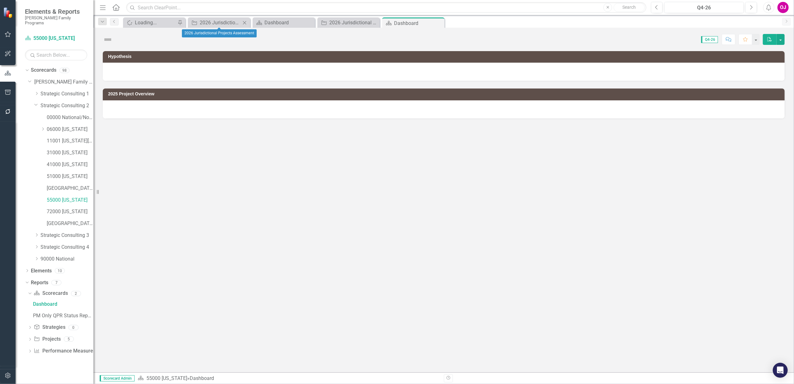
click at [245, 23] on icon "Close" at bounding box center [244, 22] width 6 height 5
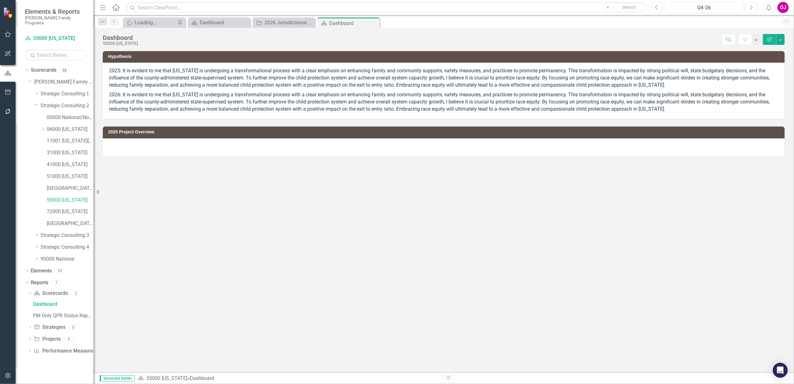
click at [0, 0] on icon "Close" at bounding box center [0, 0] width 0 height 0
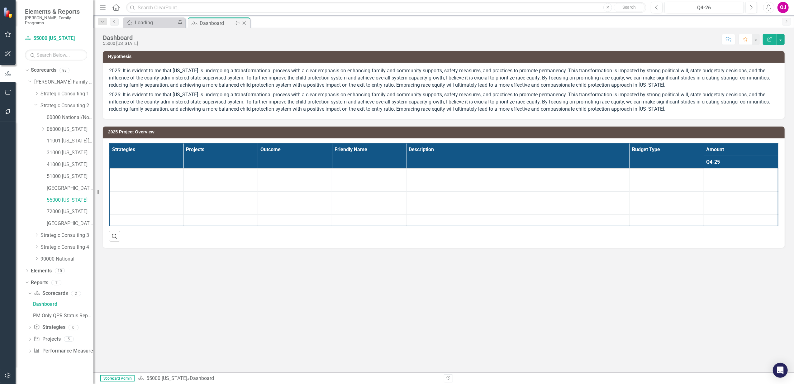
click at [209, 26] on div "Dashboard" at bounding box center [216, 23] width 33 height 8
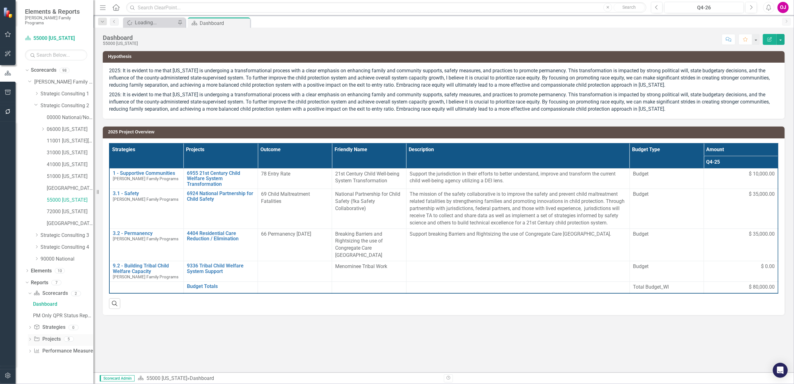
click at [29, 338] on icon "Dropdown" at bounding box center [30, 339] width 4 height 3
click at [59, 359] on div "2026 Jurisdictional Projects Assessment" at bounding box center [63, 362] width 60 height 6
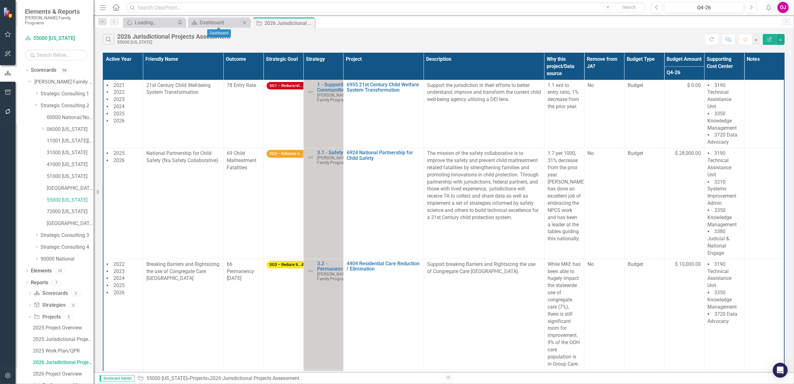
click at [246, 23] on icon "Close" at bounding box center [244, 22] width 6 height 5
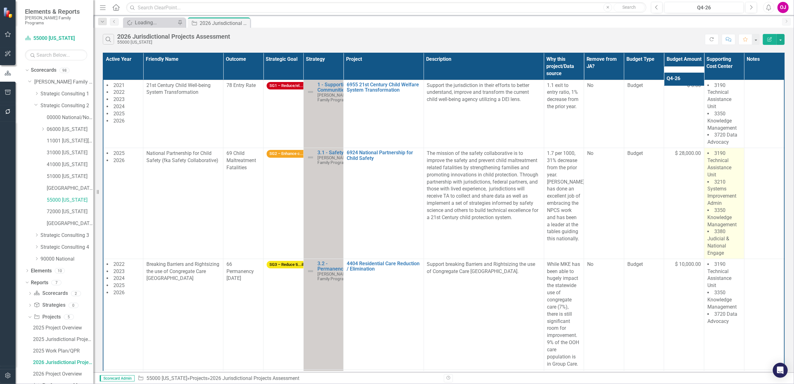
click at [728, 226] on li "3350 Knowledge Management" at bounding box center [724, 217] width 34 height 21
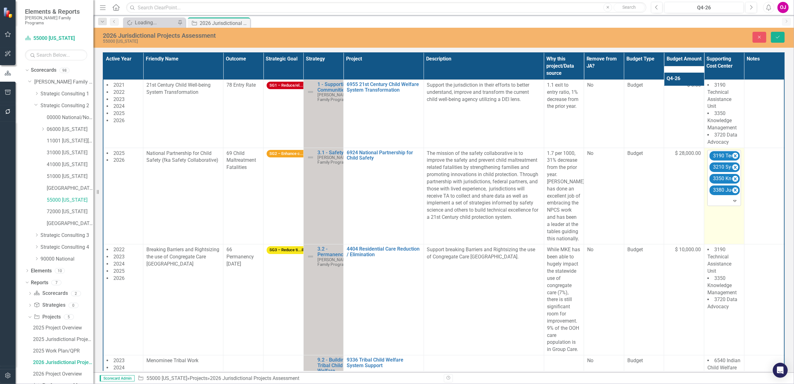
drag, startPoint x: 728, startPoint y: 226, endPoint x: 720, endPoint y: 204, distance: 23.6
click at [720, 204] on div at bounding box center [724, 201] width 31 height 8
type input "3720"
type input "3210"
click button "Save" at bounding box center [778, 37] width 14 height 11
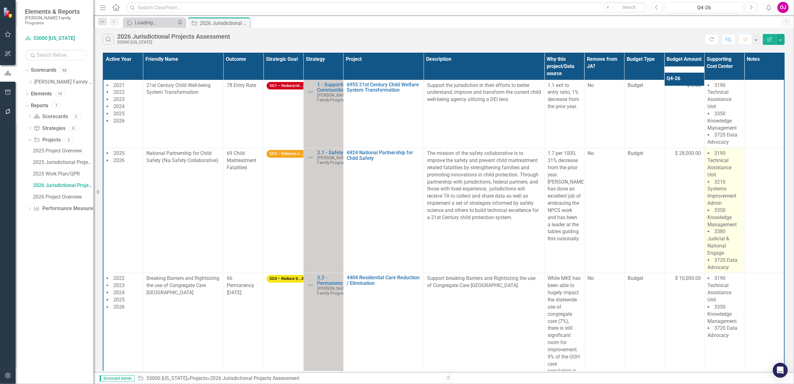
click at [721, 224] on span "3350 Knowledge Management" at bounding box center [722, 217] width 29 height 20
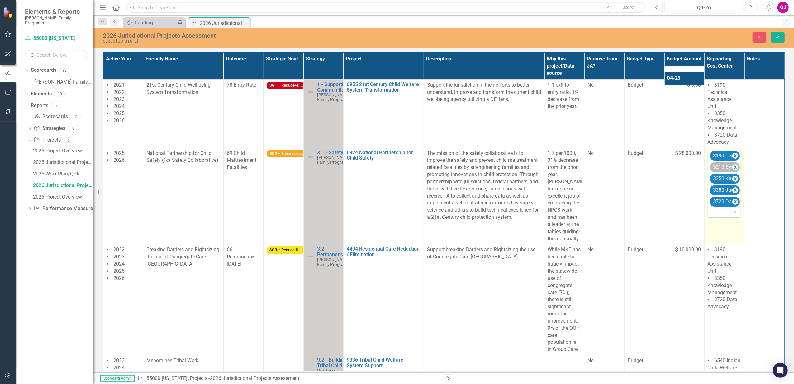
drag, startPoint x: 721, startPoint y: 224, endPoint x: 724, endPoint y: 172, distance: 52.1
click at [724, 172] on div "3210 Systems Improvement Admin" at bounding box center [721, 167] width 20 height 9
click at [734, 169] on icon "Remove 3210 Systems Improvement Admin" at bounding box center [735, 167] width 3 height 3
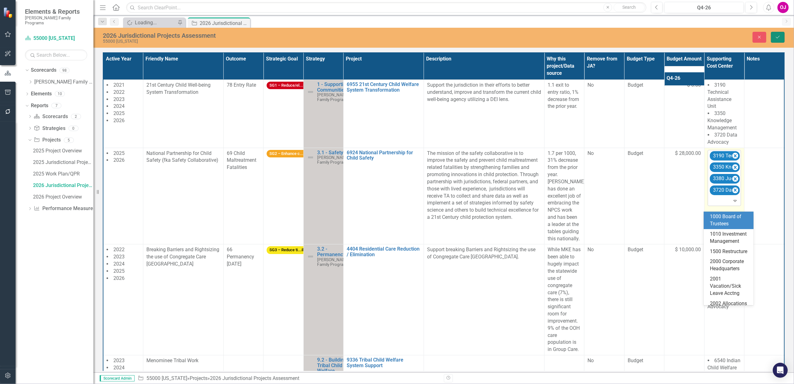
click at [777, 36] on icon "Save" at bounding box center [778, 37] width 6 height 4
